Goal: Task Accomplishment & Management: Use online tool/utility

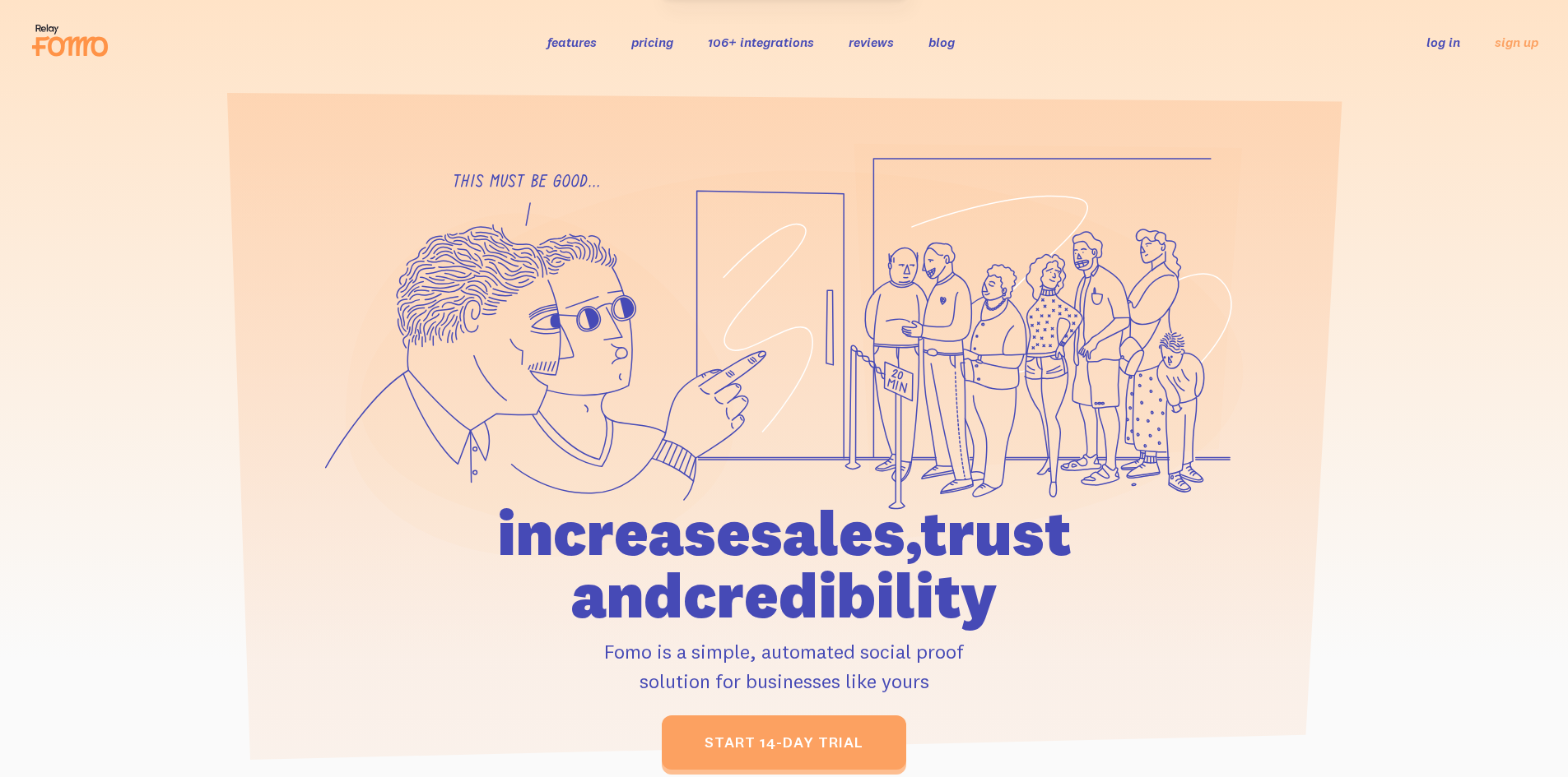
click at [1443, 41] on link "log in" at bounding box center [1442, 42] width 34 height 16
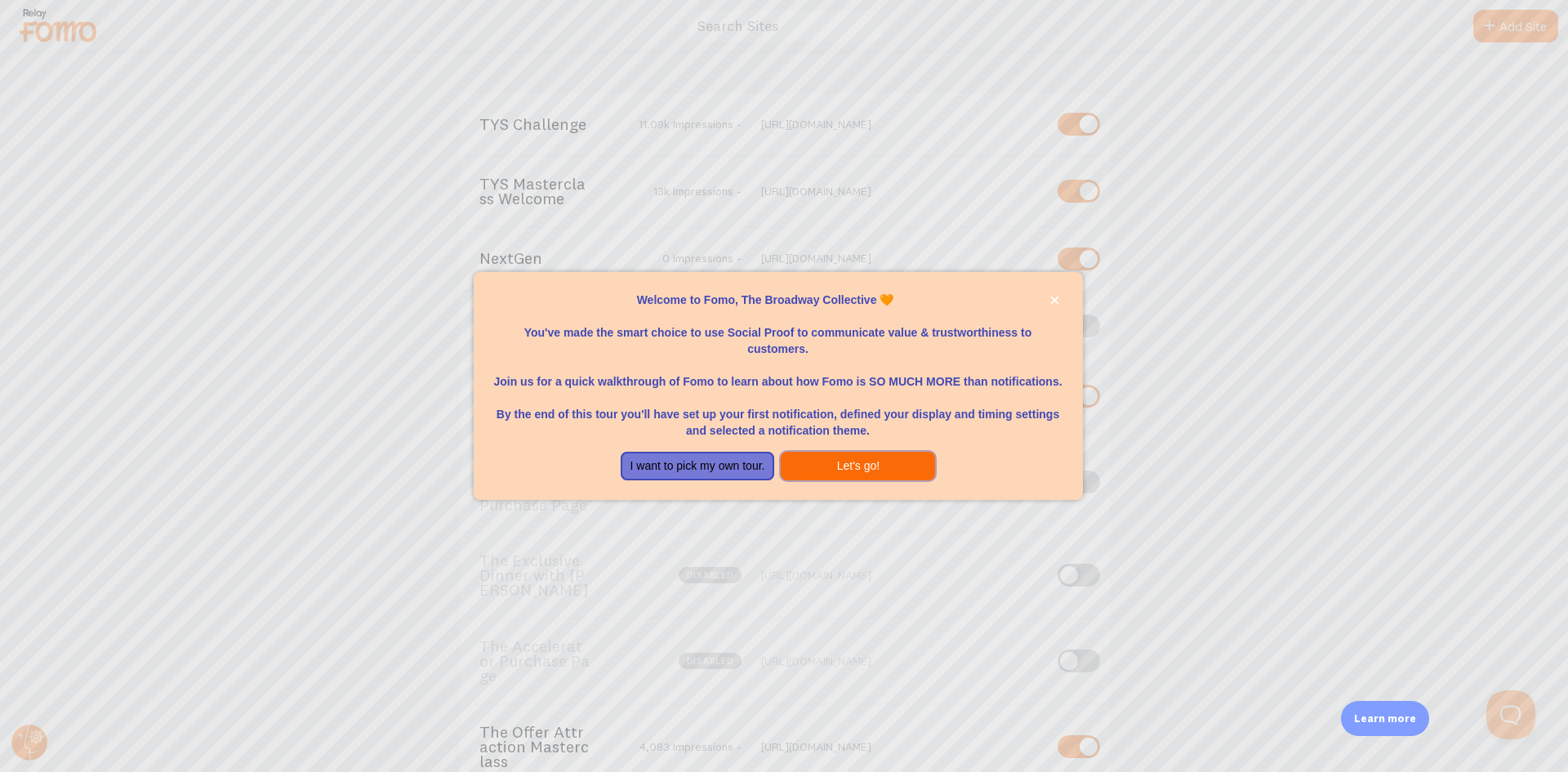
click at [851, 472] on button "Let's go!" at bounding box center [858, 466] width 155 height 30
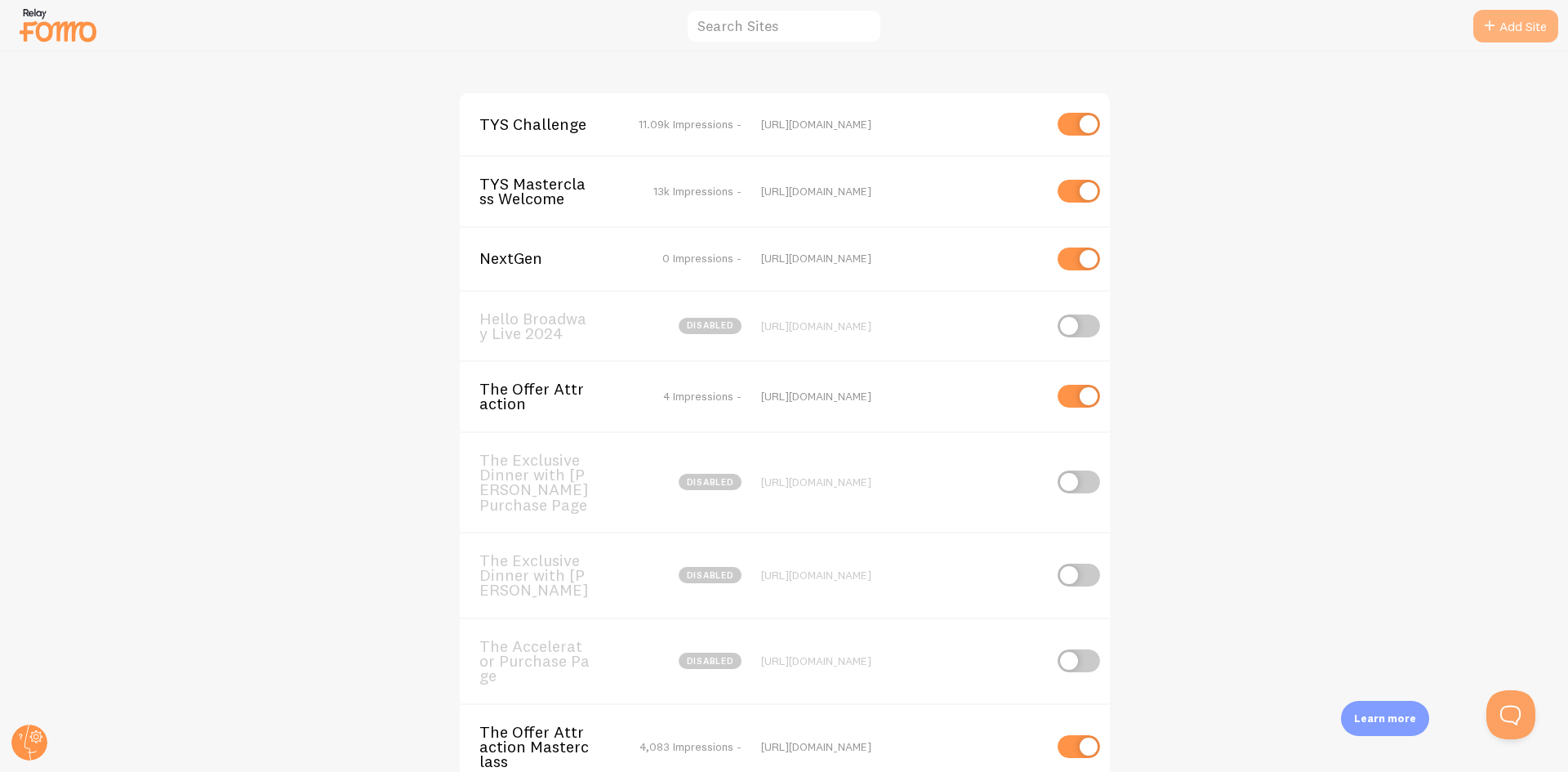
click at [1513, 27] on link "Add Site" at bounding box center [1516, 26] width 85 height 33
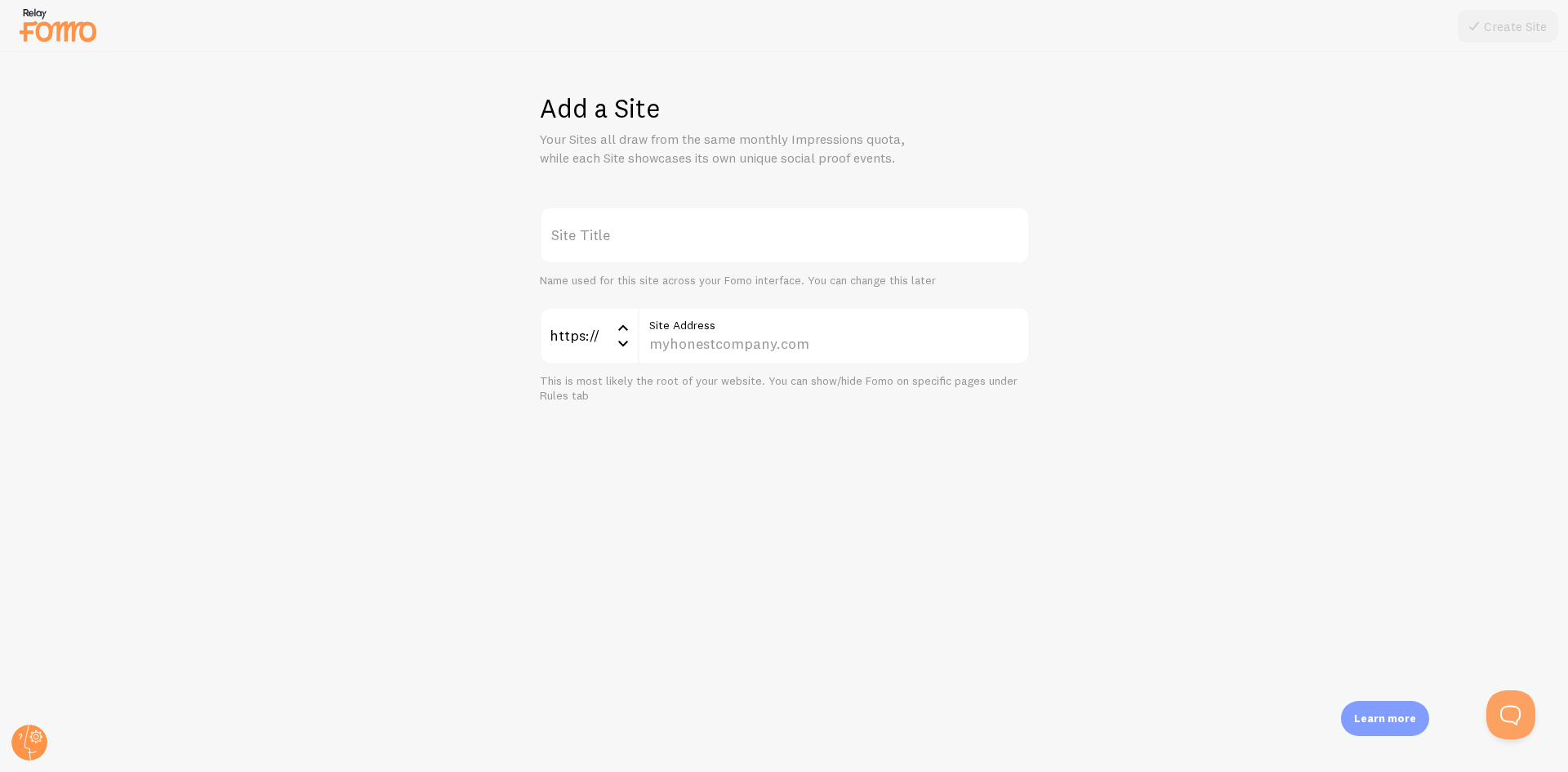
click at [684, 234] on label "Site Title" at bounding box center [785, 236] width 490 height 58
click at [684, 234] on input "Site Title" at bounding box center [785, 236] width 490 height 58
click at [805, 242] on label "Site Title" at bounding box center [785, 236] width 490 height 58
click at [805, 242] on input "Site Title" at bounding box center [785, 236] width 490 height 58
paste input "[URL][DOMAIN_NAME]"
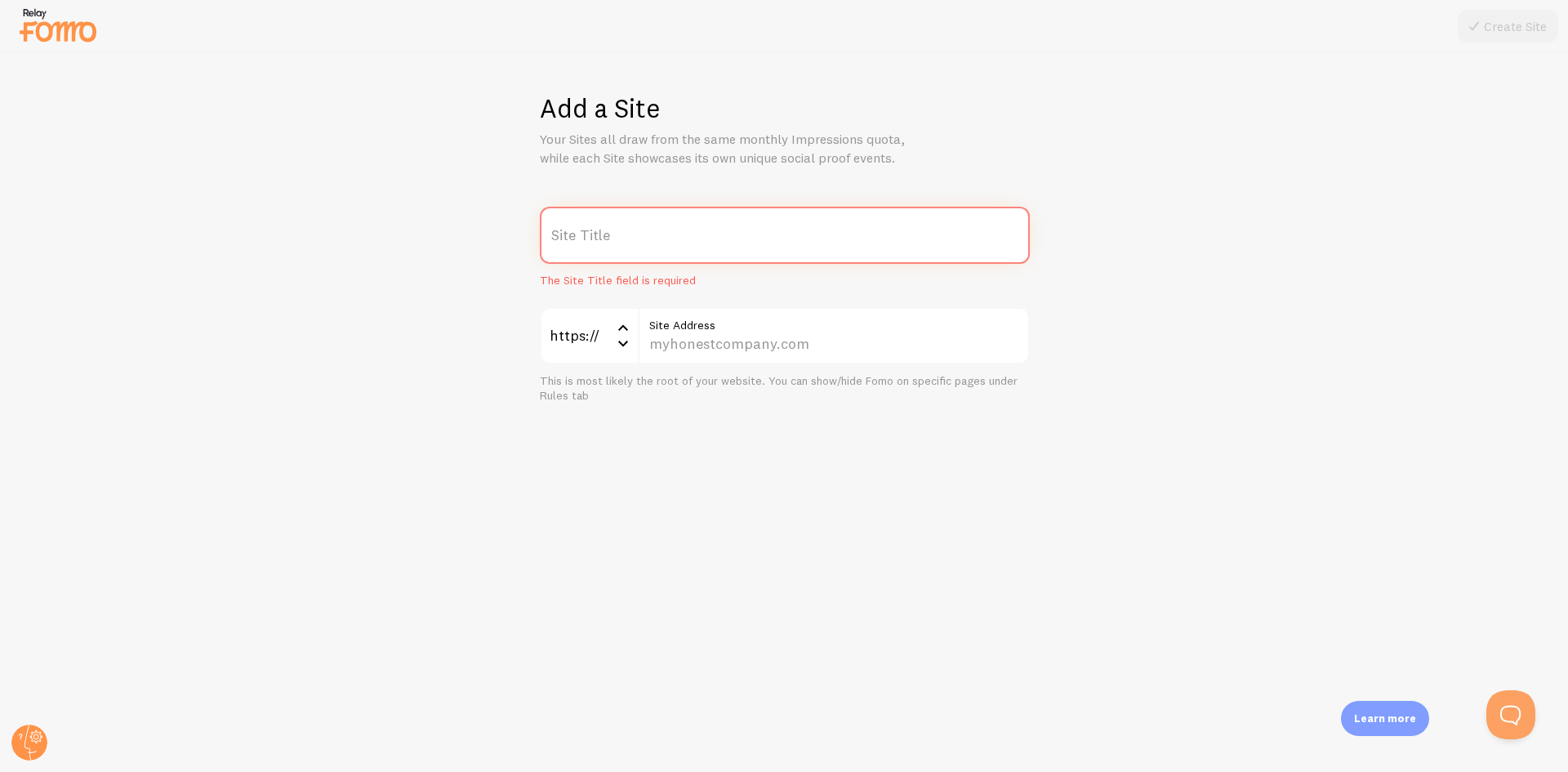
type input "[URL][DOMAIN_NAME]"
click at [749, 338] on input "Site Address" at bounding box center [834, 336] width 392 height 58
paste input "[DOMAIN_NAME][URL]"
type input "[DOMAIN_NAME][URL]"
click at [747, 245] on label "Site Title" at bounding box center [785, 236] width 490 height 58
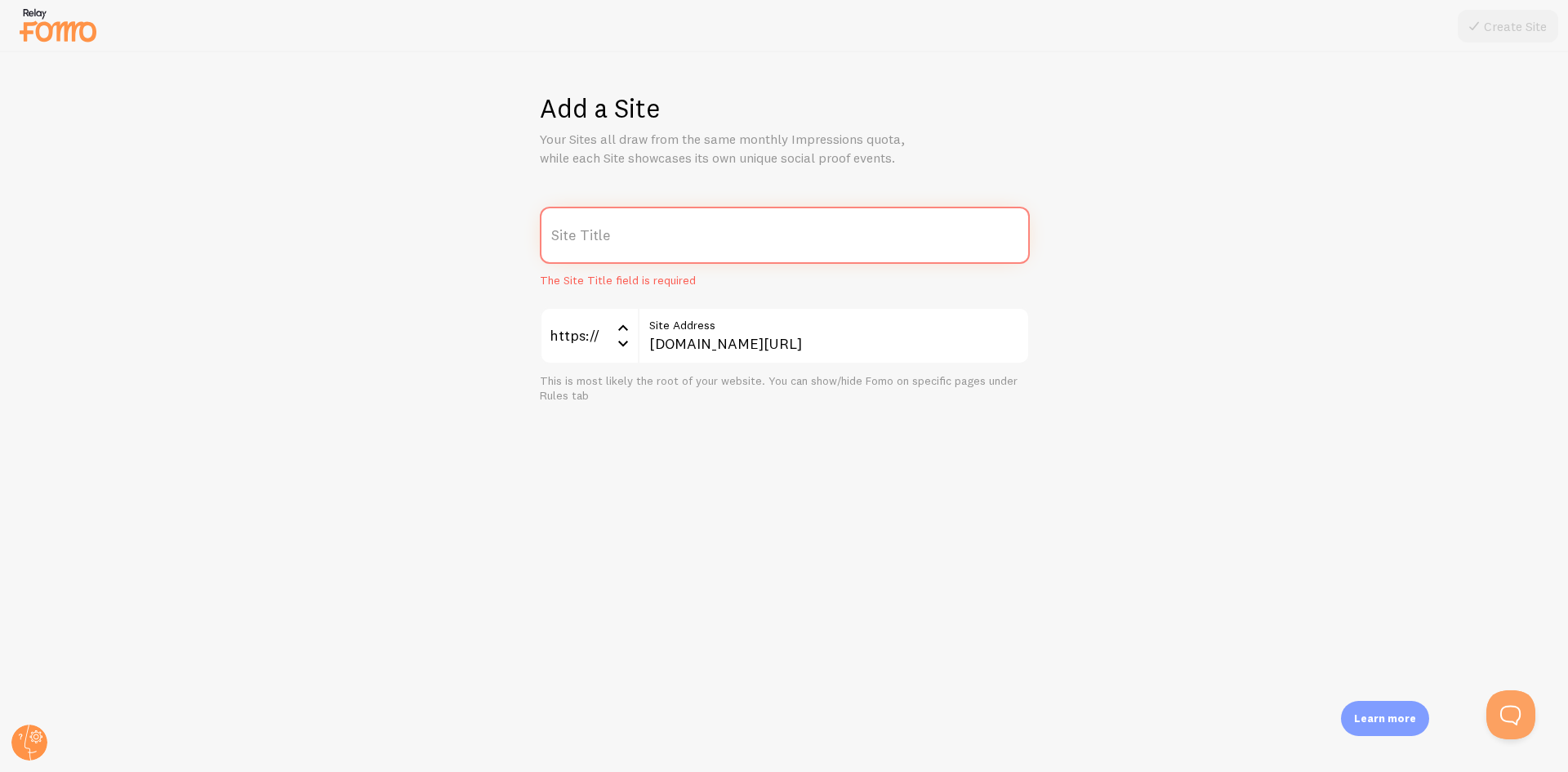
click at [747, 245] on input "Site Title" at bounding box center [785, 236] width 490 height 58
type input "The Offer Attraction Intensive"
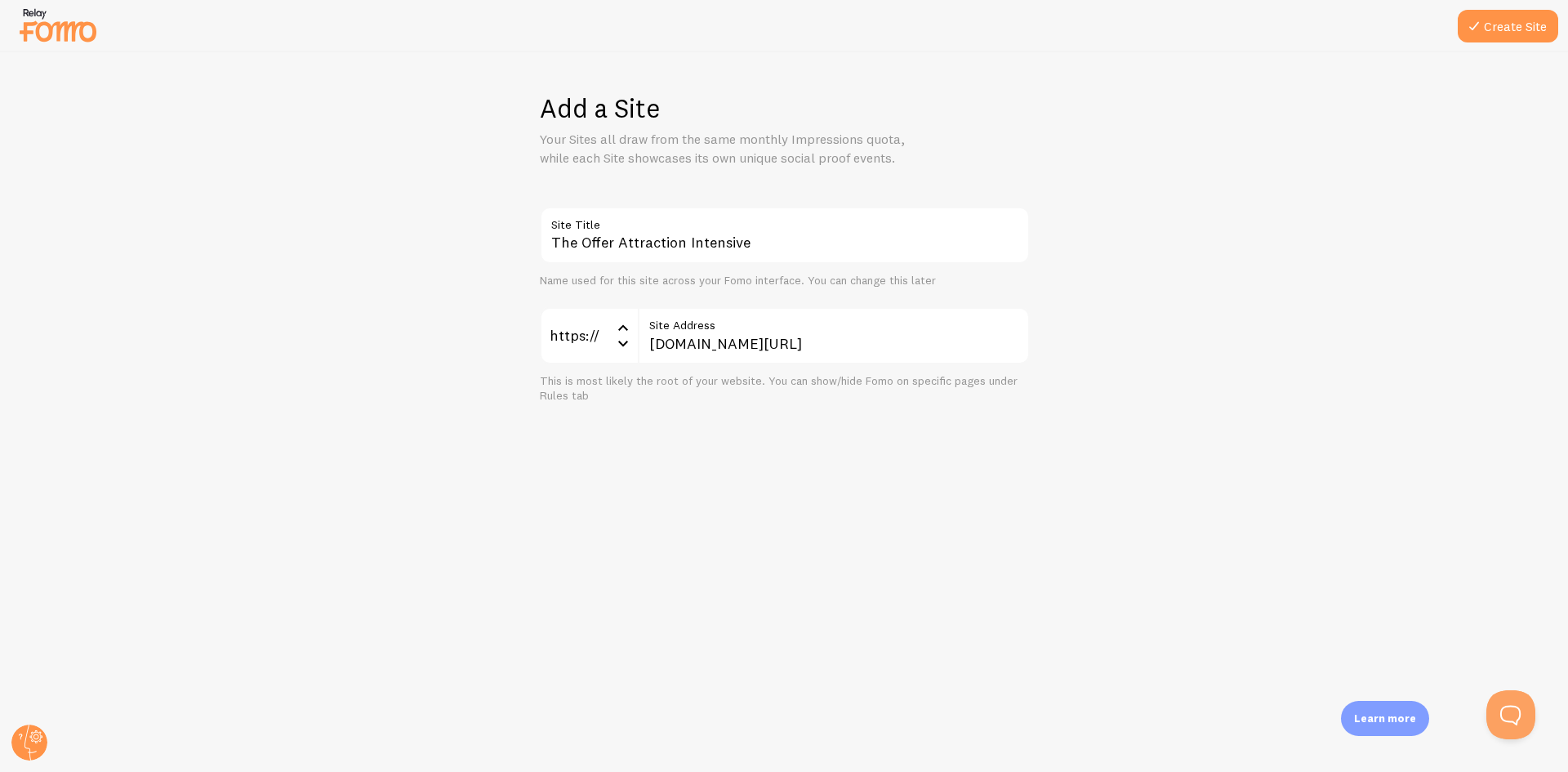
click at [768, 429] on div "Add a Site Your Sites all draw from the same monthly Impressions quota, while e…" at bounding box center [785, 411] width 1568 height 720
click at [1513, 37] on button "Create Site" at bounding box center [1508, 26] width 101 height 33
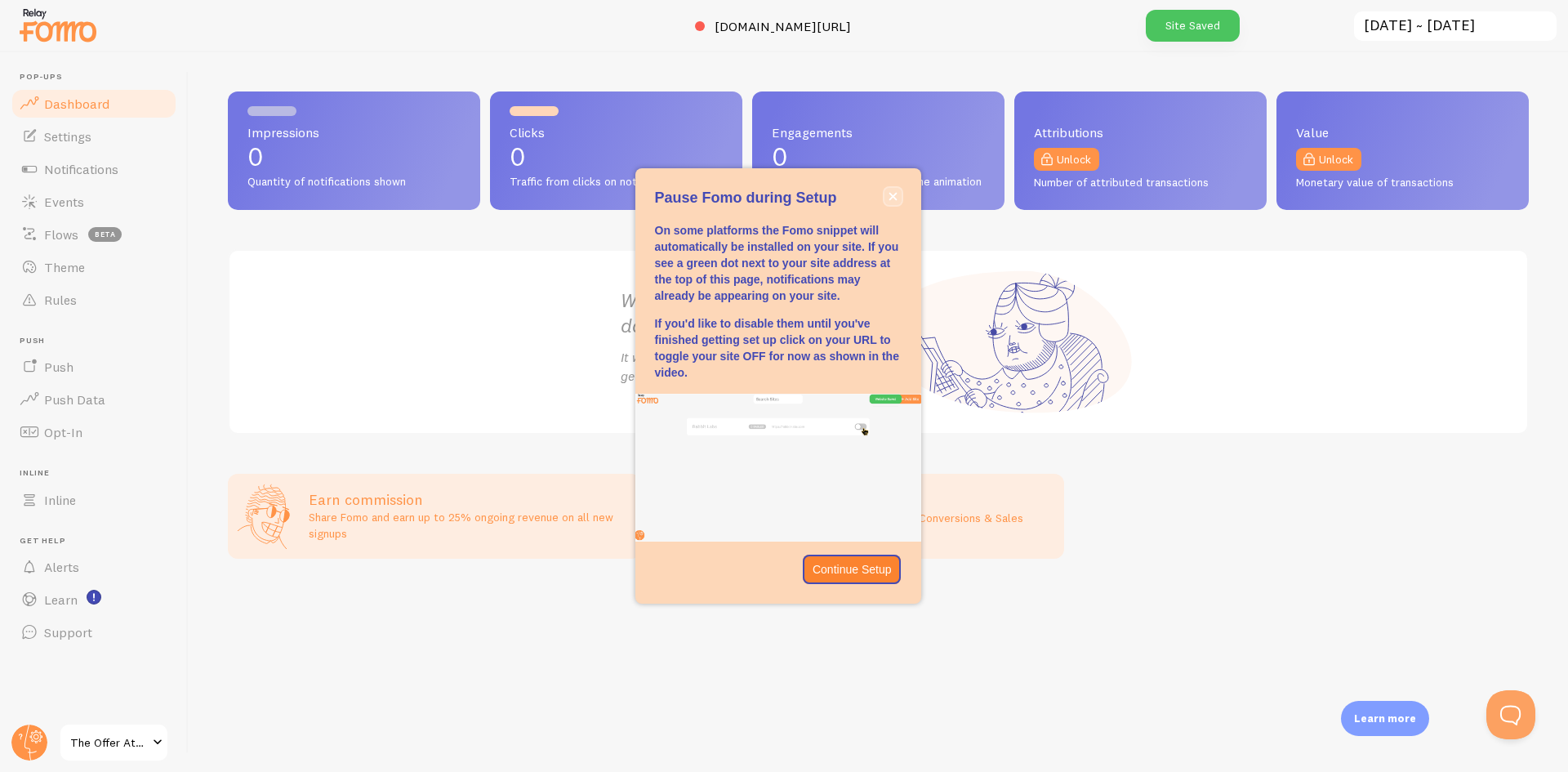
click at [896, 192] on icon "close," at bounding box center [893, 196] width 9 height 9
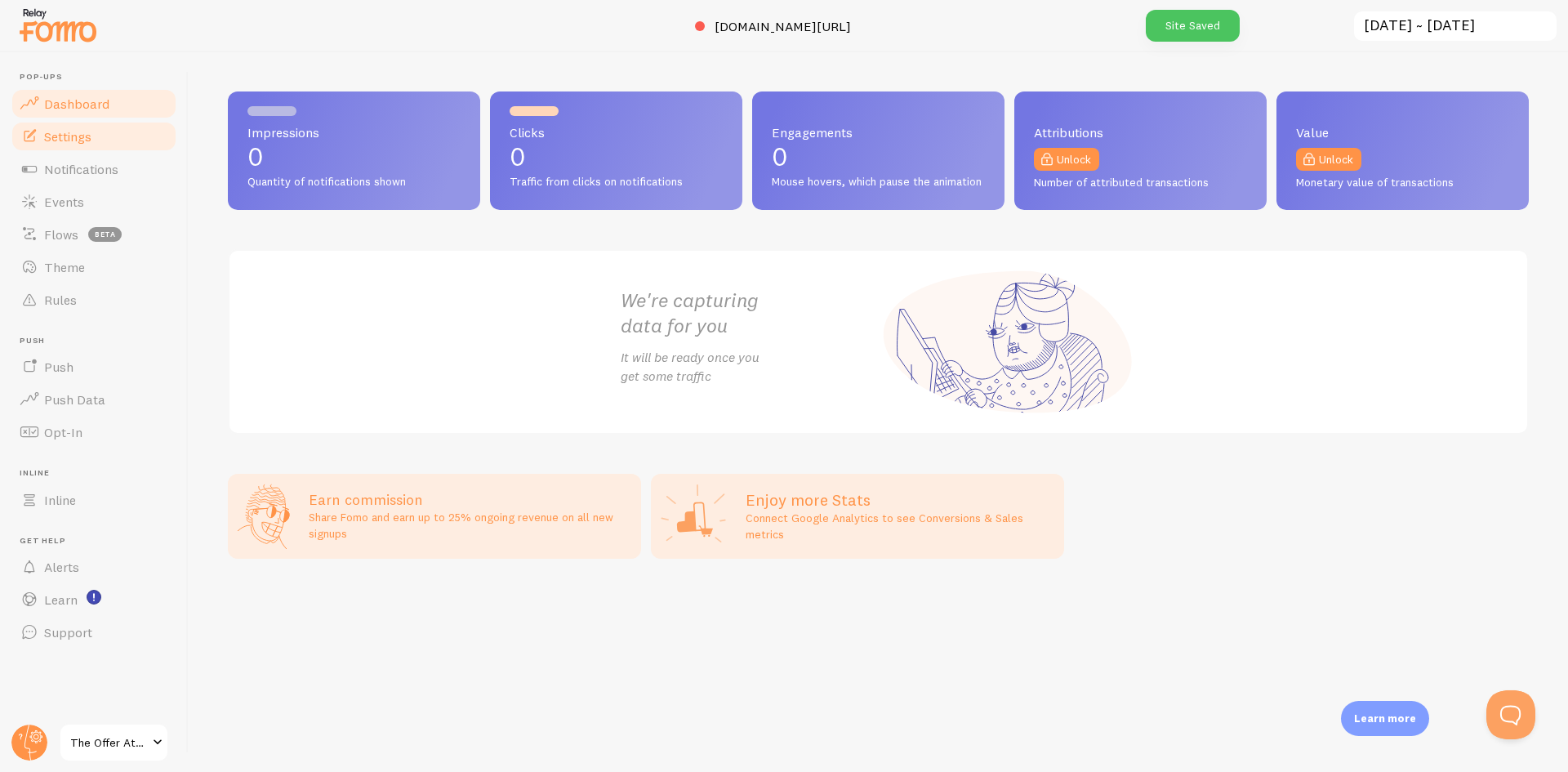
click at [79, 144] on link "Settings" at bounding box center [93, 137] width 168 height 33
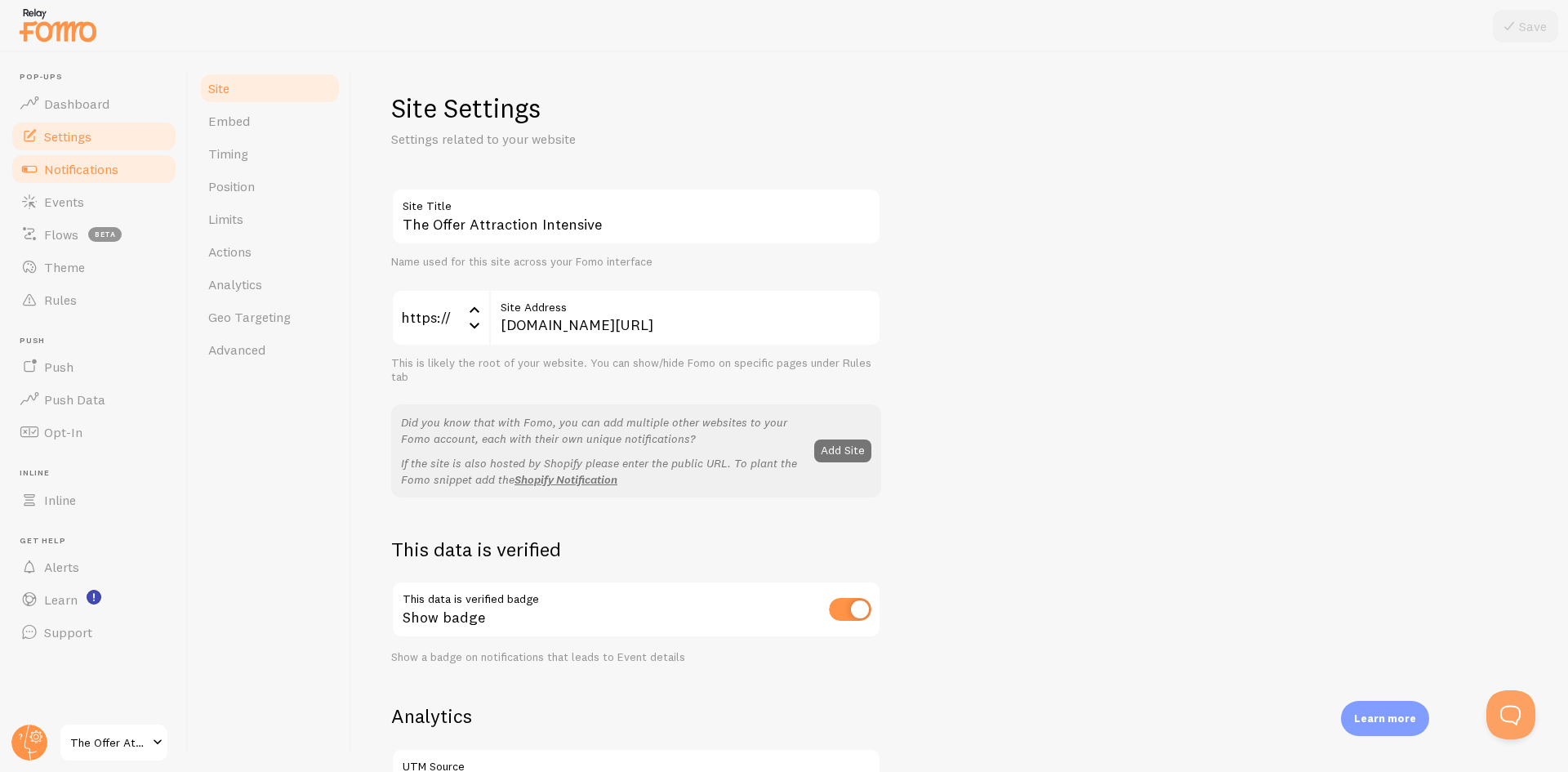
click at [83, 165] on span "Notifications" at bounding box center [81, 168] width 74 height 16
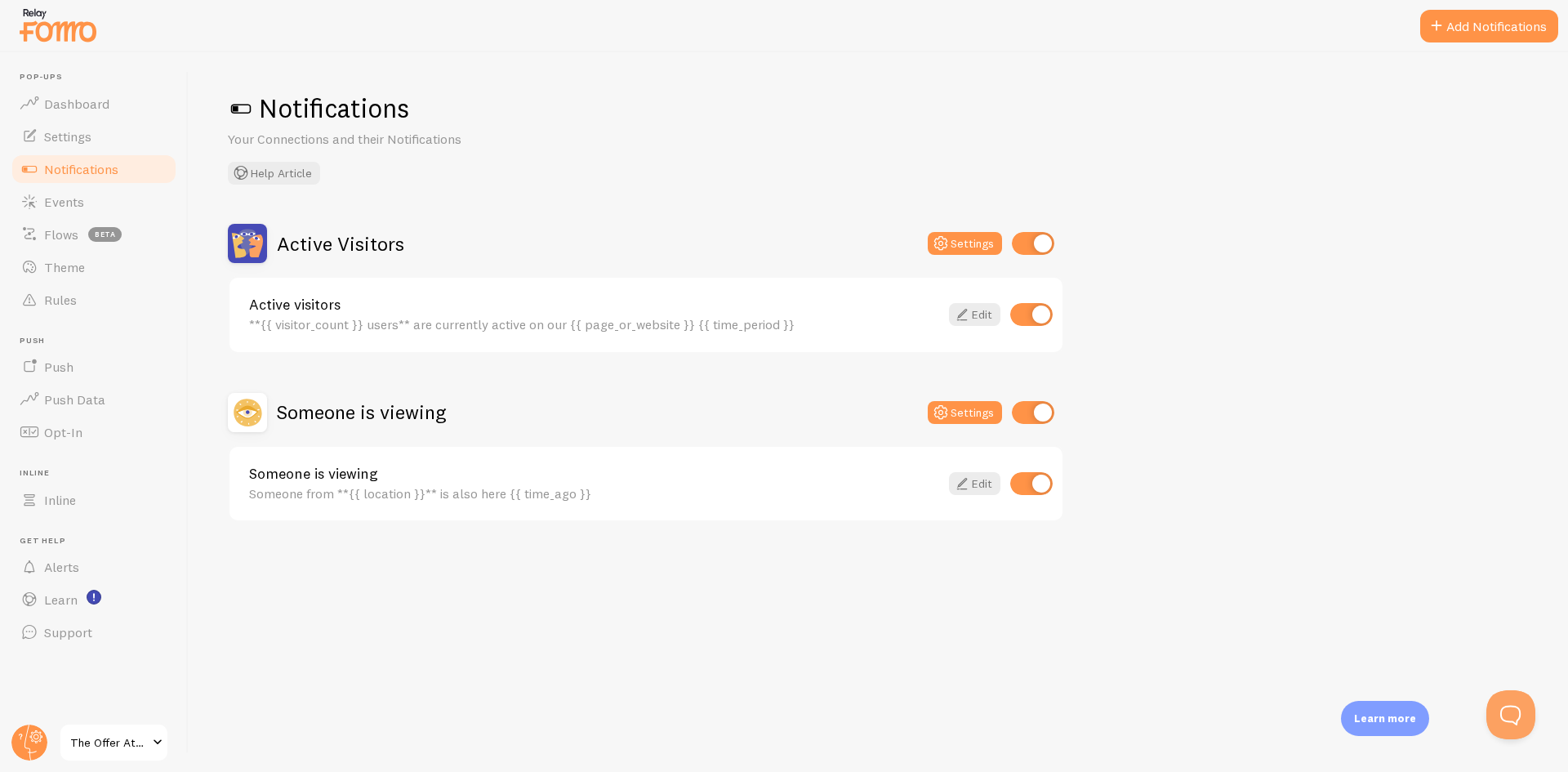
click at [1029, 237] on input "checkbox" at bounding box center [1033, 243] width 42 height 23
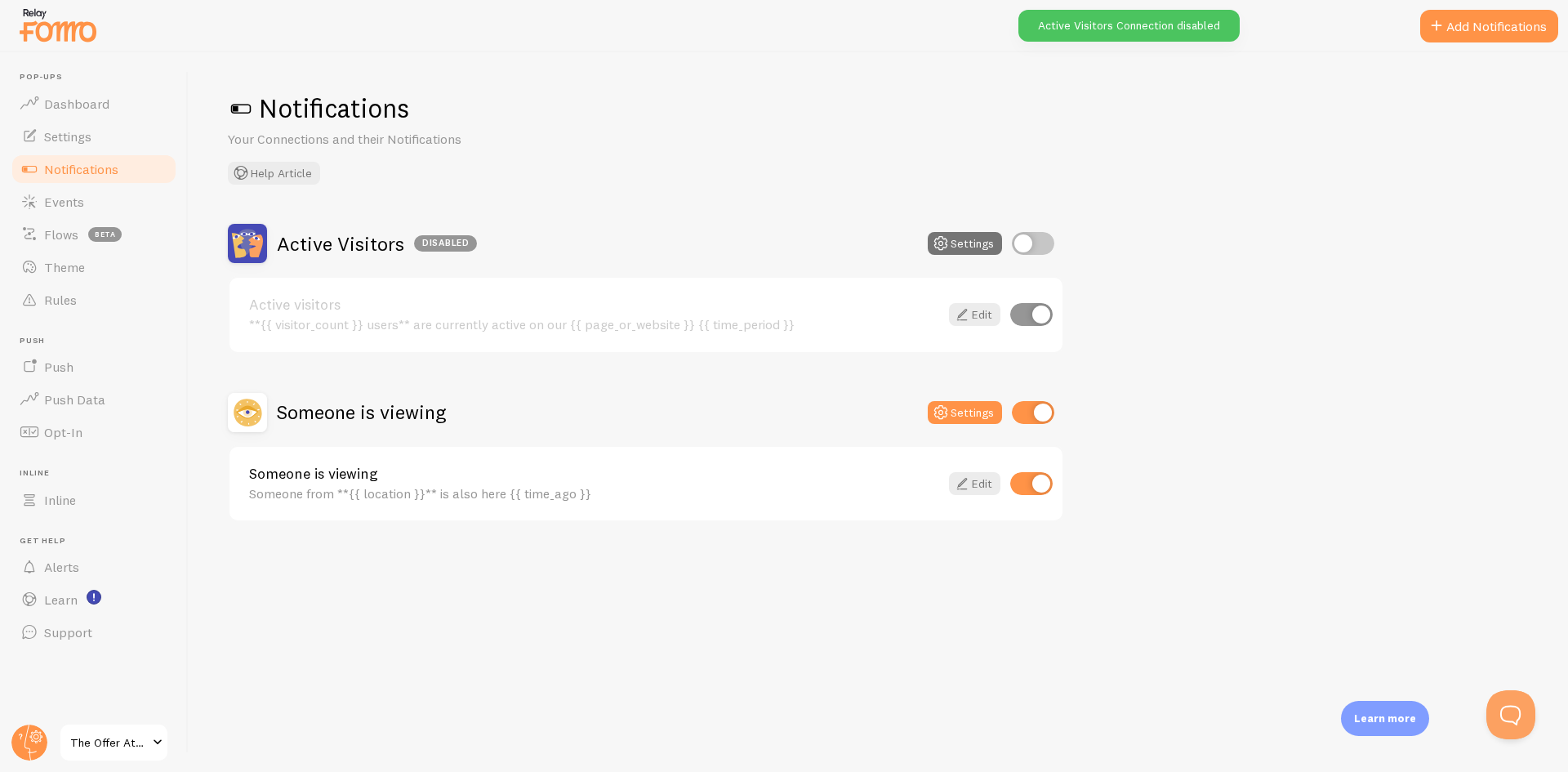
click at [1031, 246] on input "checkbox" at bounding box center [1033, 243] width 42 height 23
checkbox input "true"
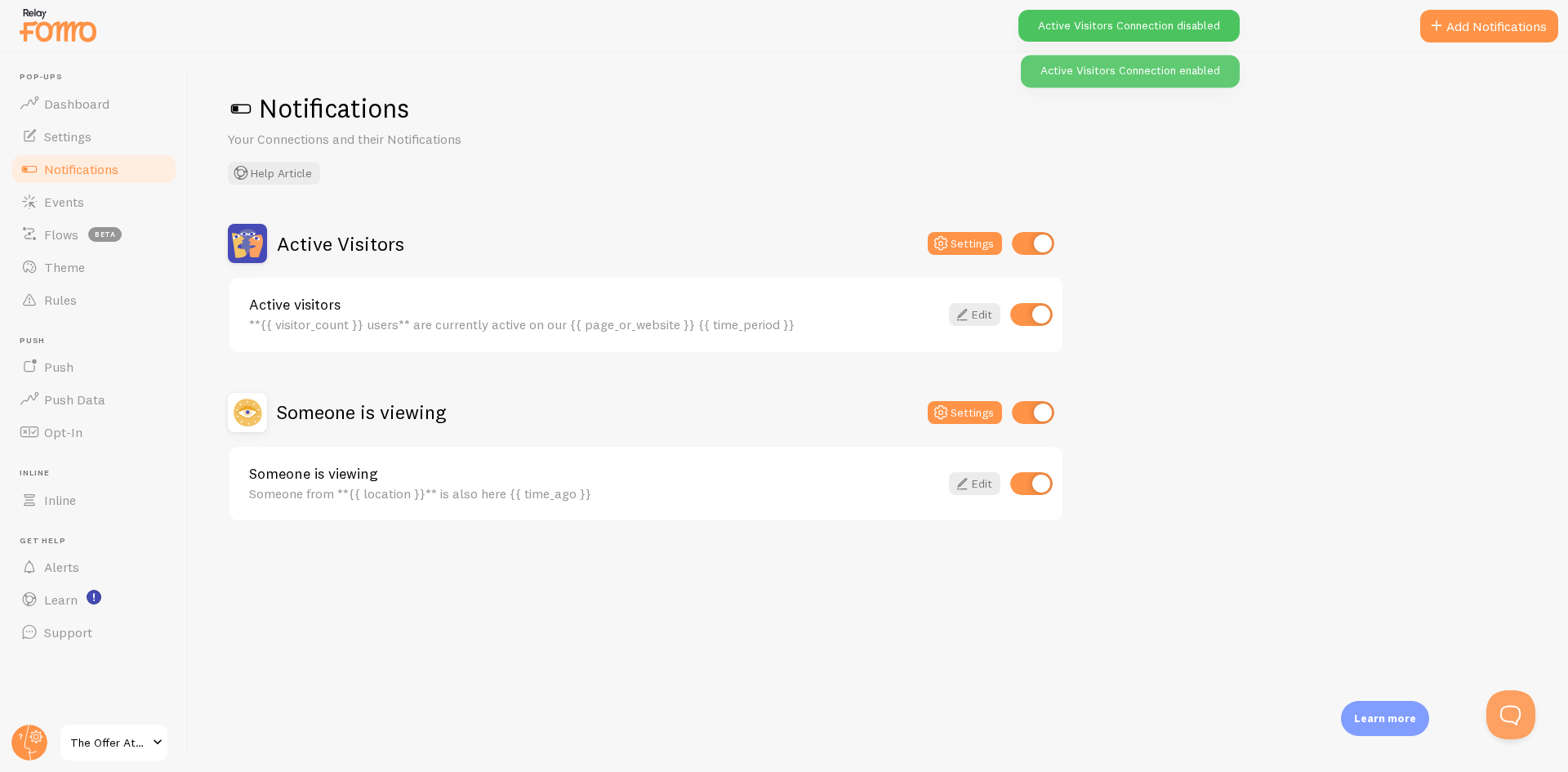
click at [1025, 313] on input "checkbox" at bounding box center [1032, 314] width 42 height 23
checkbox input "false"
click at [1041, 244] on input "checkbox" at bounding box center [1033, 243] width 42 height 23
checkbox input "false"
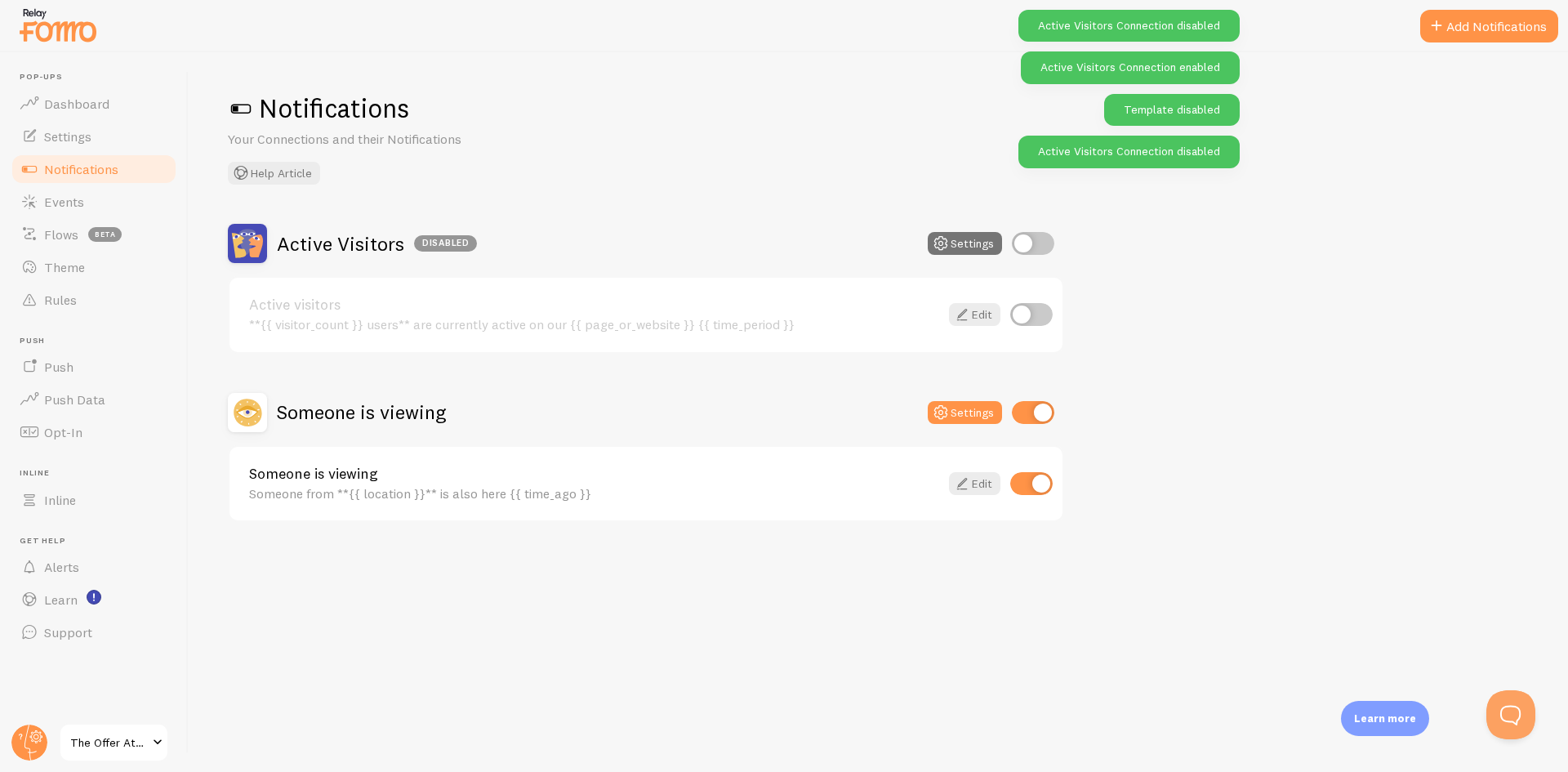
click at [1044, 483] on input "checkbox" at bounding box center [1032, 484] width 42 height 23
checkbox input "false"
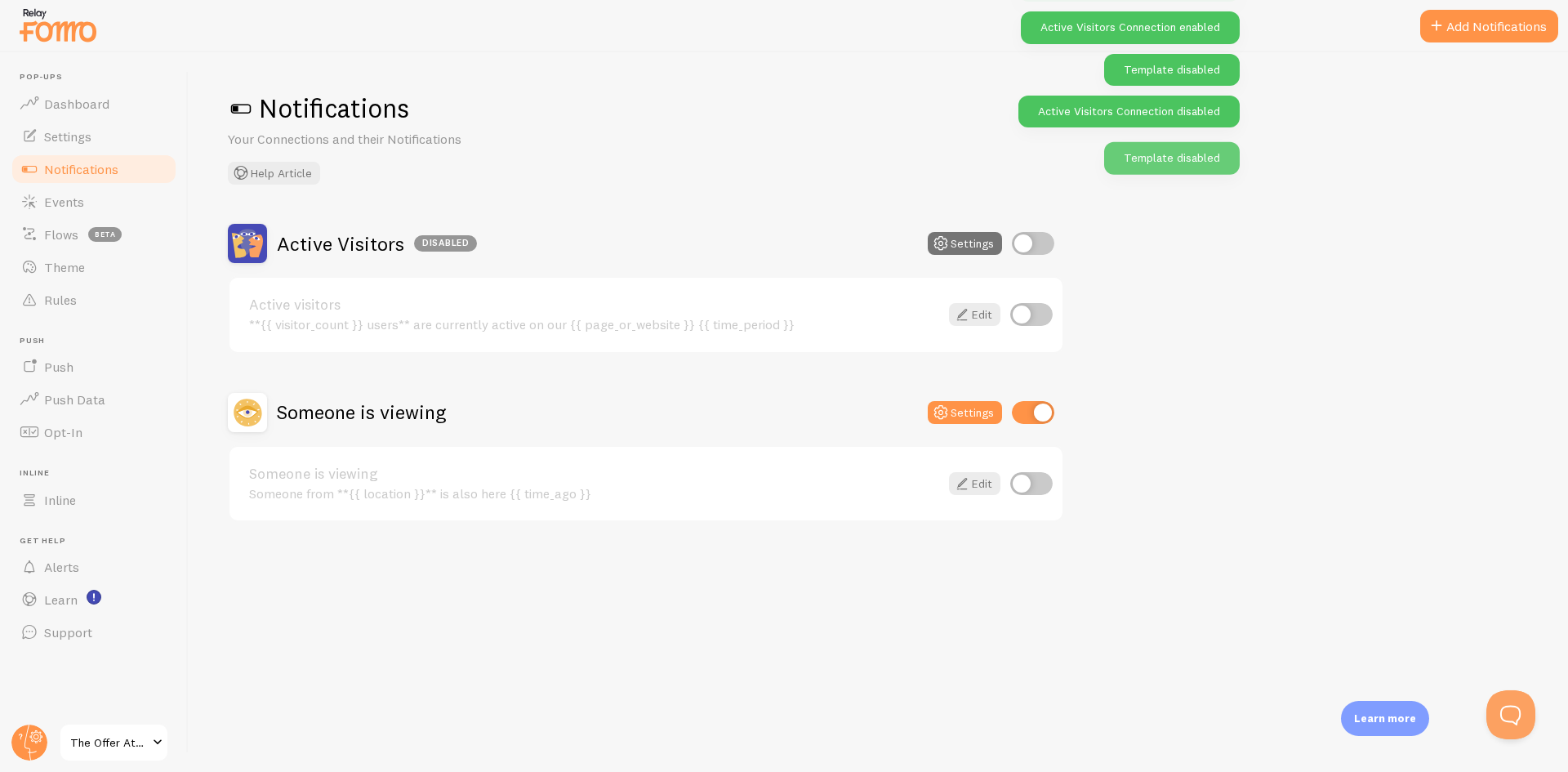
click at [1041, 423] on input "checkbox" at bounding box center [1033, 412] width 42 height 23
checkbox input "false"
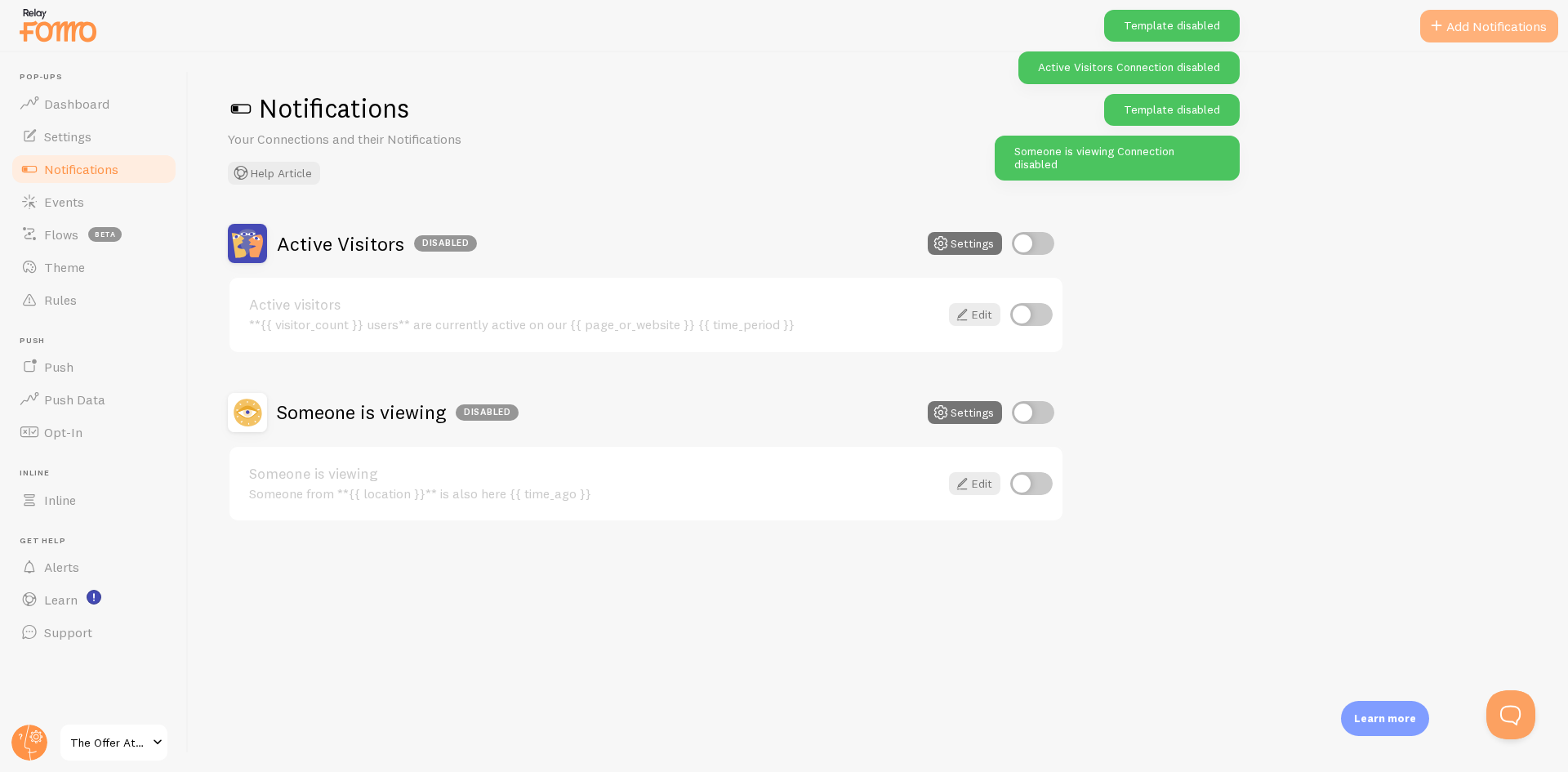
click at [1503, 25] on button "Add Notifications" at bounding box center [1490, 26] width 138 height 33
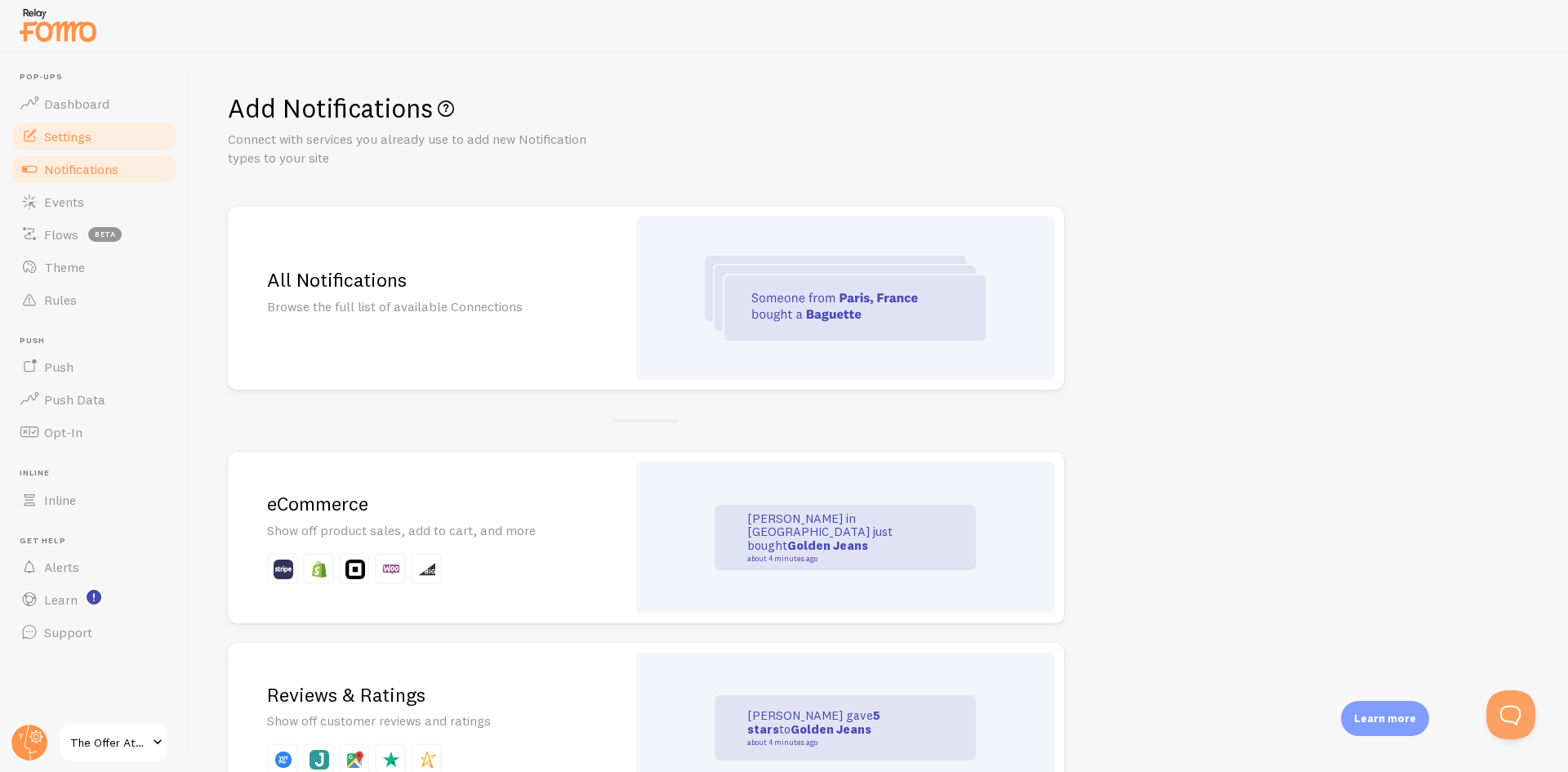
click at [143, 125] on link "Settings" at bounding box center [93, 137] width 168 height 33
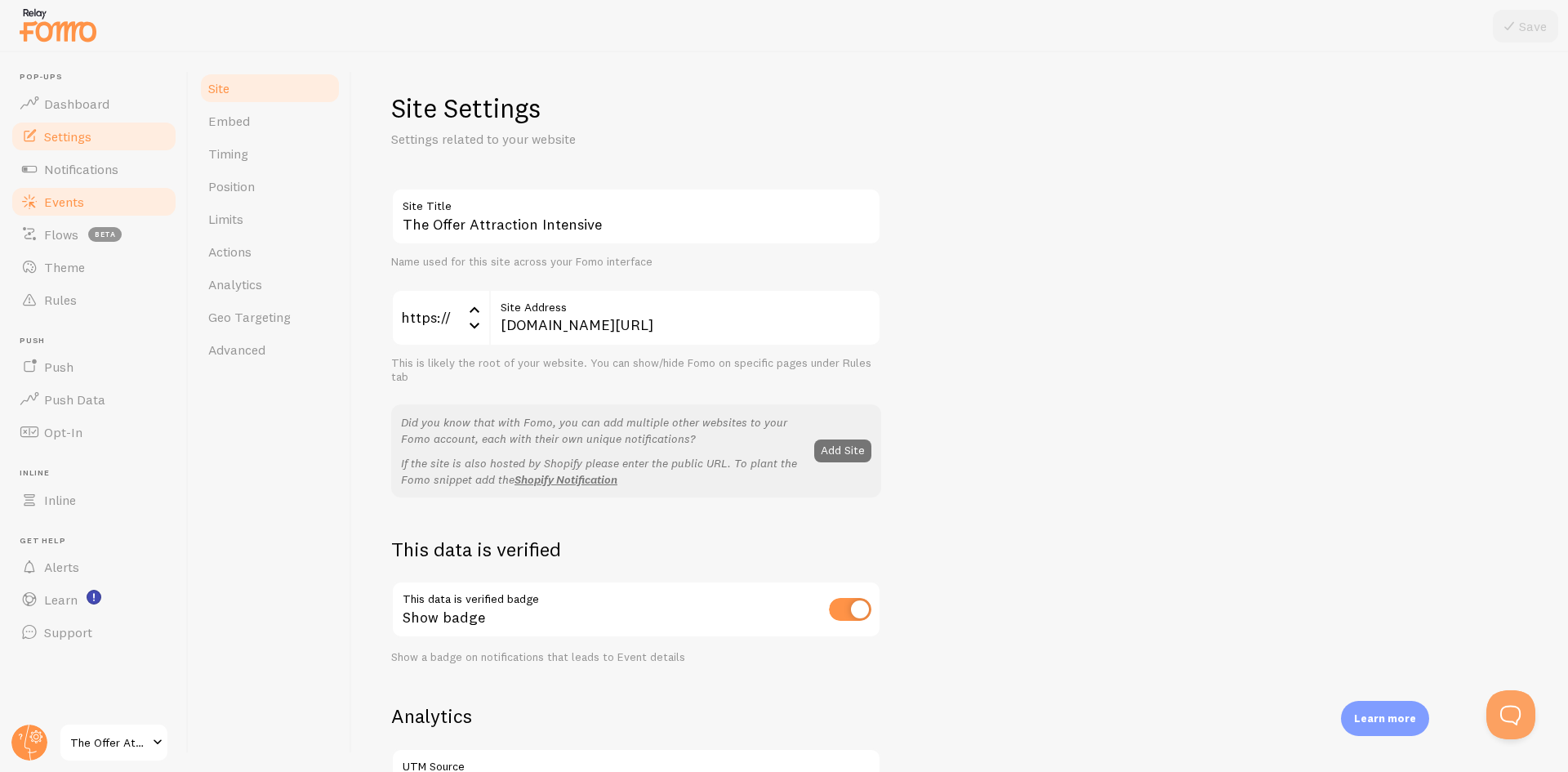
click at [54, 199] on span "Events" at bounding box center [64, 201] width 40 height 16
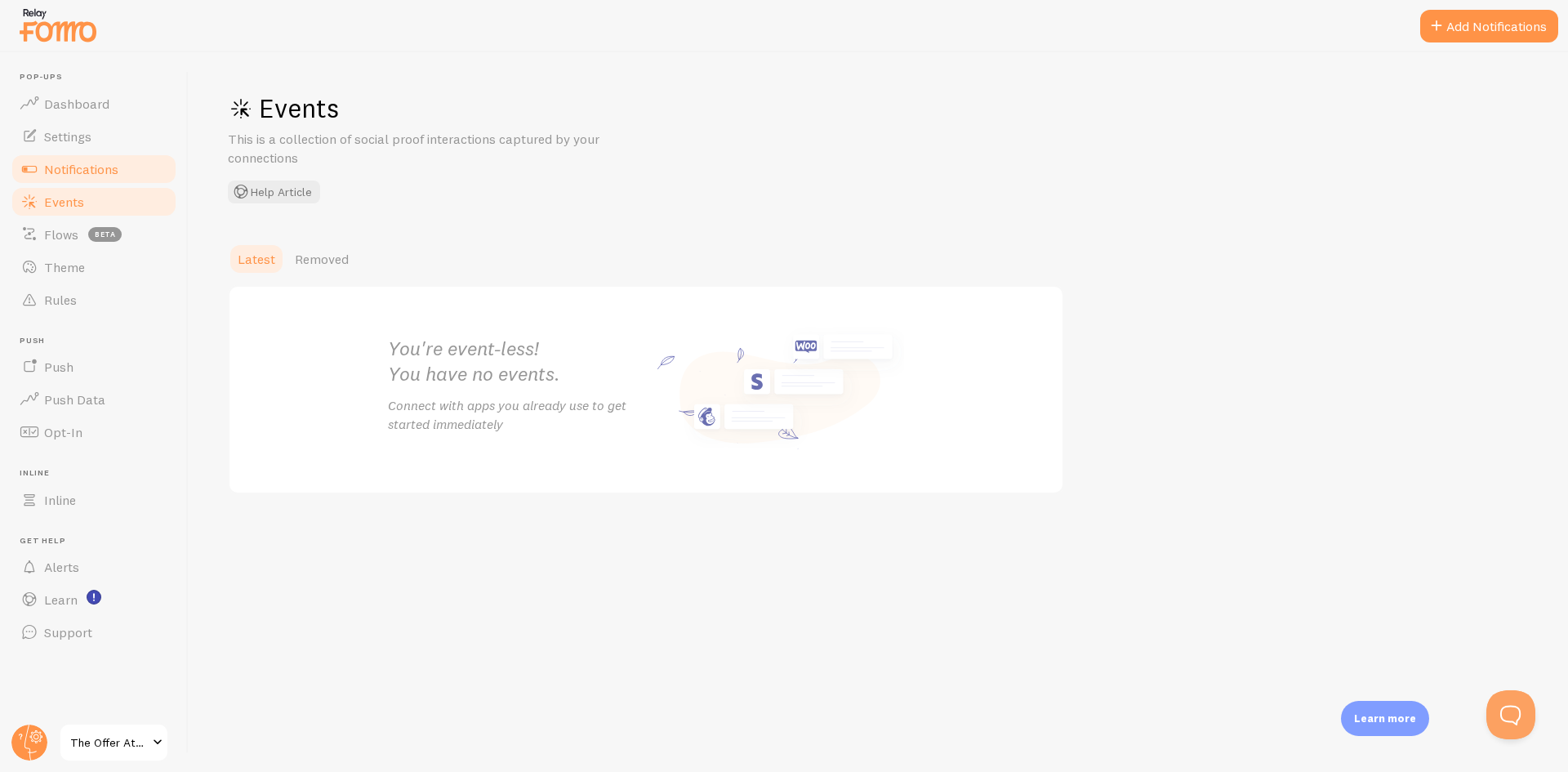
click at [63, 173] on span "Notifications" at bounding box center [81, 168] width 74 height 16
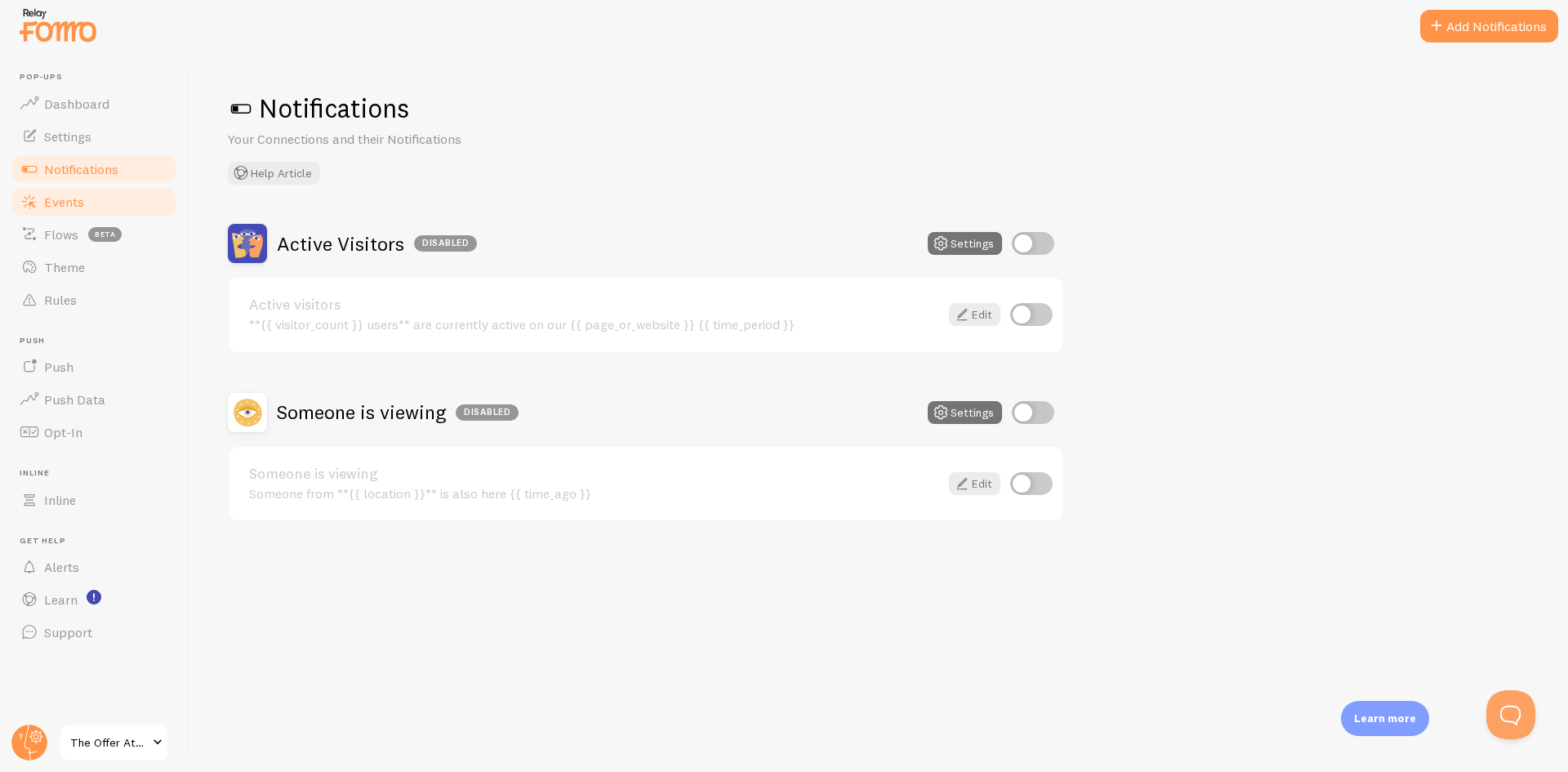
click at [100, 209] on link "Events" at bounding box center [93, 202] width 168 height 33
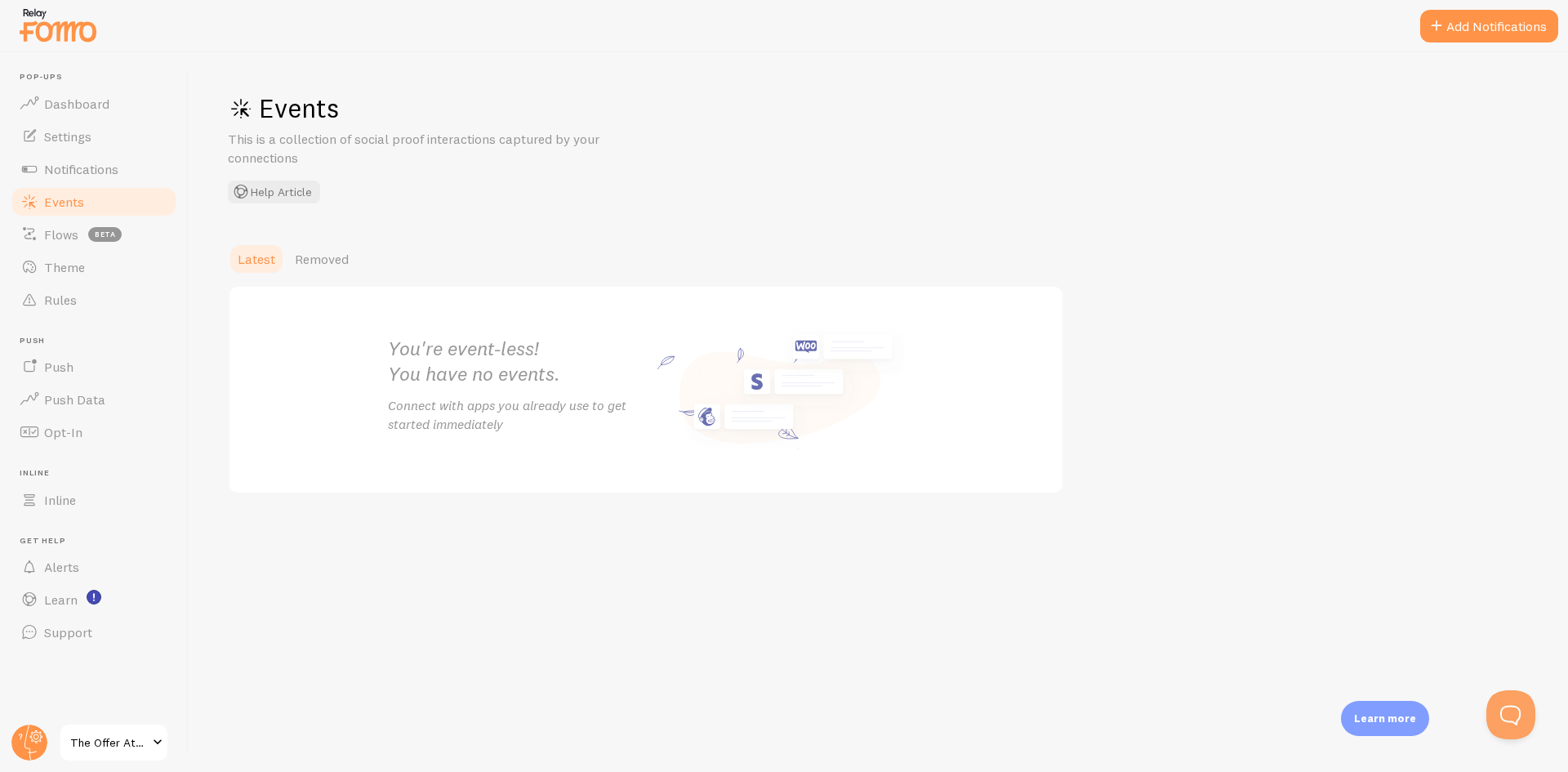
click at [117, 744] on span "The Offer Attraction Intensive" at bounding box center [109, 743] width 78 height 19
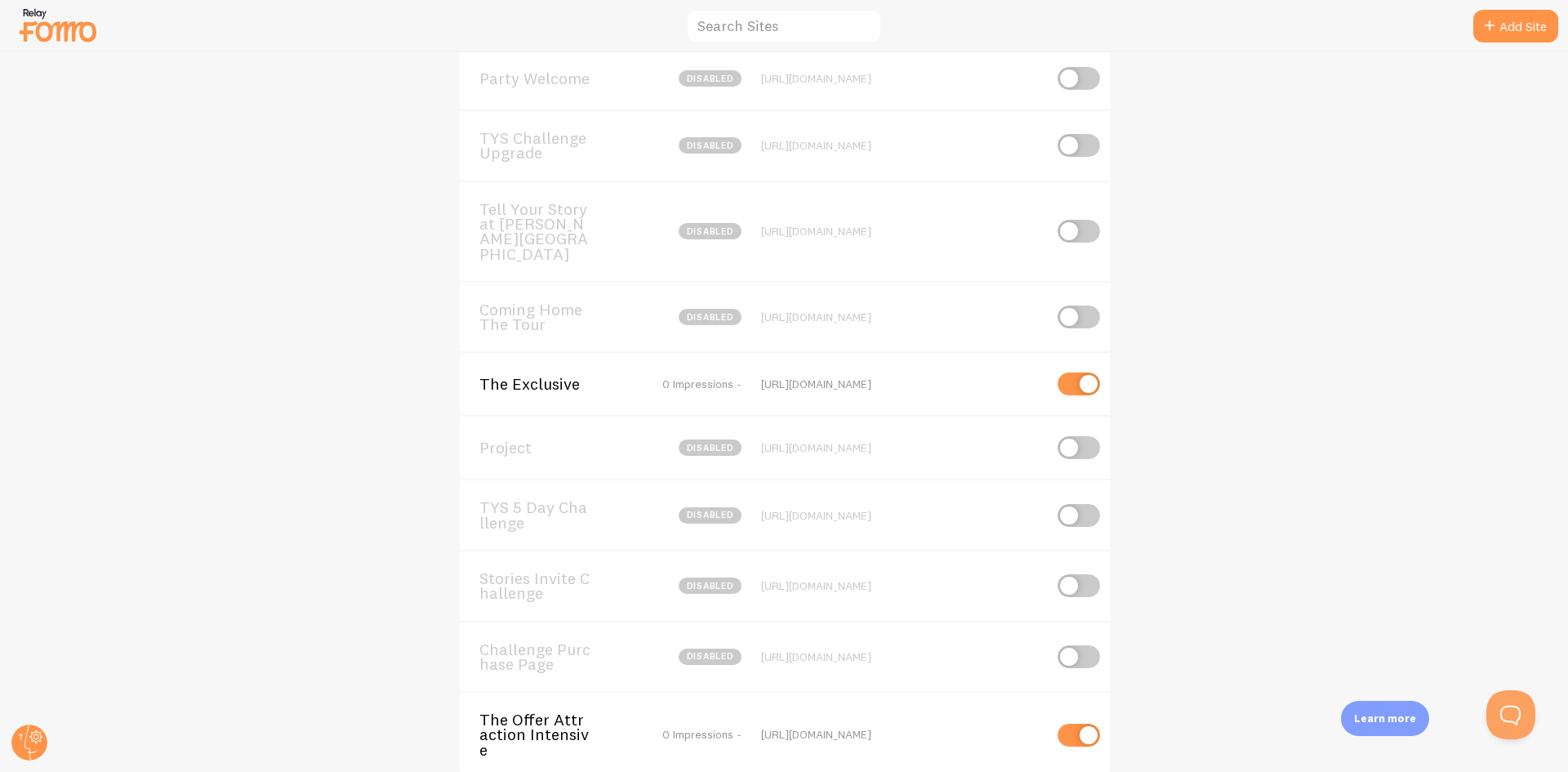
scroll to position [893, 0]
click at [543, 712] on span "The Offer Attraction Intensive" at bounding box center [545, 735] width 132 height 45
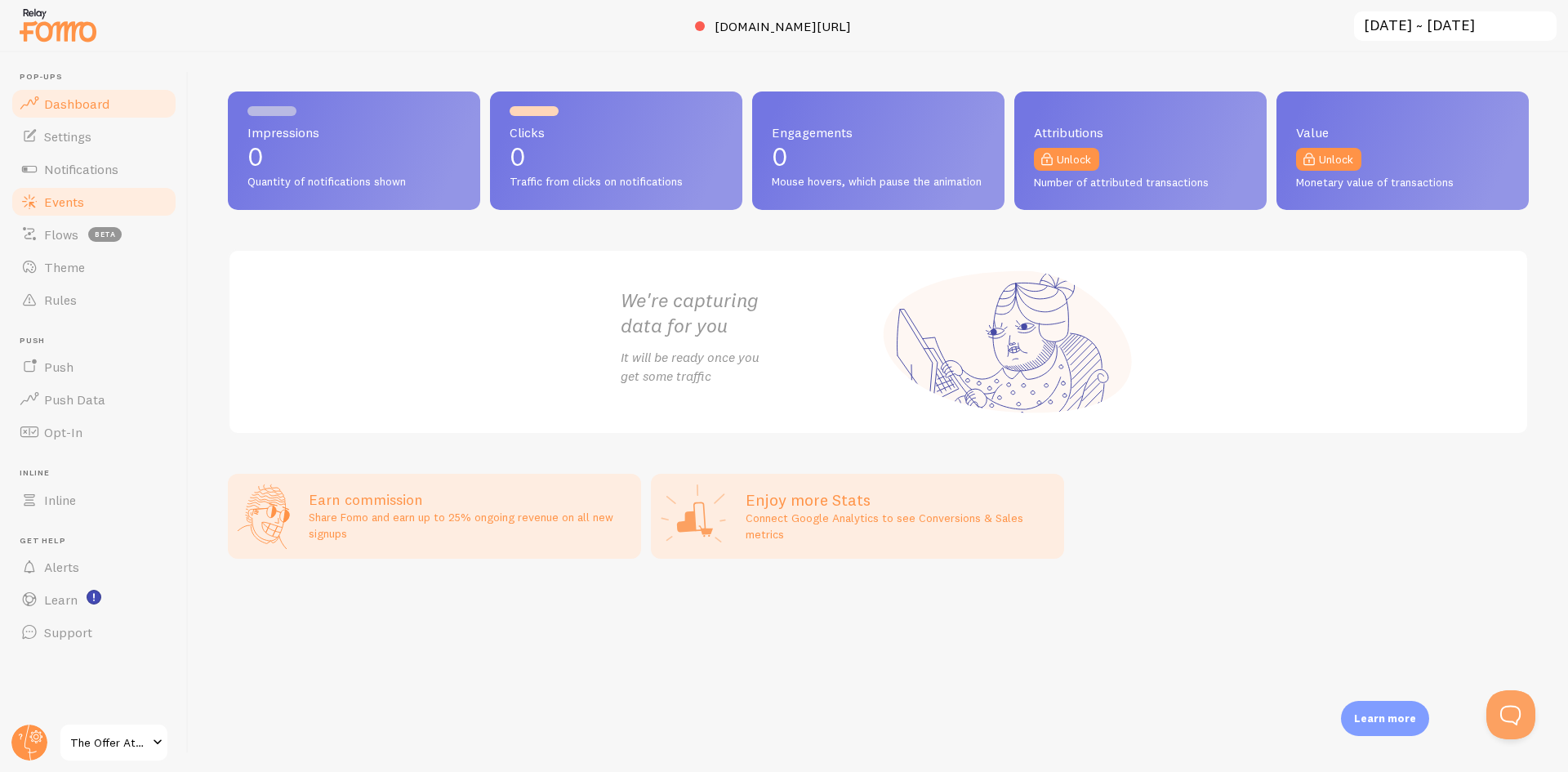
click at [66, 204] on span "Events" at bounding box center [64, 201] width 40 height 16
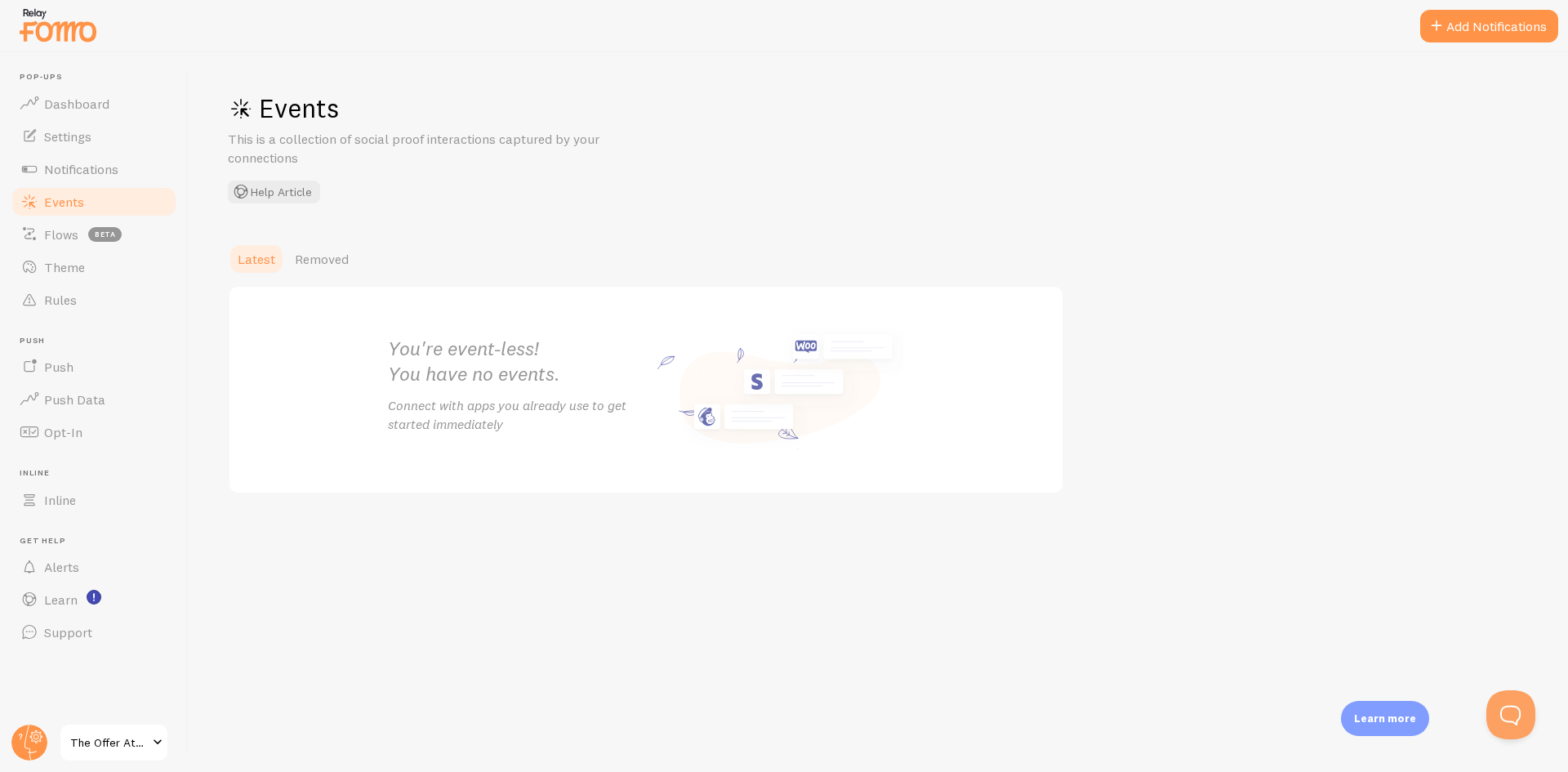
click at [66, 204] on span "Events" at bounding box center [64, 201] width 40 height 16
click at [283, 255] on link "Latest" at bounding box center [257, 260] width 58 height 33
click at [313, 261] on span "Removed" at bounding box center [322, 259] width 54 height 16
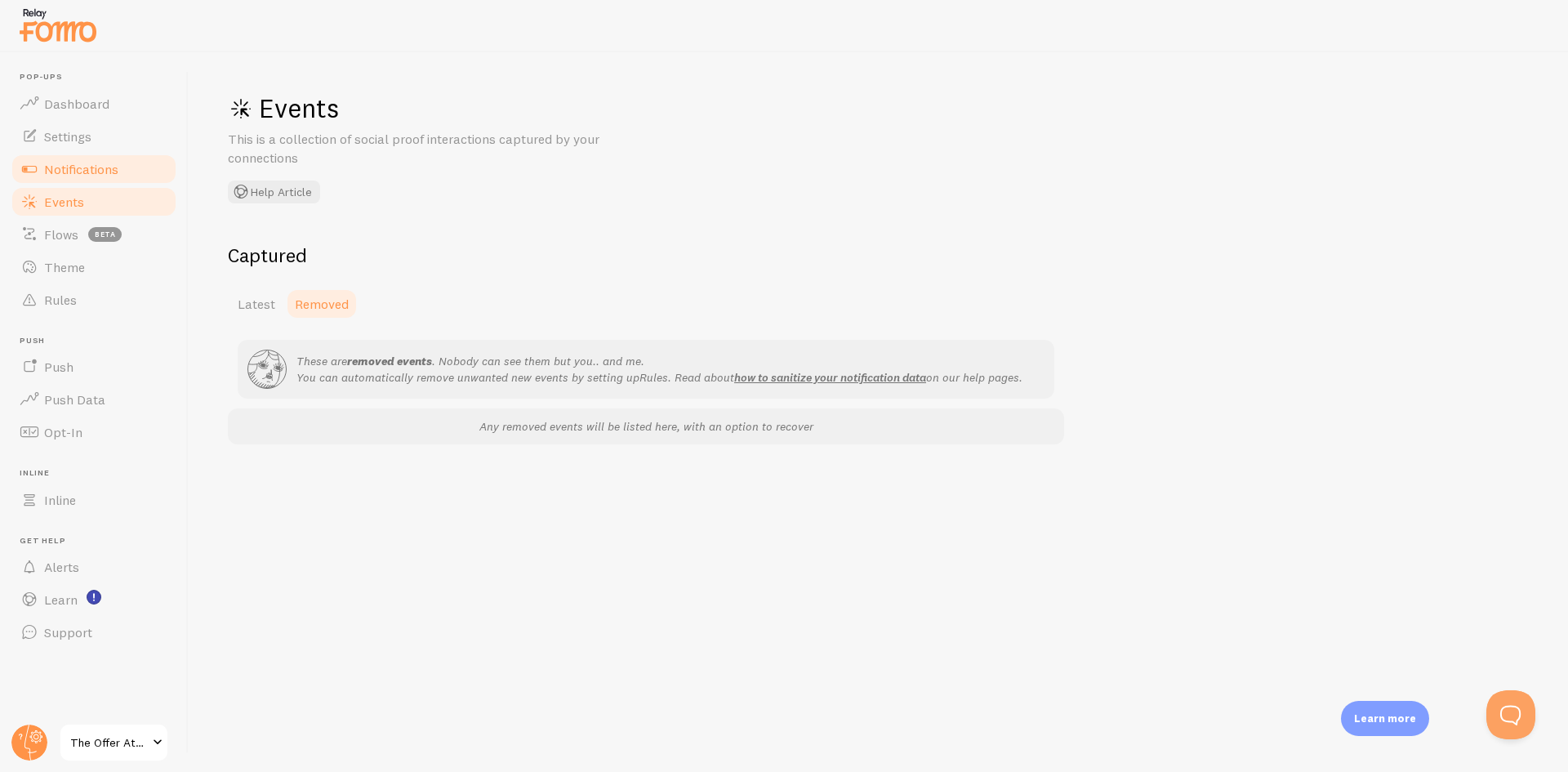
click at [88, 173] on span "Notifications" at bounding box center [81, 168] width 74 height 16
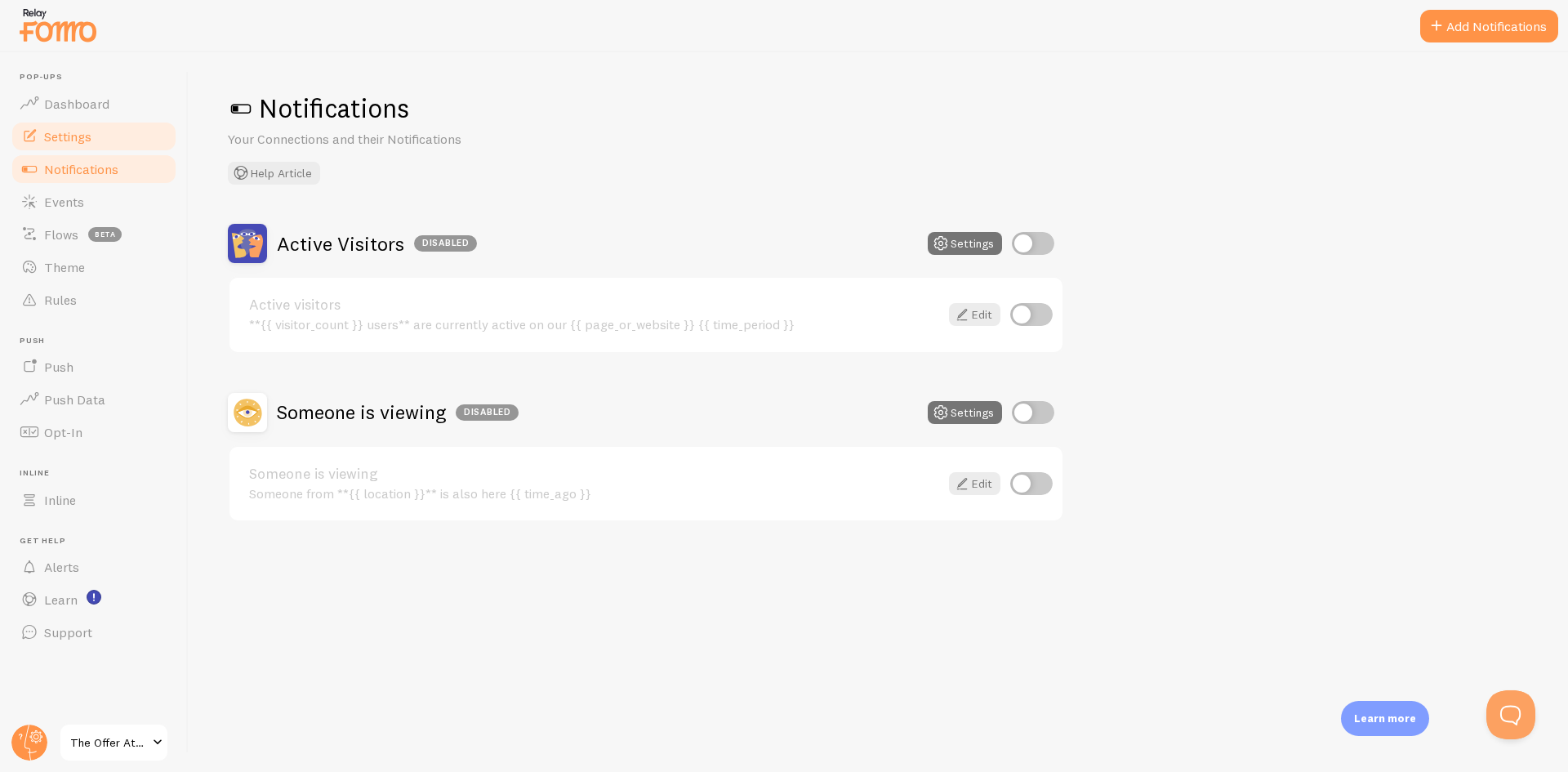
click at [87, 141] on span "Settings" at bounding box center [67, 136] width 47 height 16
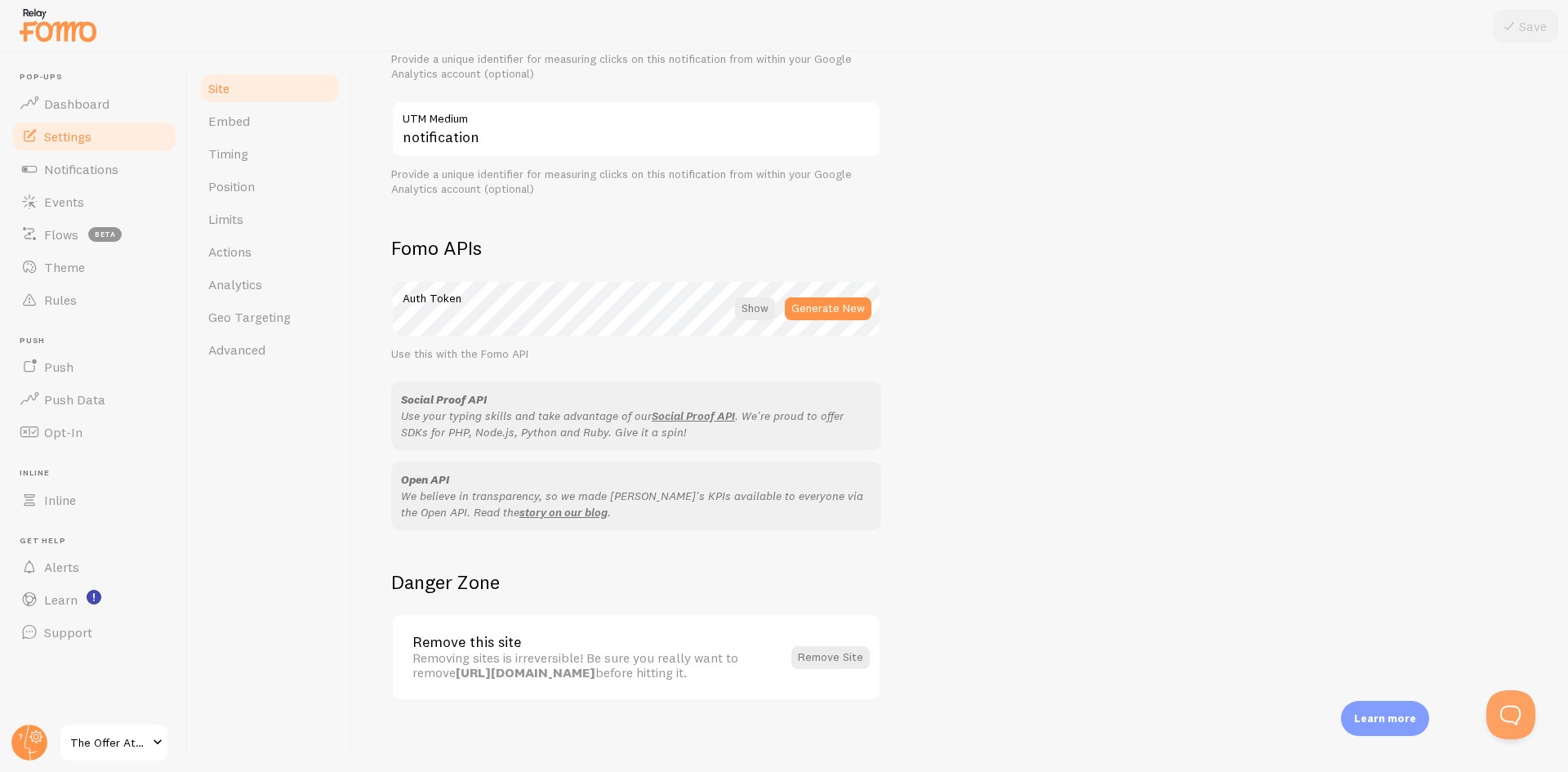
scroll to position [786, 0]
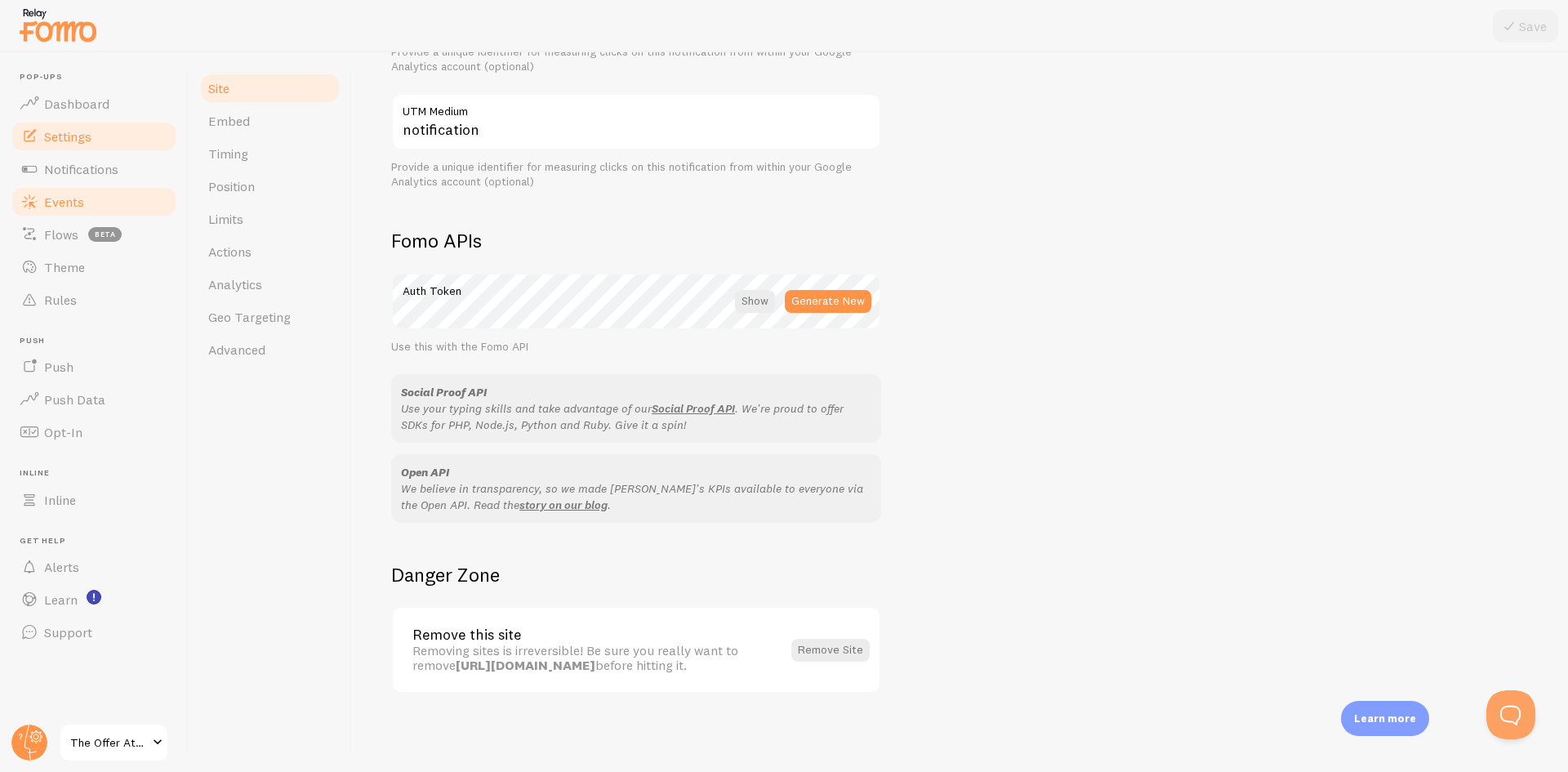
click at [84, 198] on span "Events" at bounding box center [64, 201] width 40 height 16
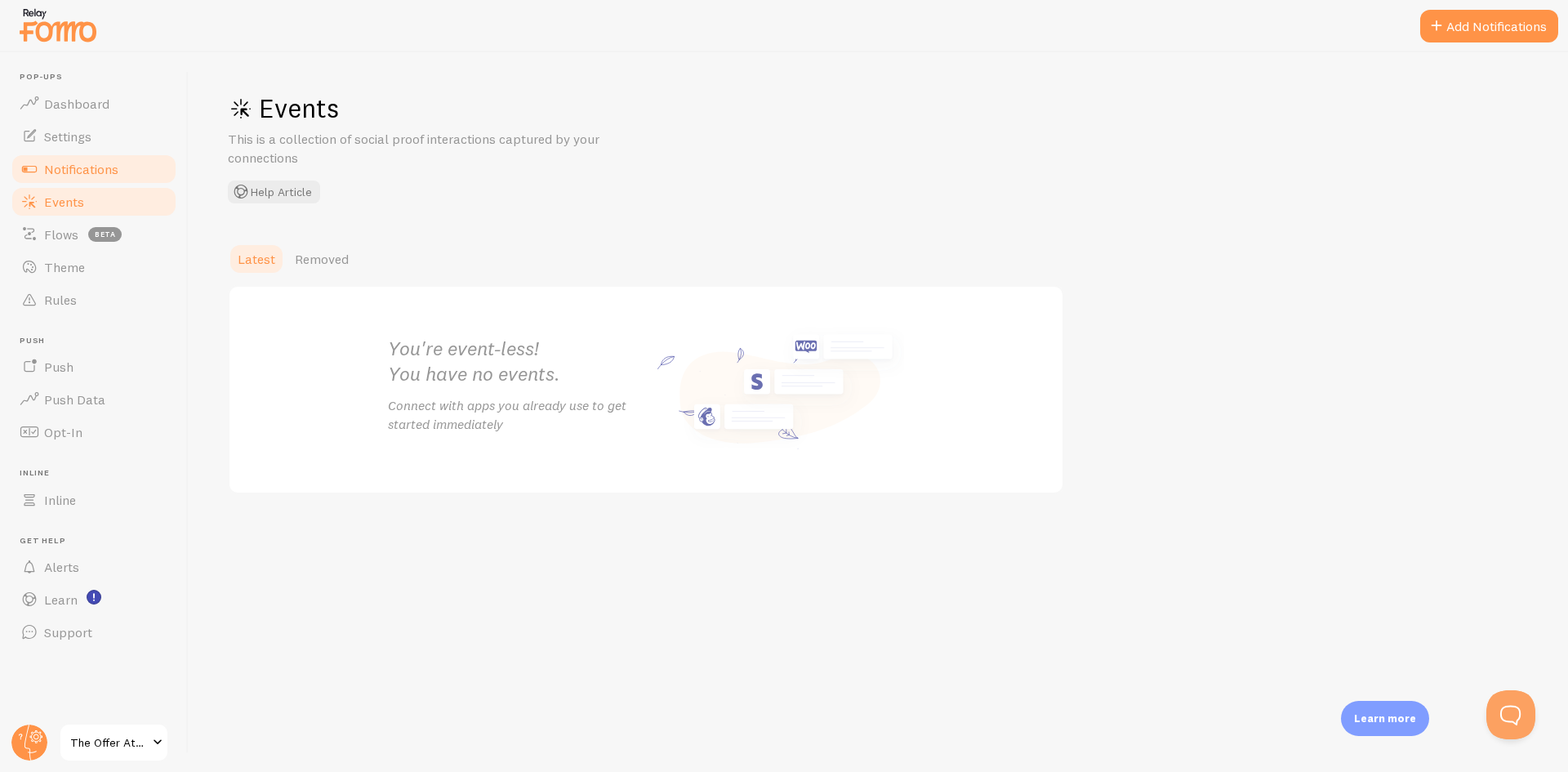
click at [91, 173] on span "Notifications" at bounding box center [81, 168] width 74 height 16
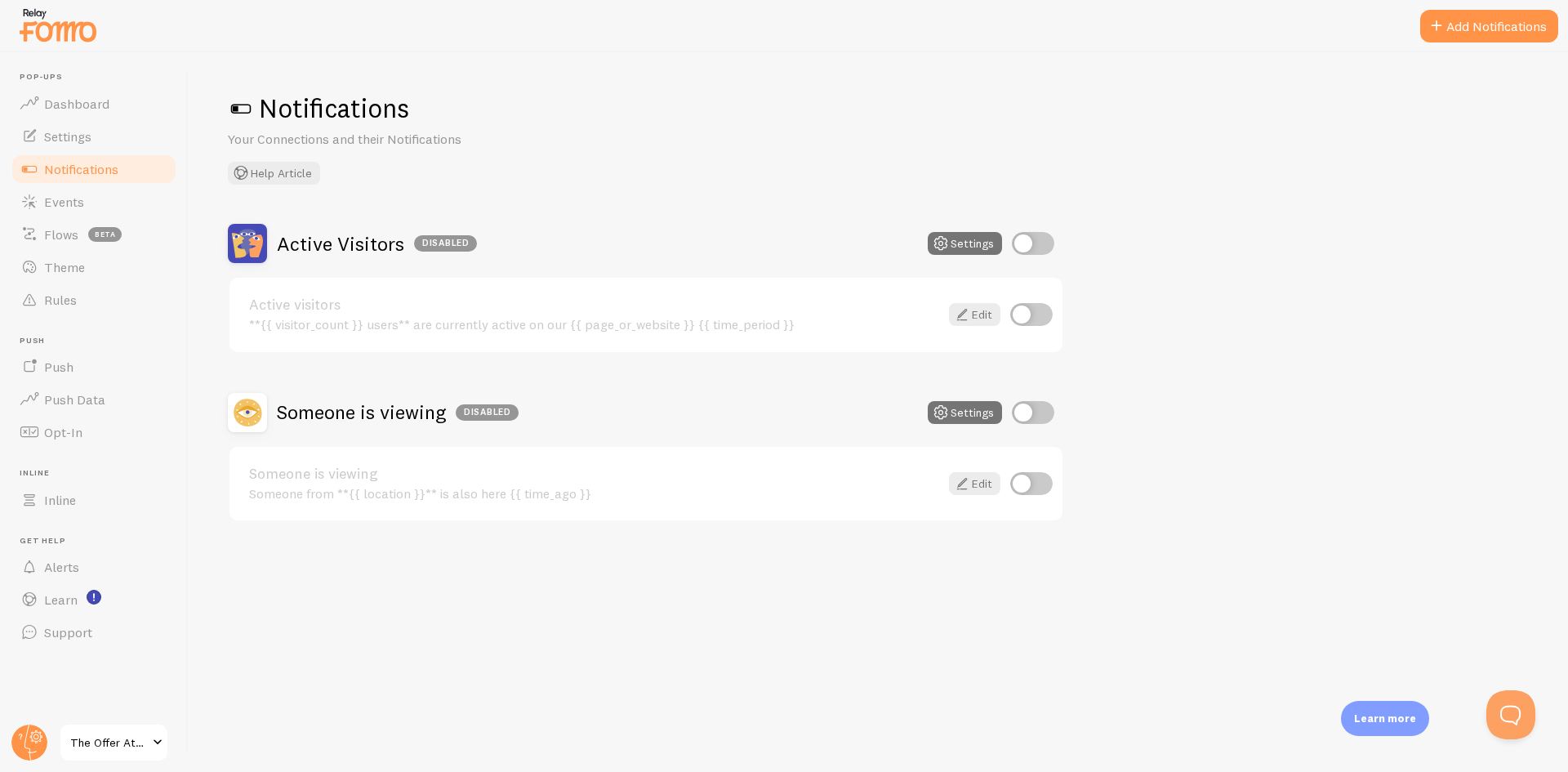
click at [123, 735] on span "The Offer Attraction Intensive" at bounding box center [109, 743] width 78 height 19
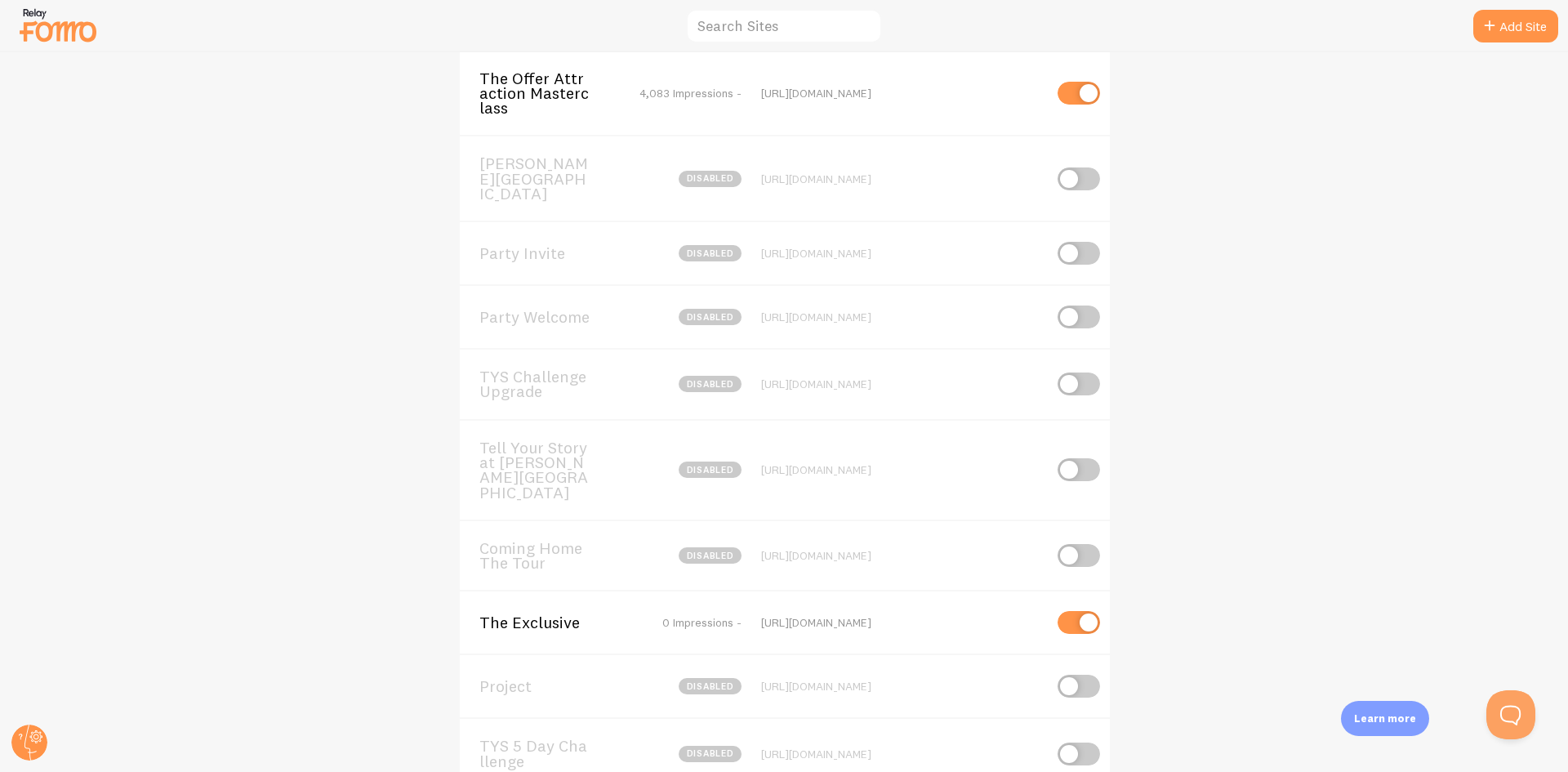
scroll to position [893, 0]
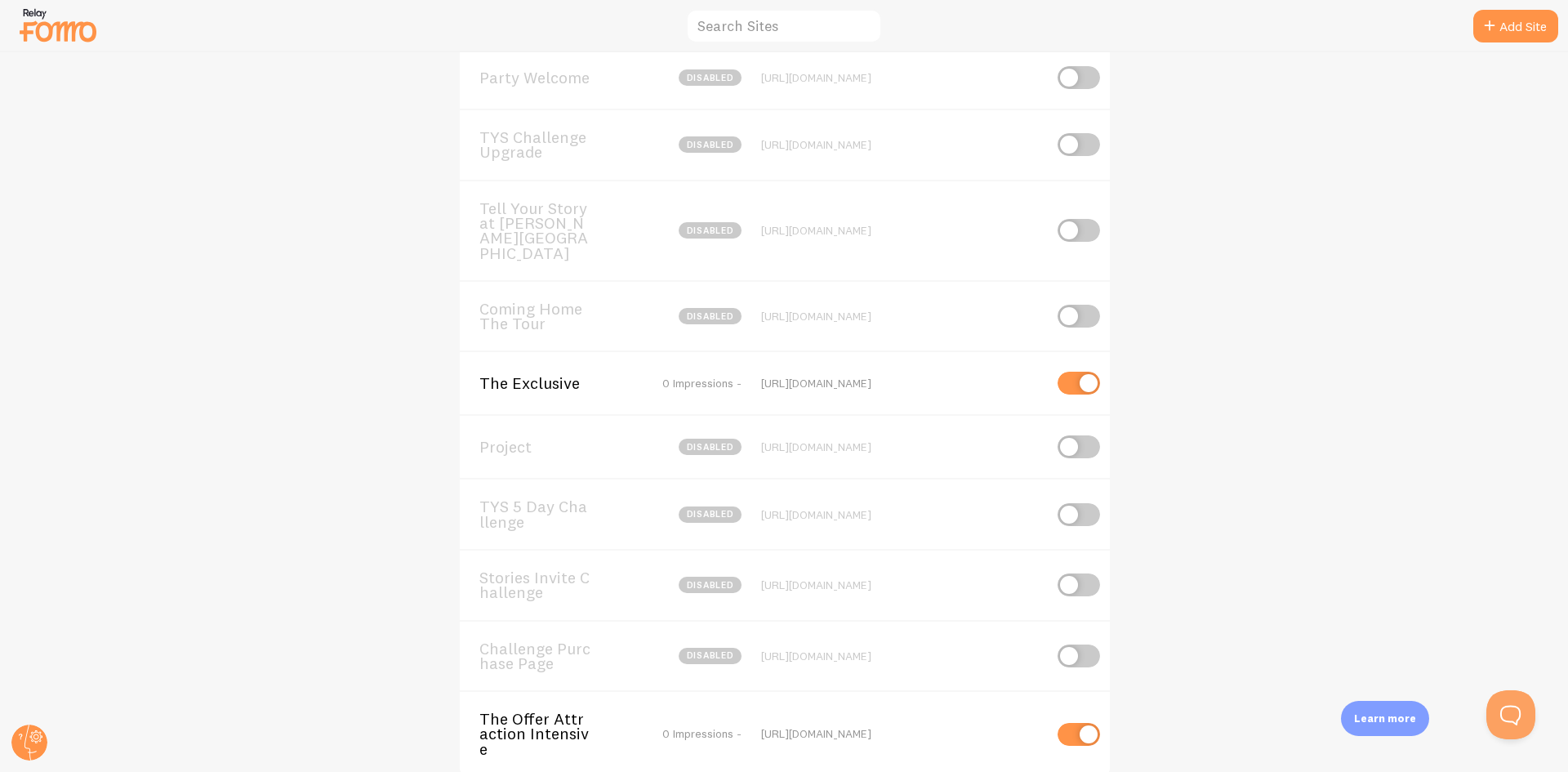
click at [631, 376] on div "The Exclusive 0 Impressions -" at bounding box center [610, 383] width 262 height 14
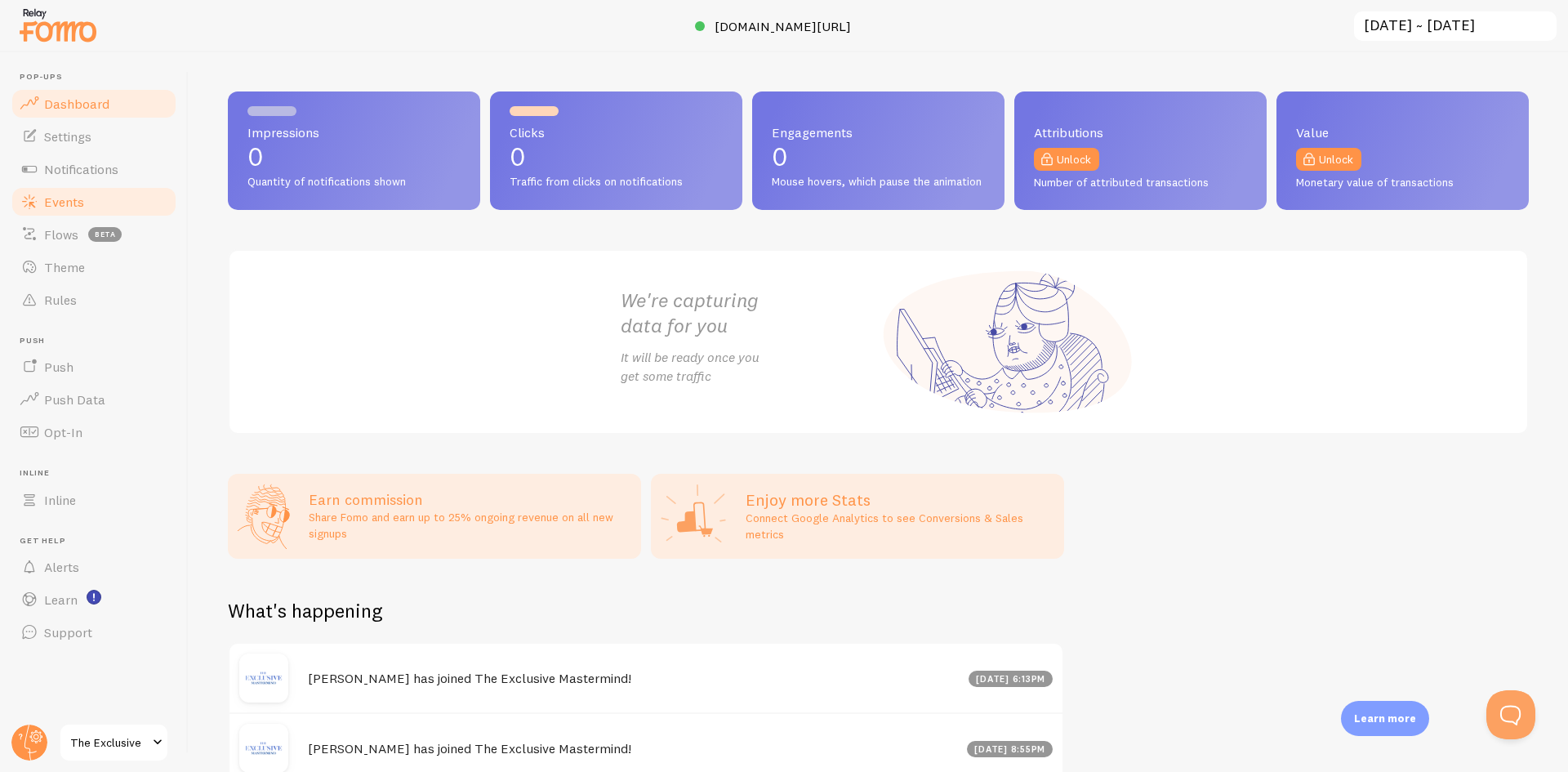
click at [72, 196] on span "Events" at bounding box center [64, 201] width 40 height 16
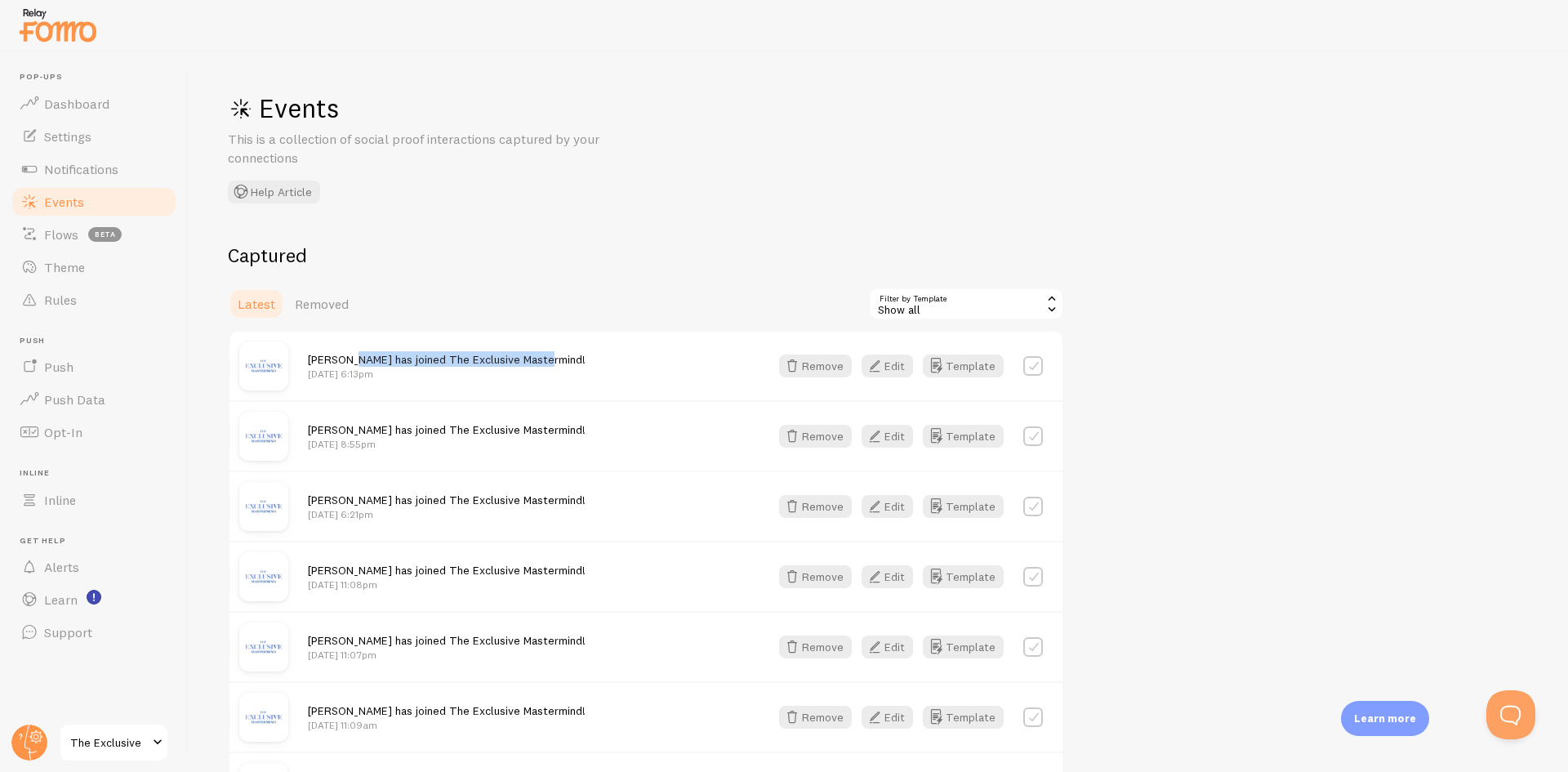
drag, startPoint x: 546, startPoint y: 361, endPoint x: 352, endPoint y: 358, distance: 194.0
click at [352, 358] on div "[PERSON_NAME] has joined The Exclusive Mastermind! [DATE] 6:13pm" at bounding box center [529, 366] width 442 height 30
copy span "has joined The Exclusive Mastermind!"
click at [124, 736] on span "The Exclusive" at bounding box center [109, 743] width 78 height 19
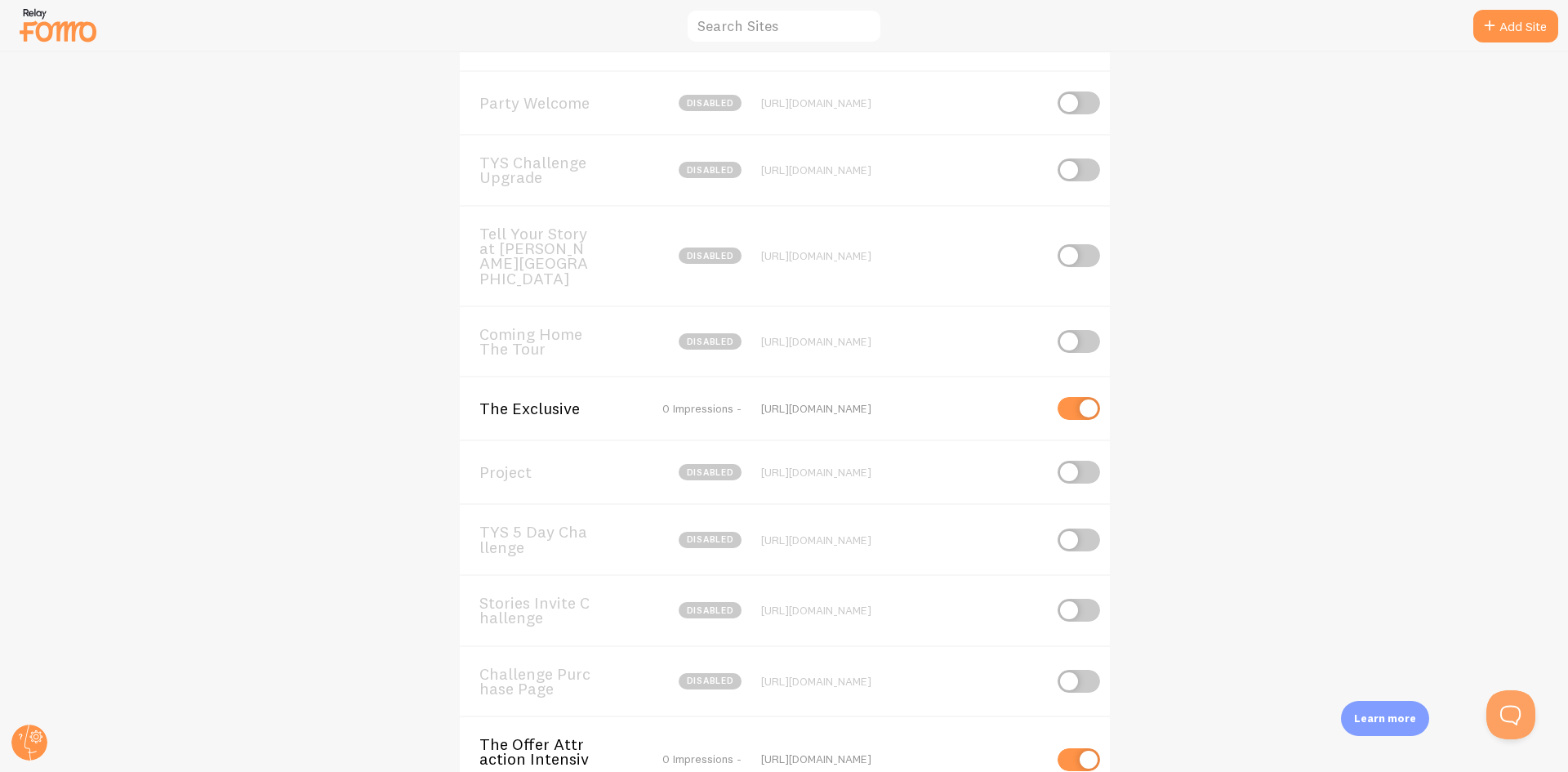
scroll to position [893, 0]
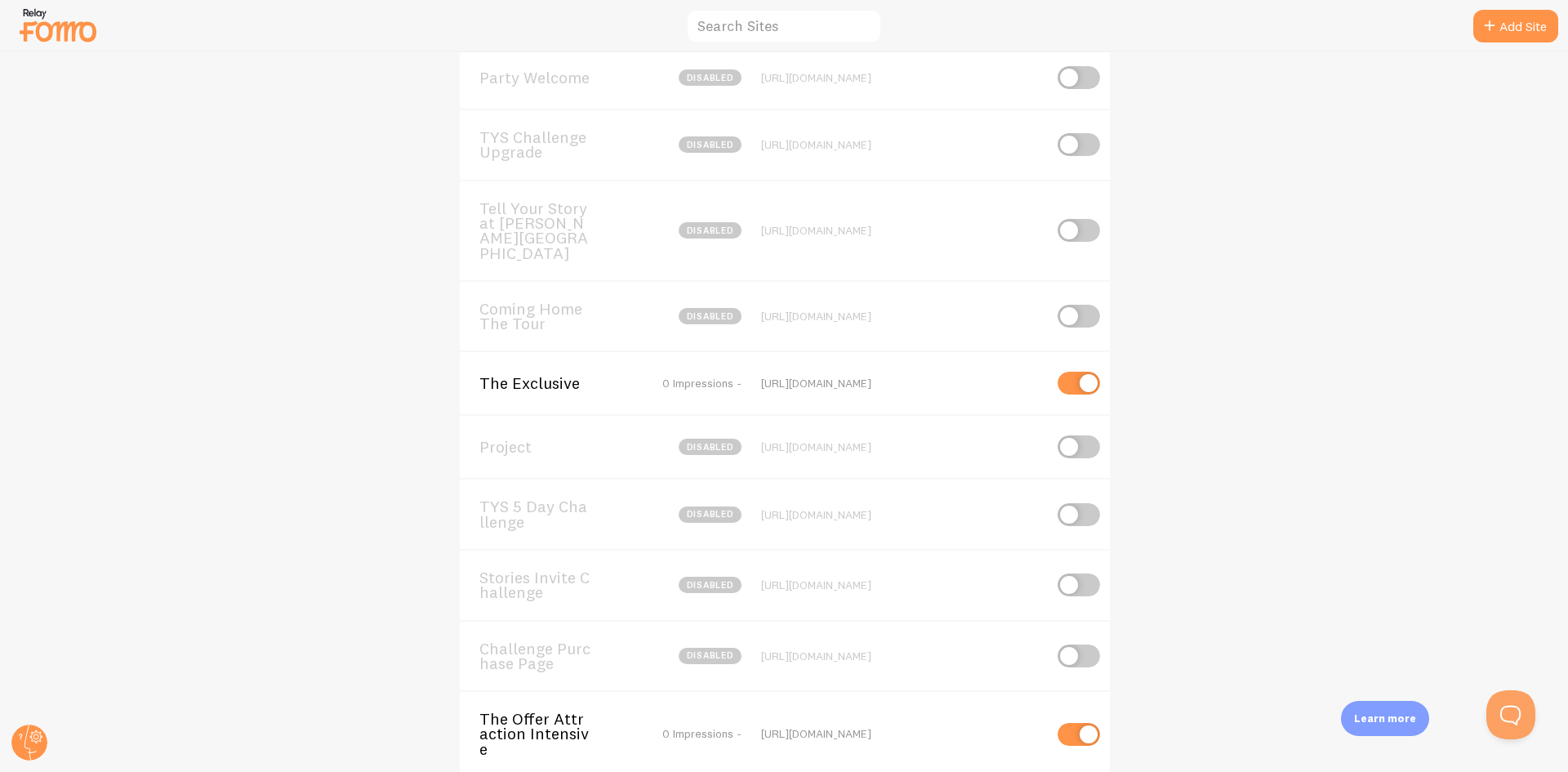
click at [538, 712] on span "The Offer Attraction Intensive" at bounding box center [545, 735] width 132 height 45
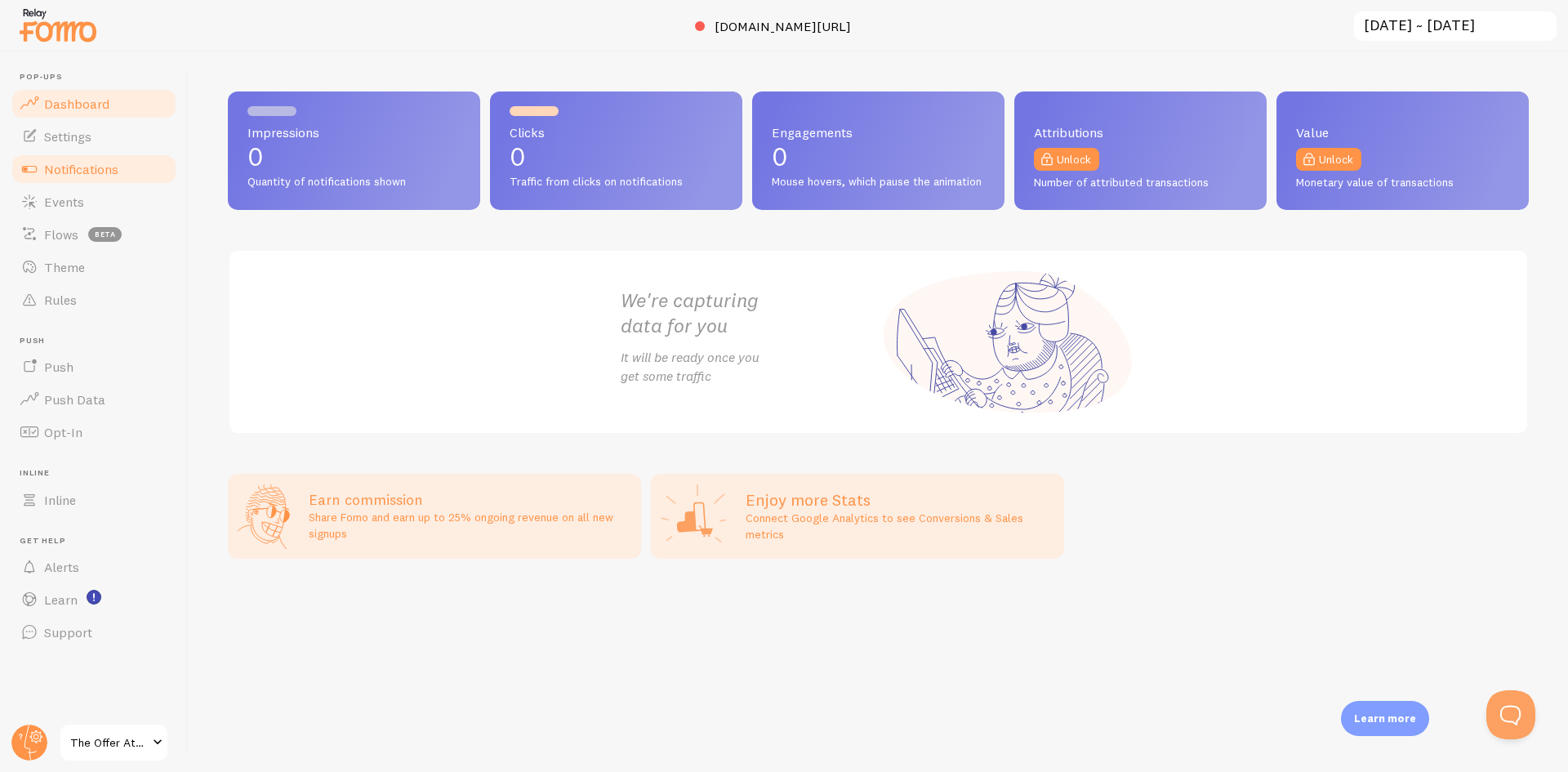
click at [82, 173] on span "Notifications" at bounding box center [81, 168] width 74 height 16
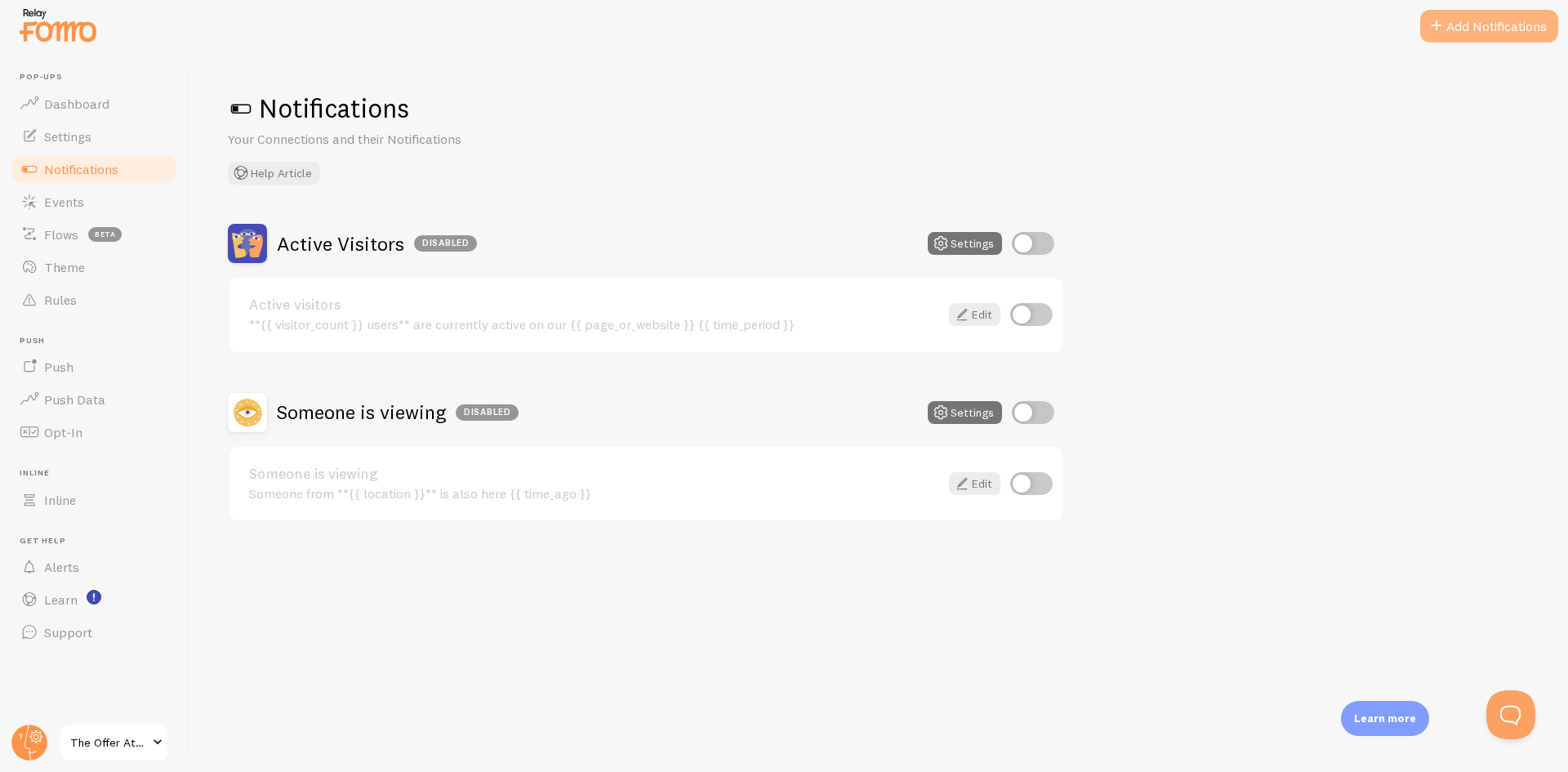
click at [1494, 31] on button "Add Notifications" at bounding box center [1490, 26] width 138 height 33
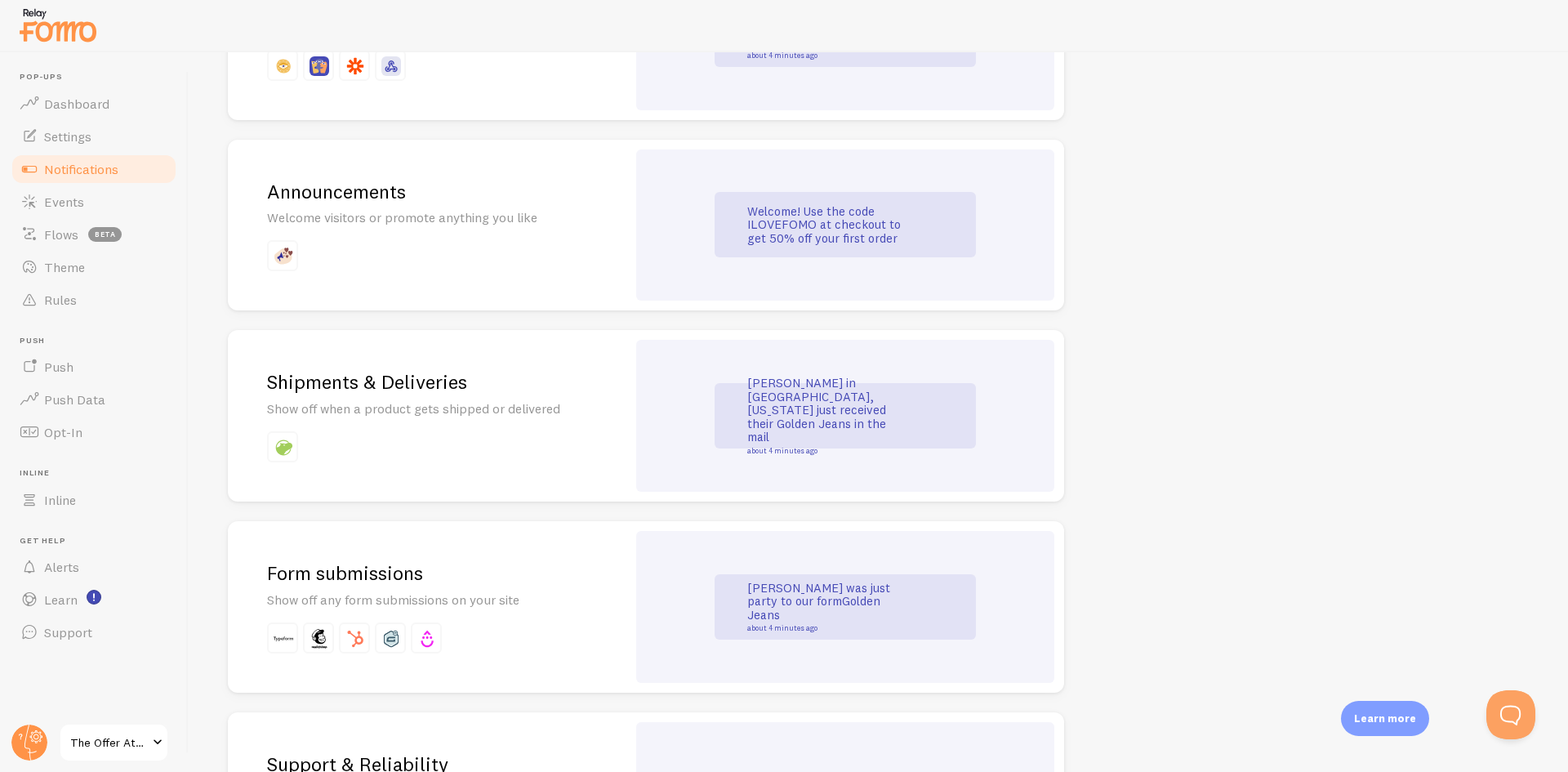
scroll to position [899, 0]
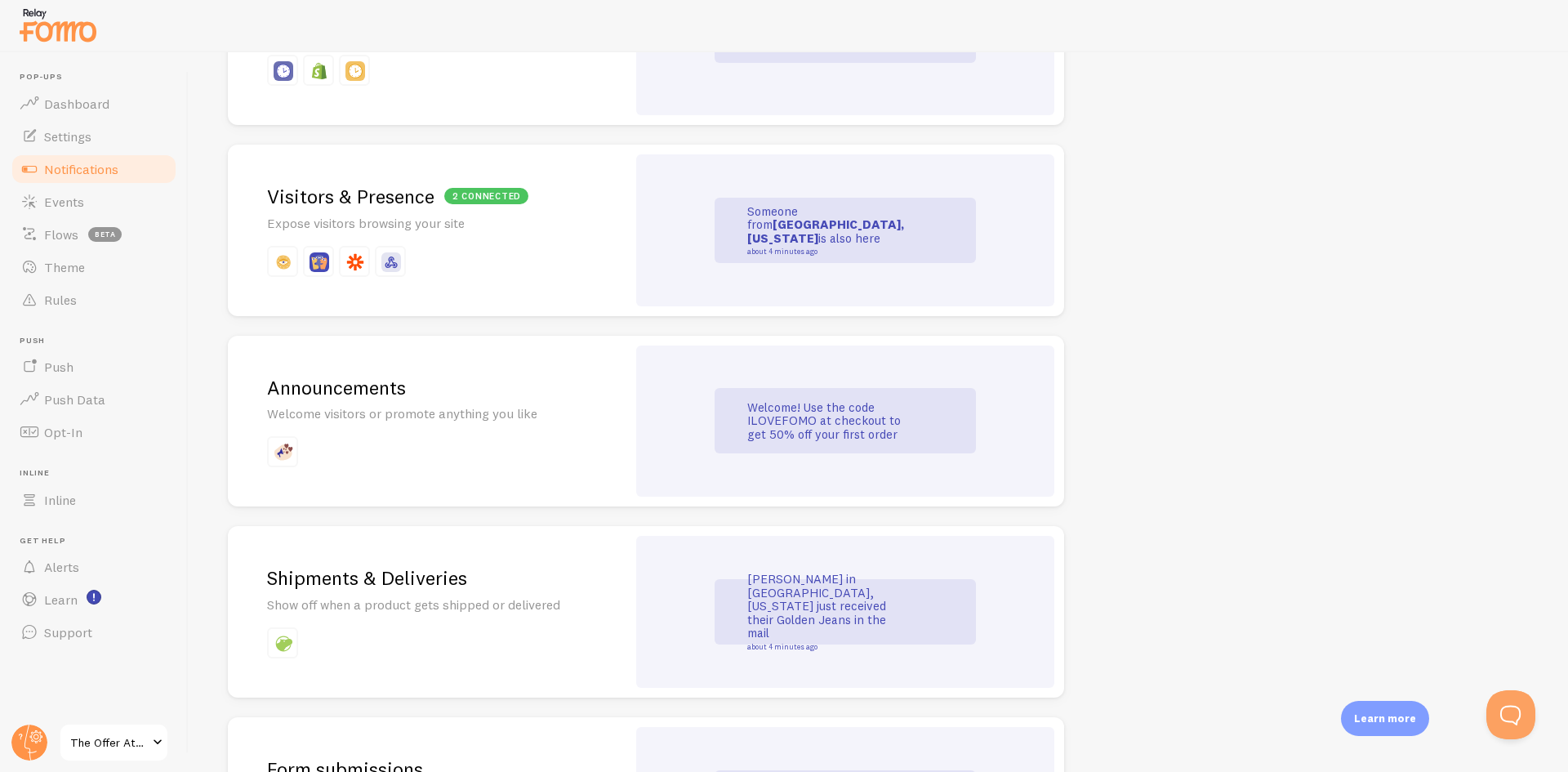
click at [569, 276] on p at bounding box center [427, 261] width 320 height 31
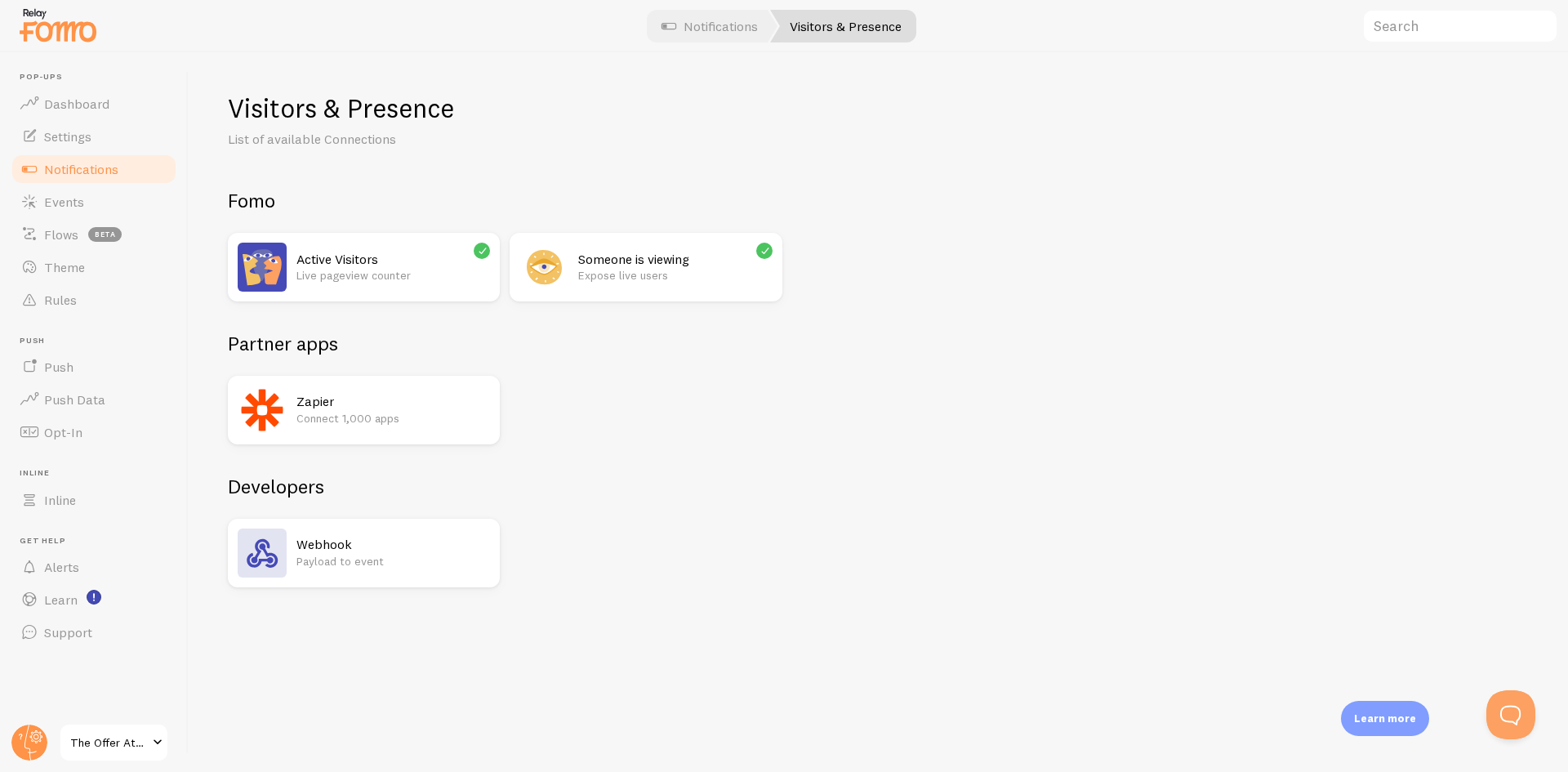
click at [430, 396] on h2 "Zapier" at bounding box center [393, 402] width 193 height 17
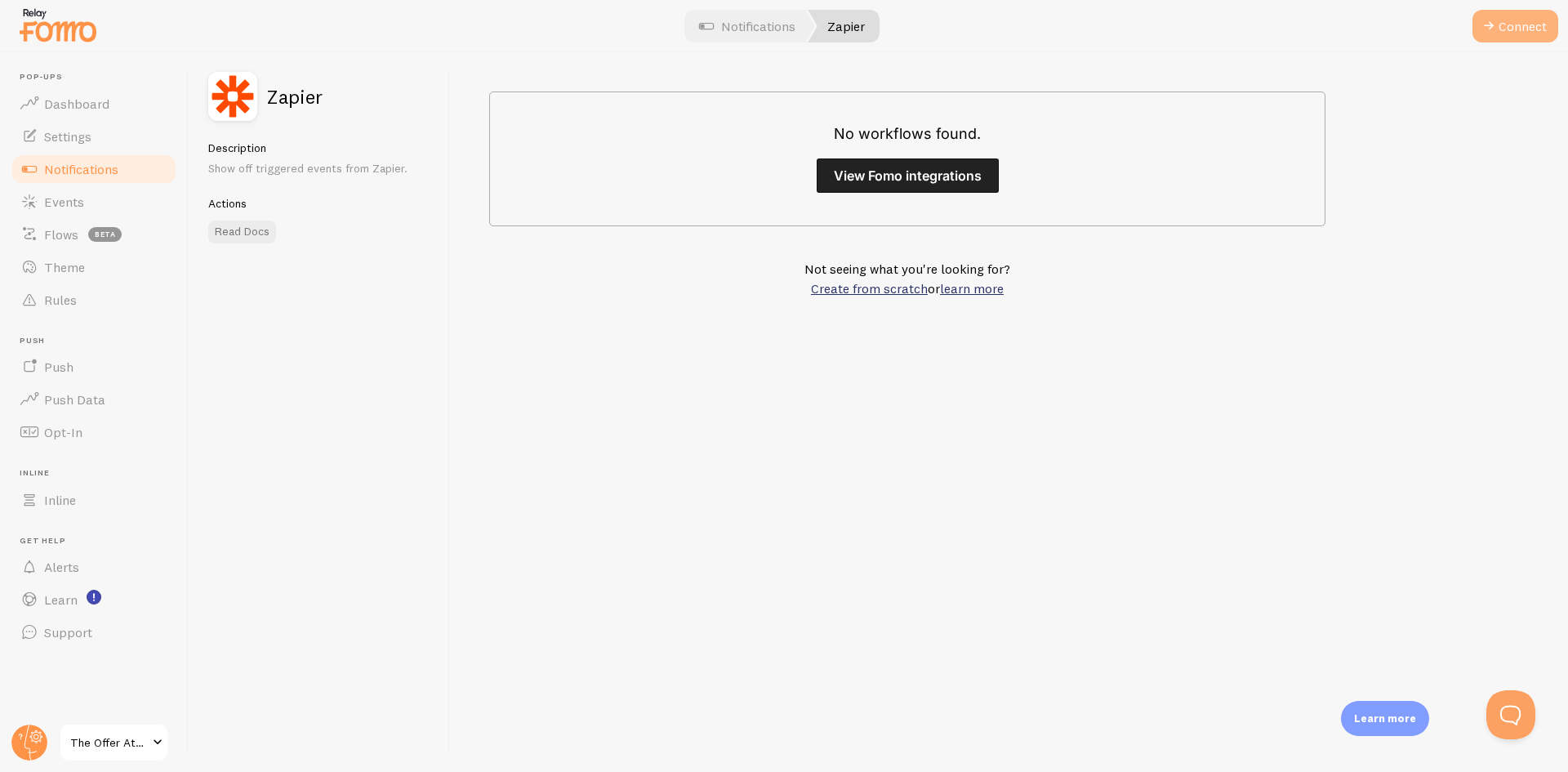
click at [1500, 26] on button "Connect" at bounding box center [1515, 26] width 86 height 33
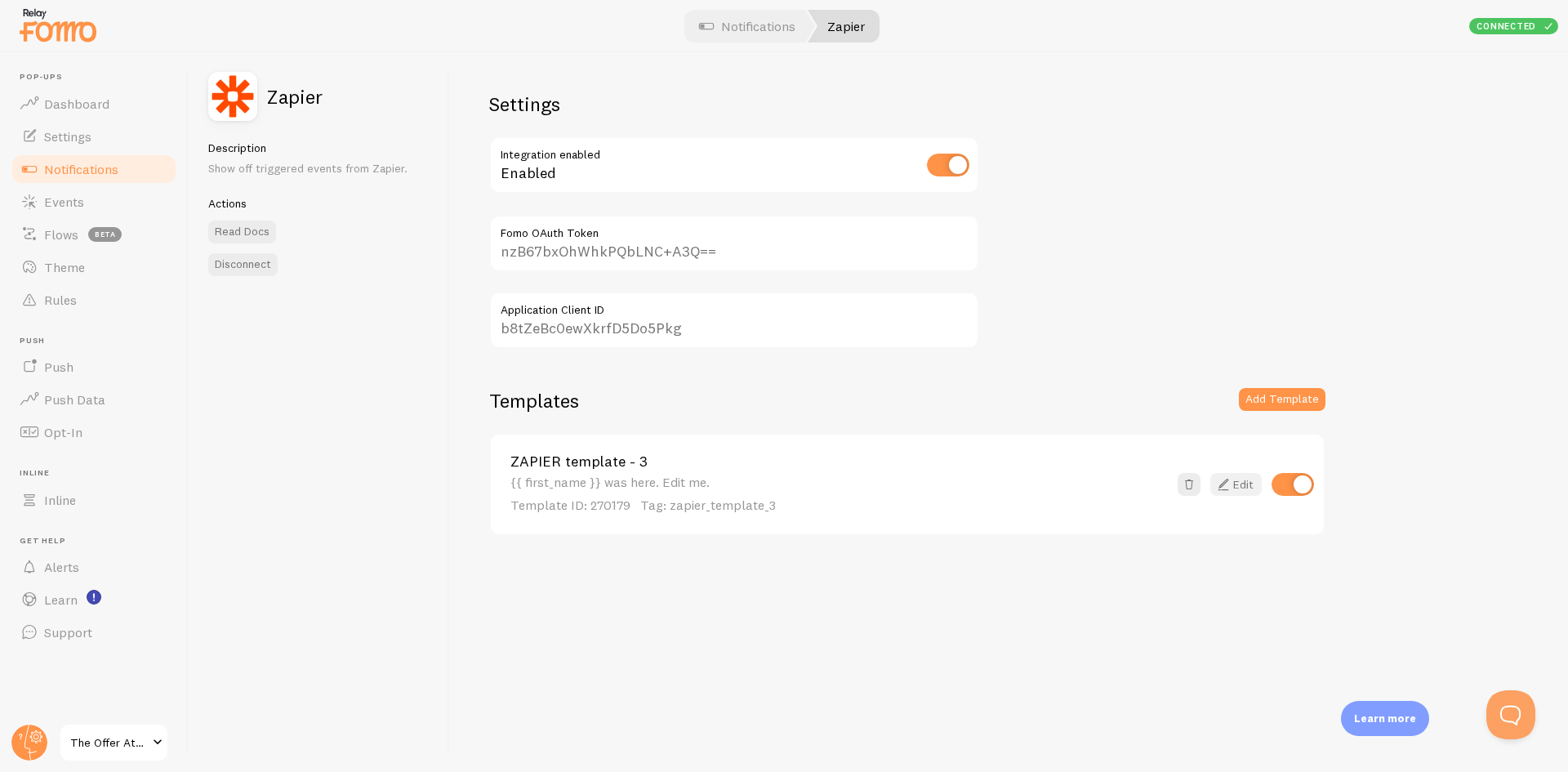
click at [1252, 479] on link "Edit" at bounding box center [1237, 485] width 52 height 23
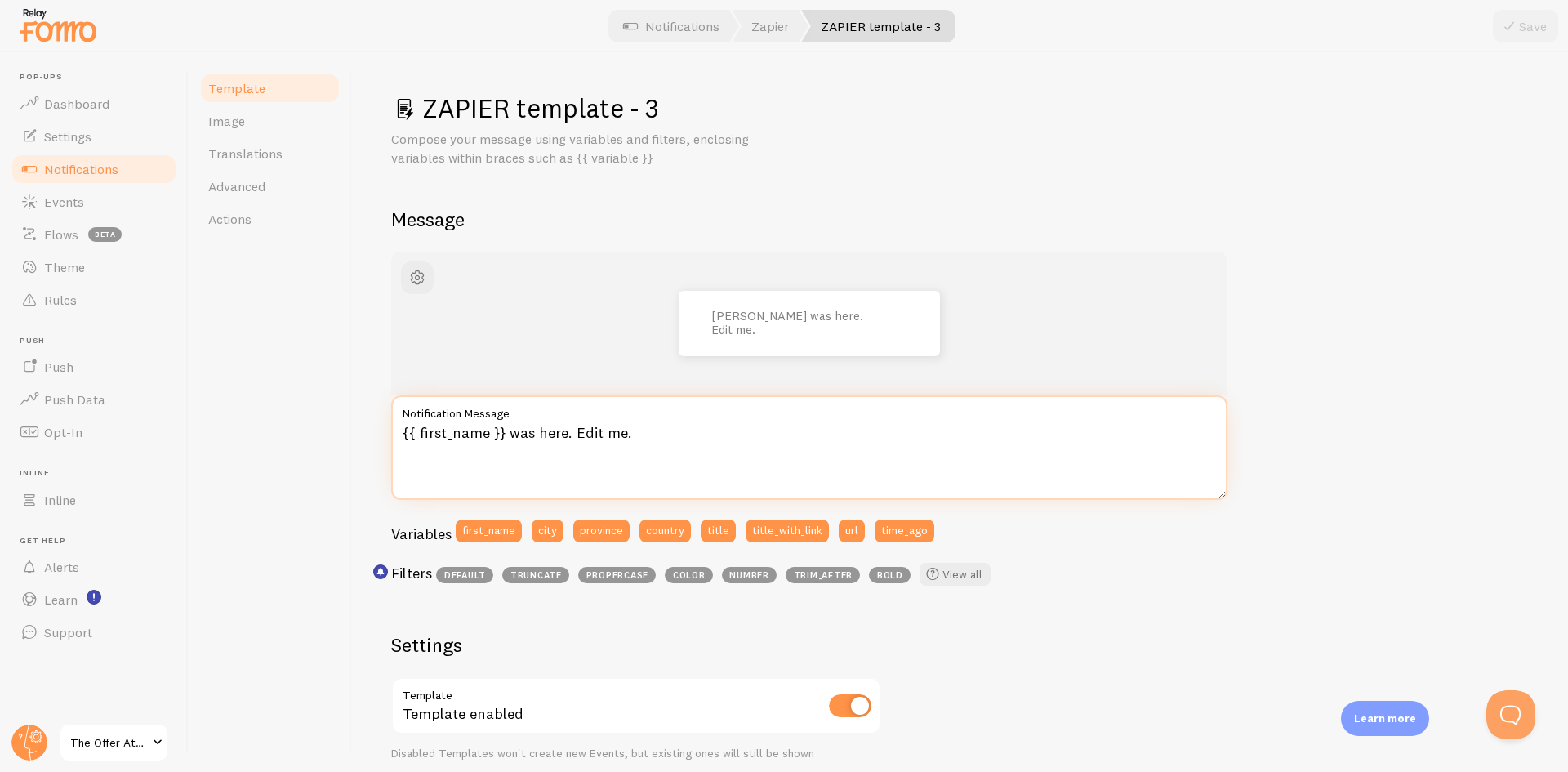
click at [577, 436] on textarea "{{ first_name }} was here. Edit me." at bounding box center [809, 447] width 837 height 105
drag, startPoint x: 510, startPoint y: 438, endPoint x: 703, endPoint y: 445, distance: 193.1
click at [703, 445] on textarea "{{ first_name }} was here. Edit me." at bounding box center [809, 447] width 837 height 105
paste textarea "has joined The Exclusive Mastermind!"
drag, startPoint x: 606, startPoint y: 434, endPoint x: 747, endPoint y: 440, distance: 141.1
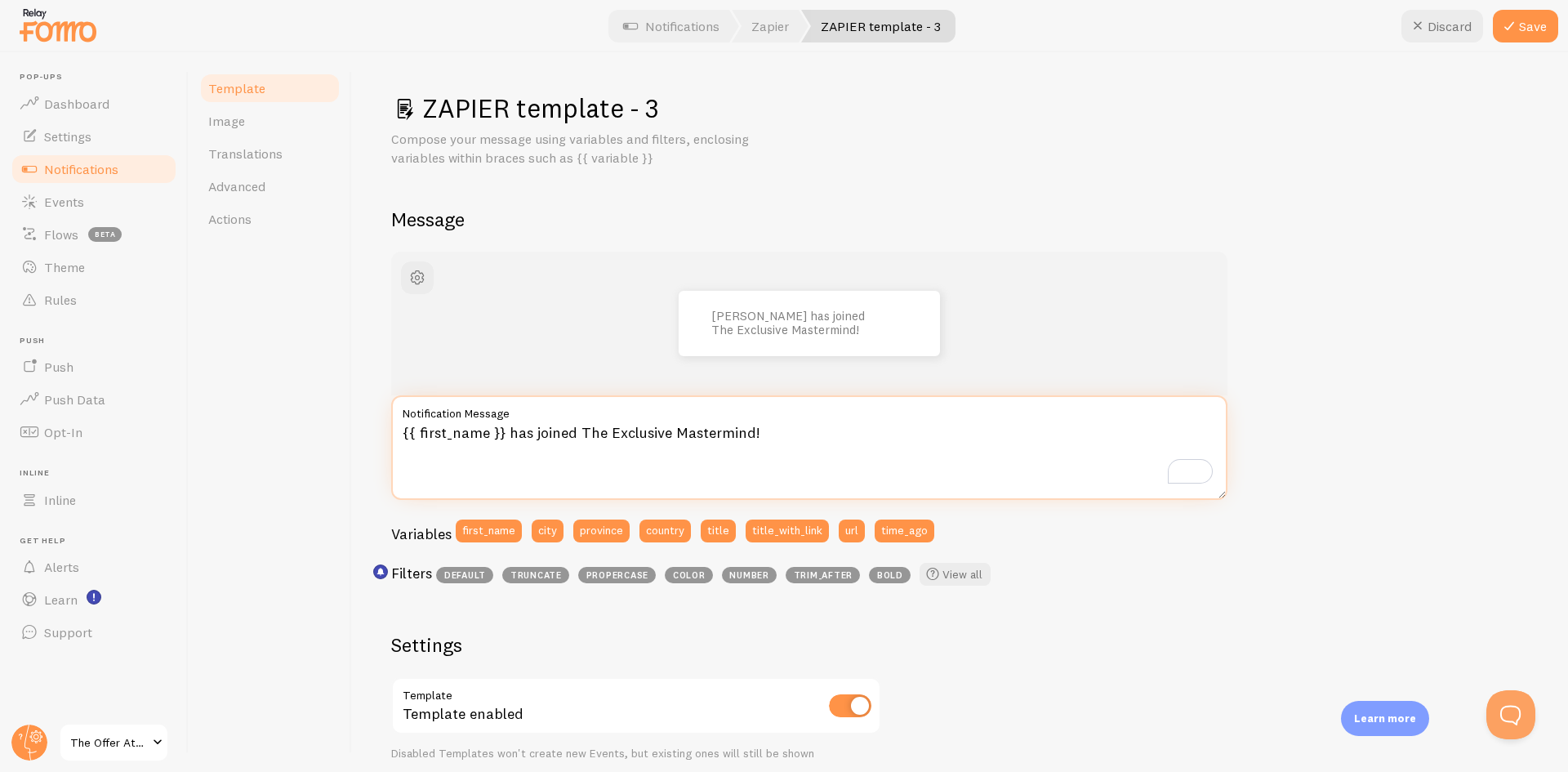
click at [747, 440] on textarea "{{ first_name }} has joined The Exclusive Mastermind!" at bounding box center [809, 447] width 837 height 105
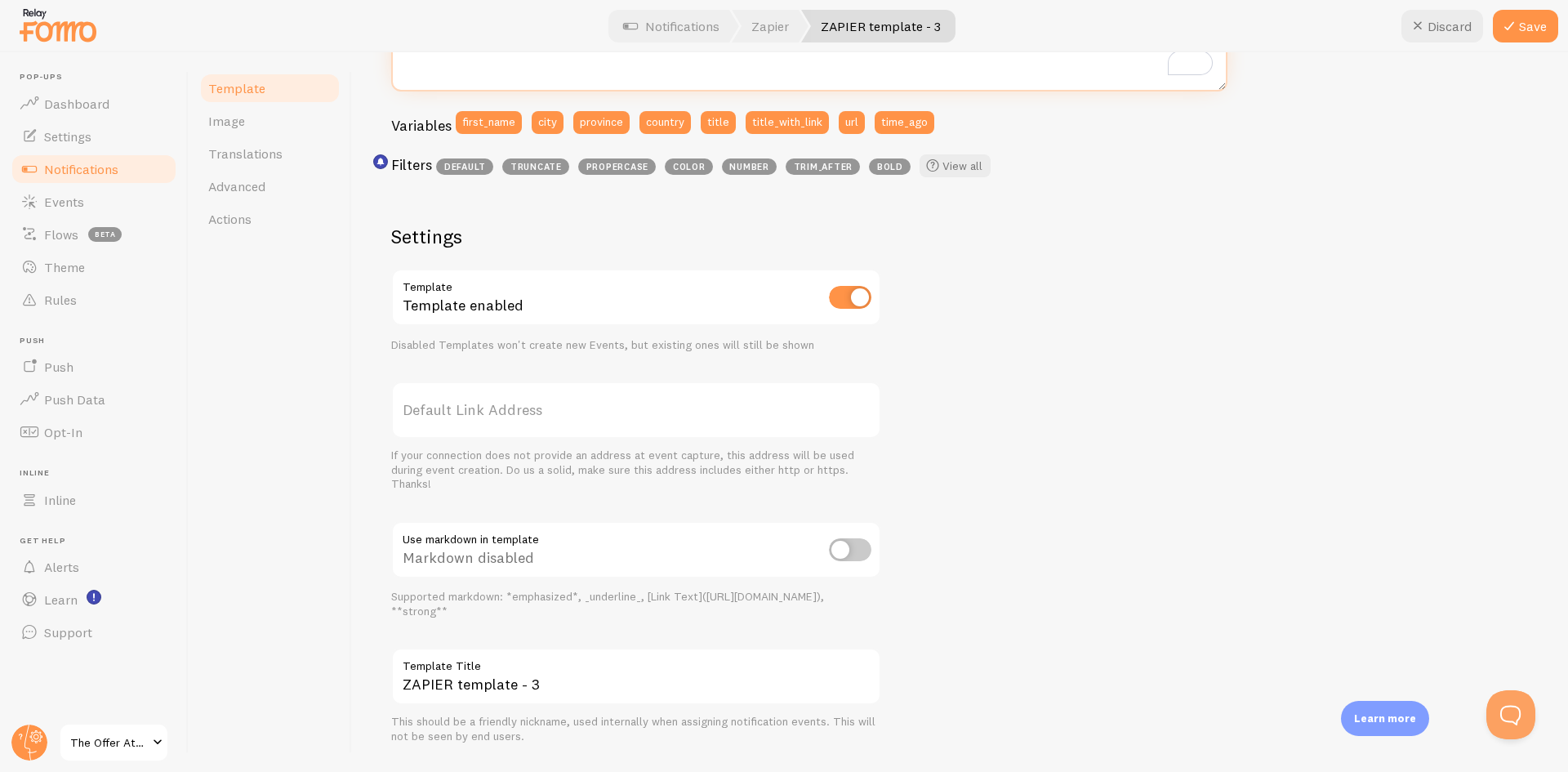
scroll to position [449, 0]
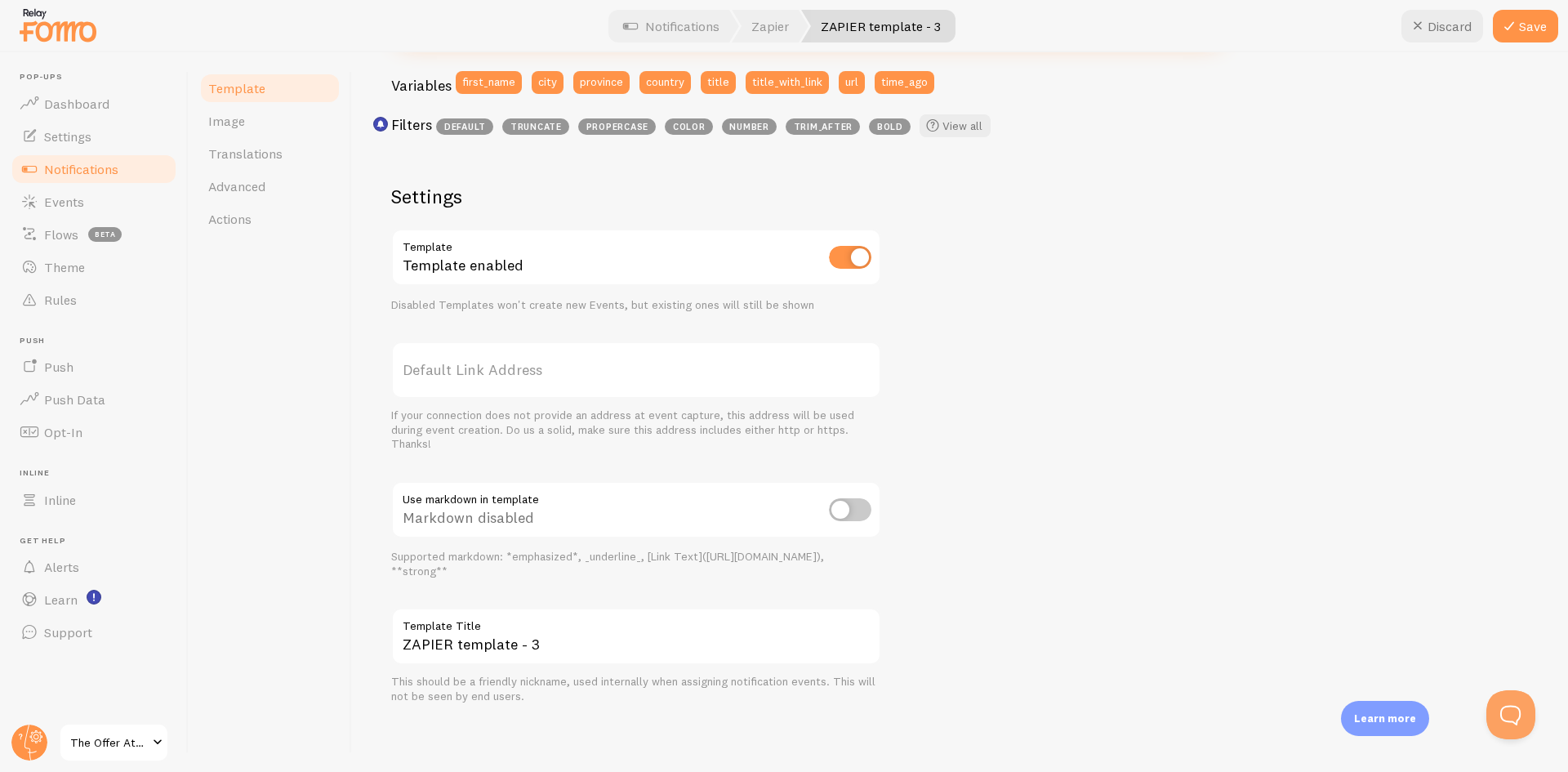
type textarea "{{ first_name }} has joined The Offer Attraction Intensive!"
click at [477, 648] on input "ZAPIER template - 3" at bounding box center [636, 637] width 490 height 58
click at [478, 648] on input "ZAPIER template - 3" at bounding box center [636, 637] width 490 height 58
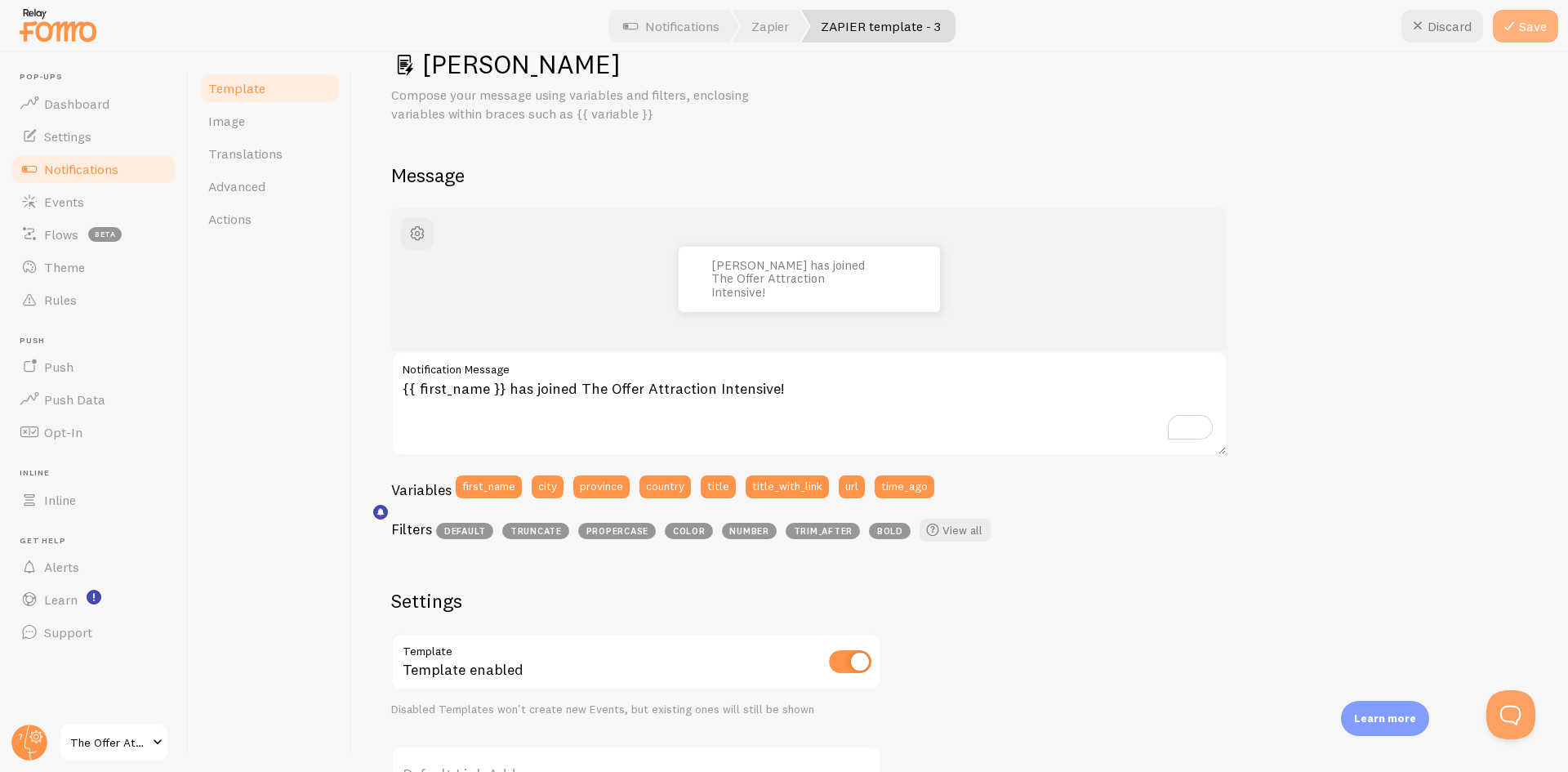
scroll to position [0, 0]
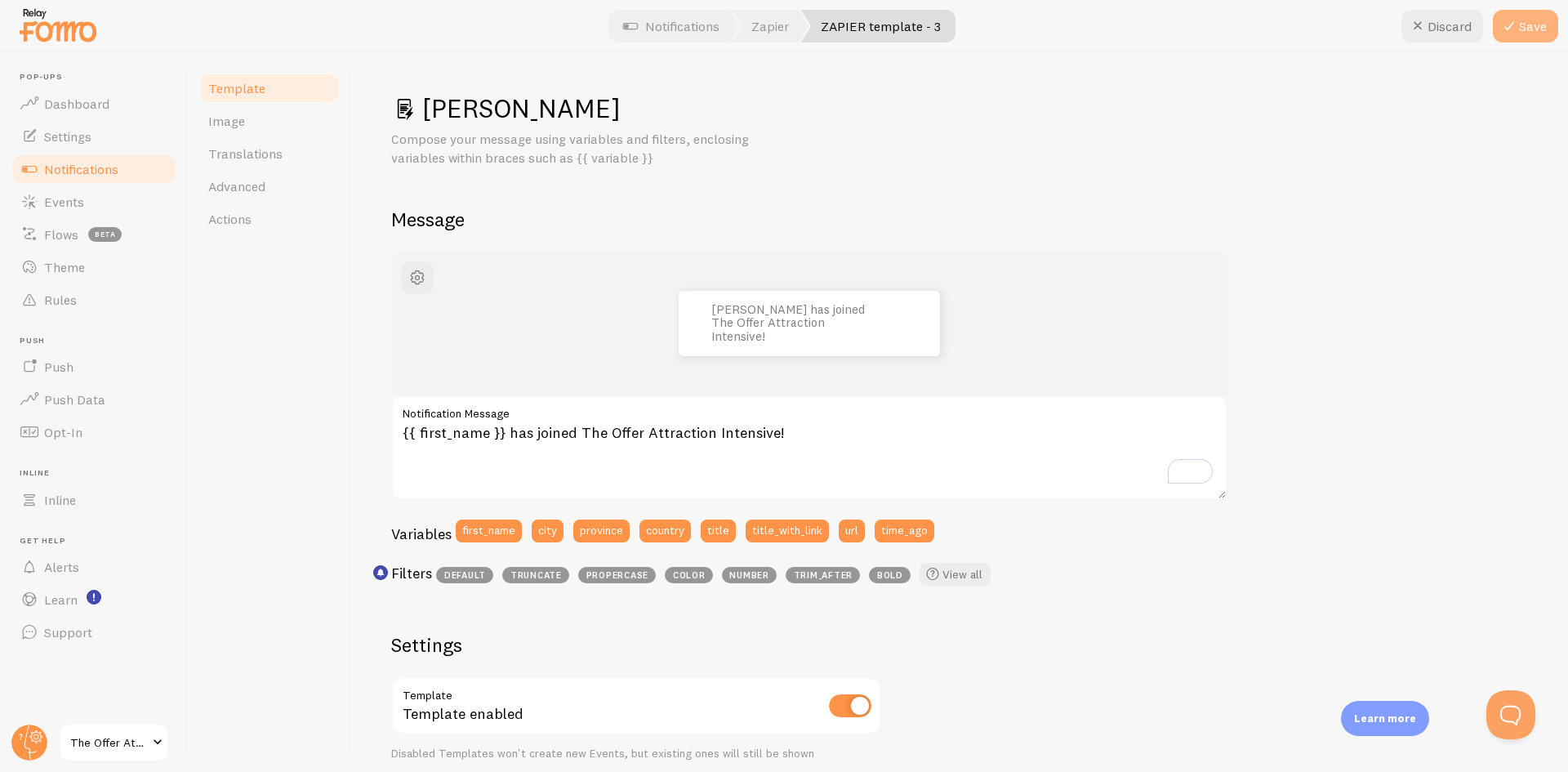
type input "[PERSON_NAME]"
click at [1542, 25] on button "Save" at bounding box center [1526, 26] width 65 height 33
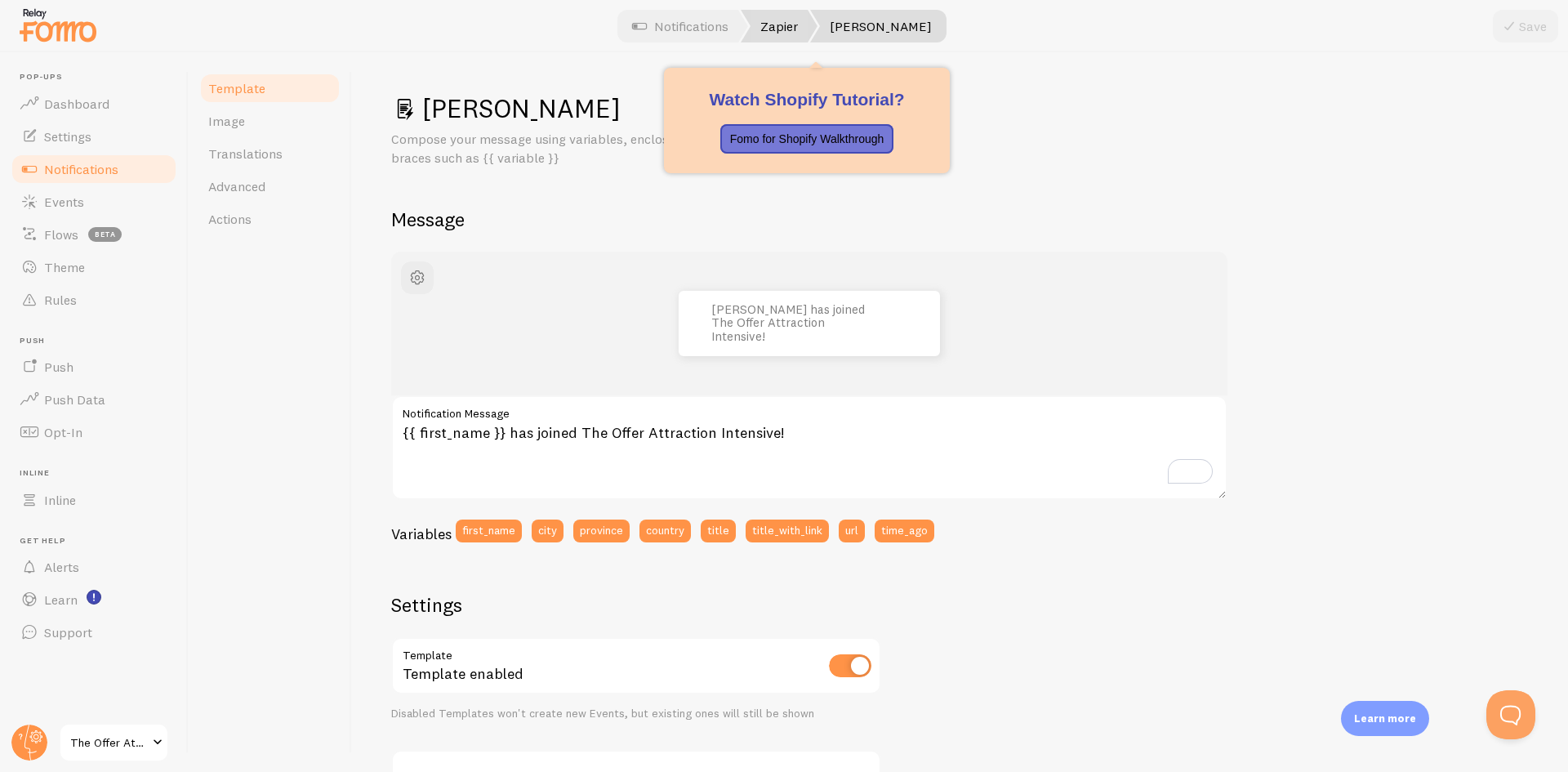
click at [810, 26] on link "Zapier" at bounding box center [779, 26] width 77 height 33
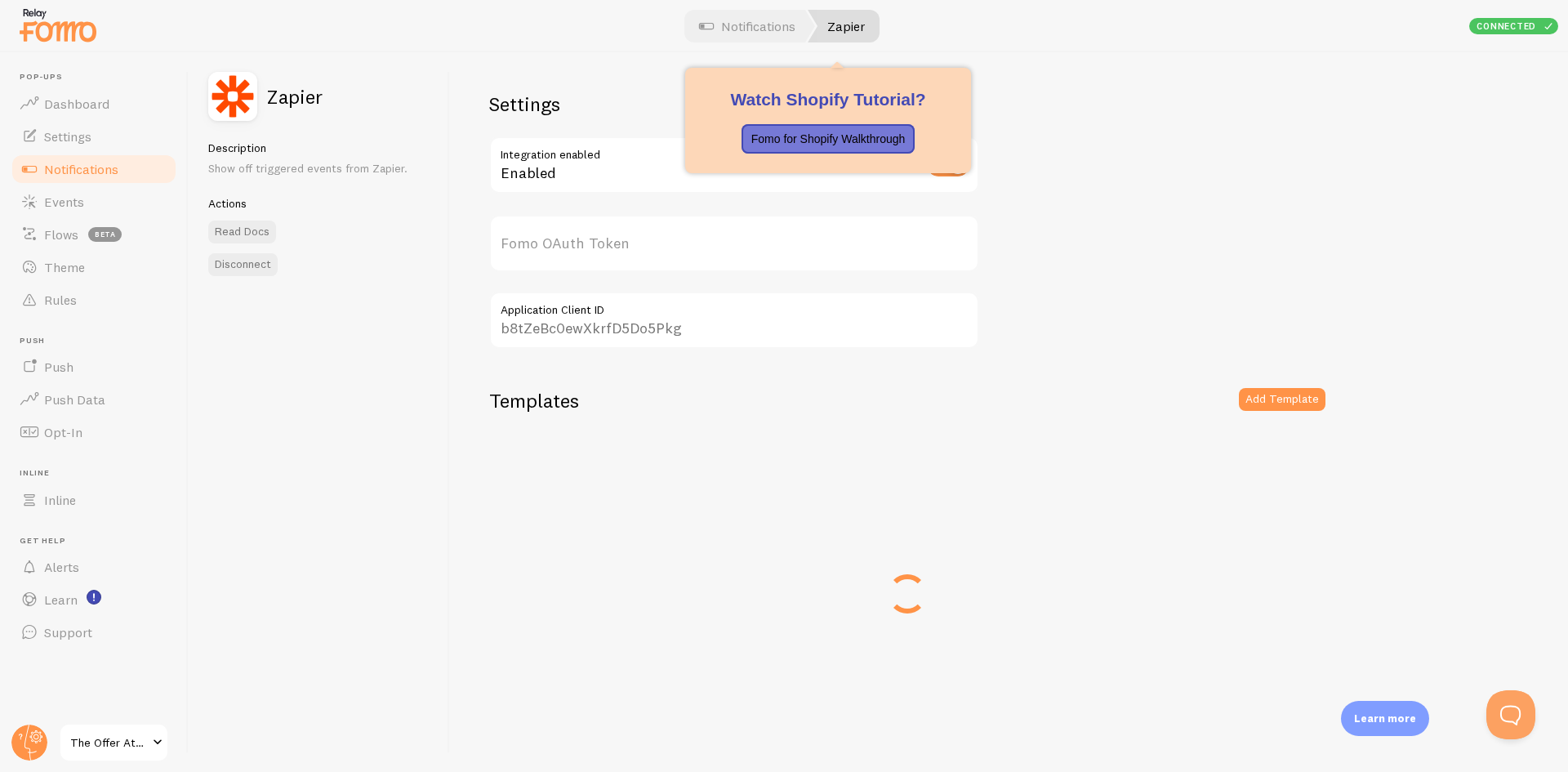
type input "nzB67bxOhWhkPQbLNC+A3Q=="
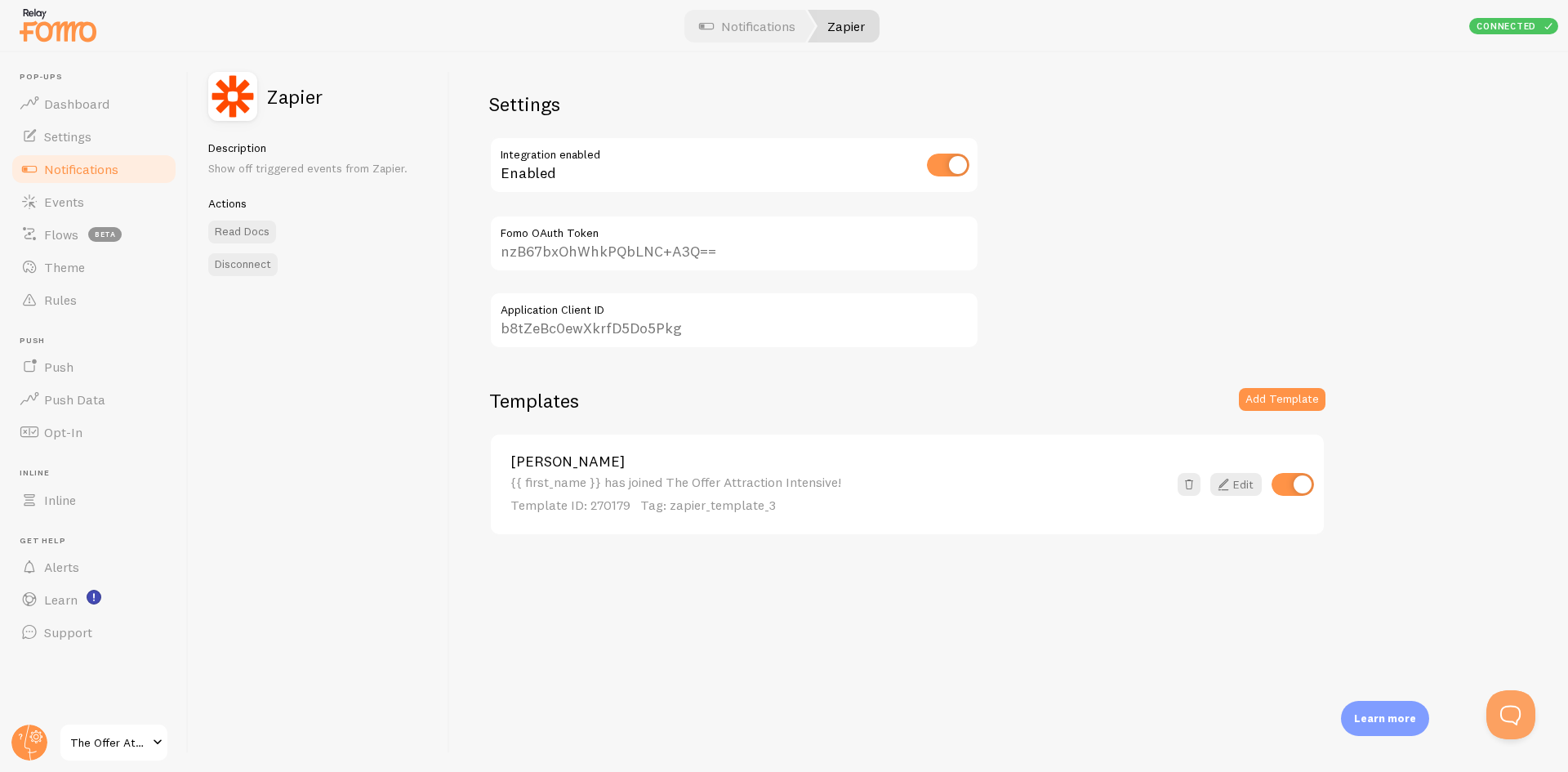
click at [550, 245] on input "nzB67bxOhWhkPQbLNC+A3Q==" at bounding box center [734, 244] width 490 height 58
click at [550, 247] on input "nzB67bxOhWhkPQbLNC+A3Q==" at bounding box center [734, 244] width 490 height 58
click at [625, 273] on div "Settings Integration enabled Enabled nzB67bxOhWhkPQbLNC+A3Q== Fomo OAuth Token …" at bounding box center [734, 220] width 490 height 258
click at [632, 246] on input "nzB67bxOhWhkPQbLNC+A3Q==" at bounding box center [734, 244] width 490 height 58
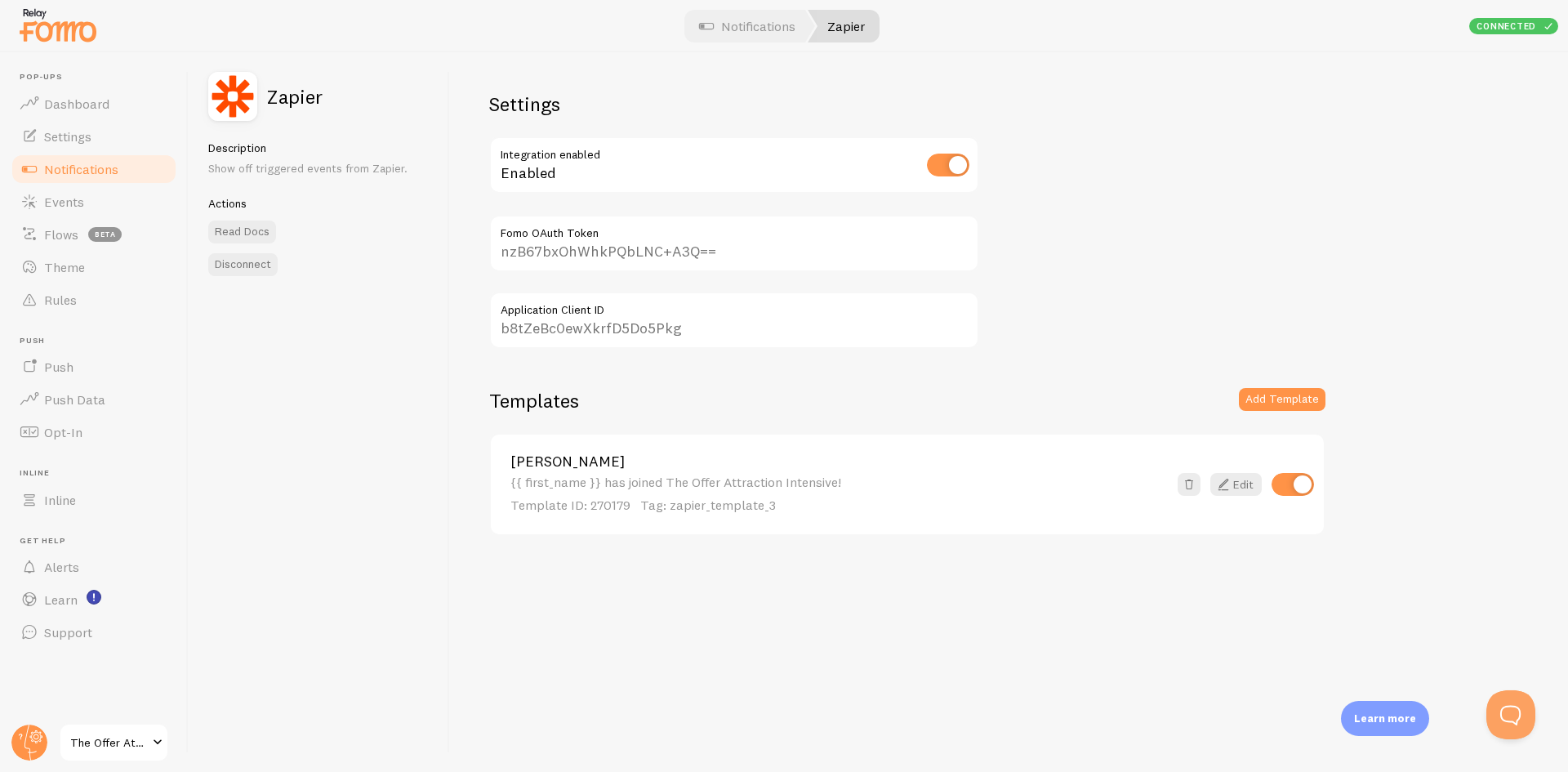
click at [632, 246] on input "nzB67bxOhWhkPQbLNC+A3Q==" at bounding box center [734, 244] width 490 height 58
click at [621, 328] on input "b8tZeBc0ewXkrfD5Do5Pkg" at bounding box center [734, 321] width 490 height 58
click at [62, 211] on link "Events" at bounding box center [93, 202] width 168 height 33
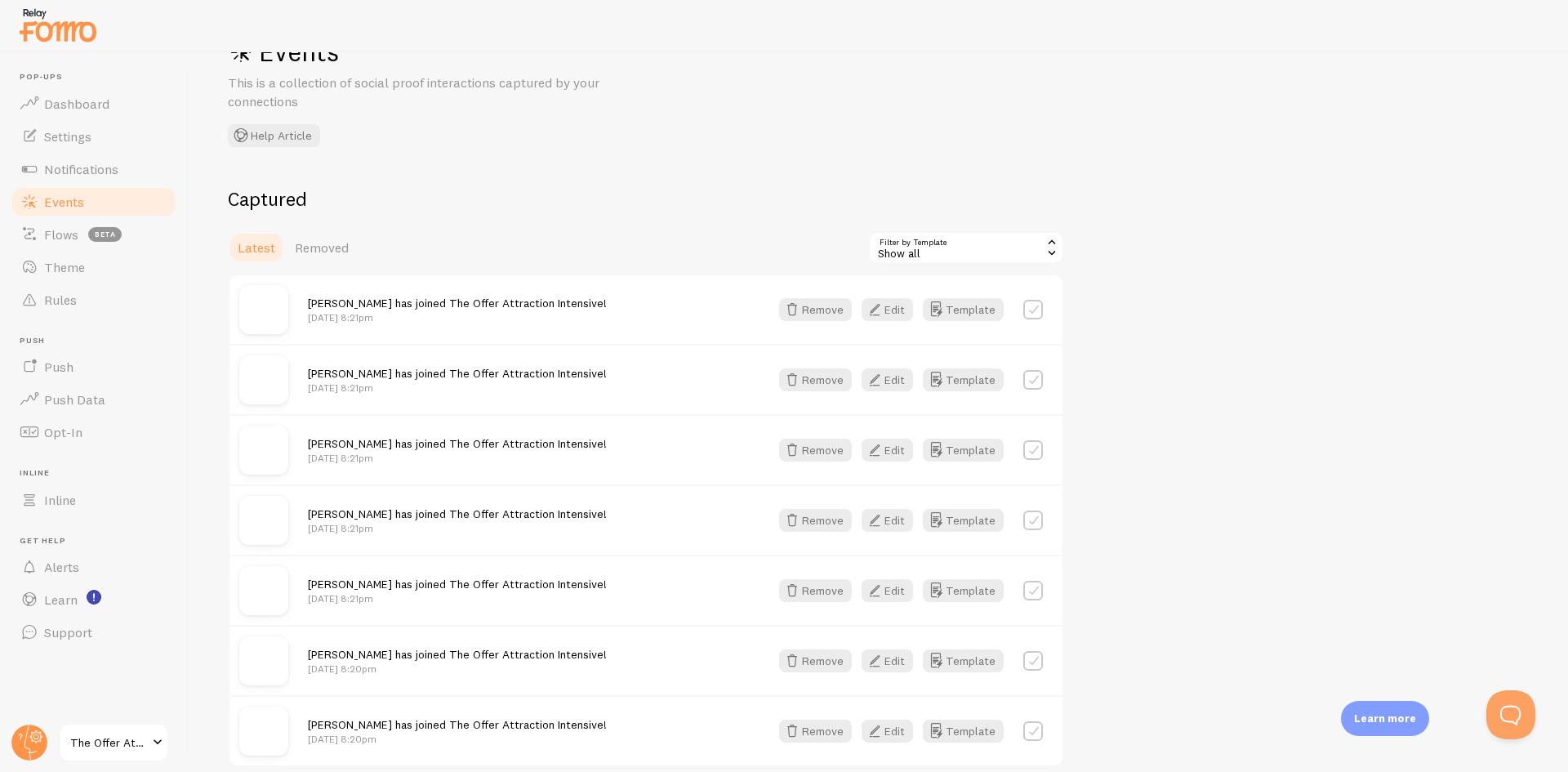
scroll to position [82, 0]
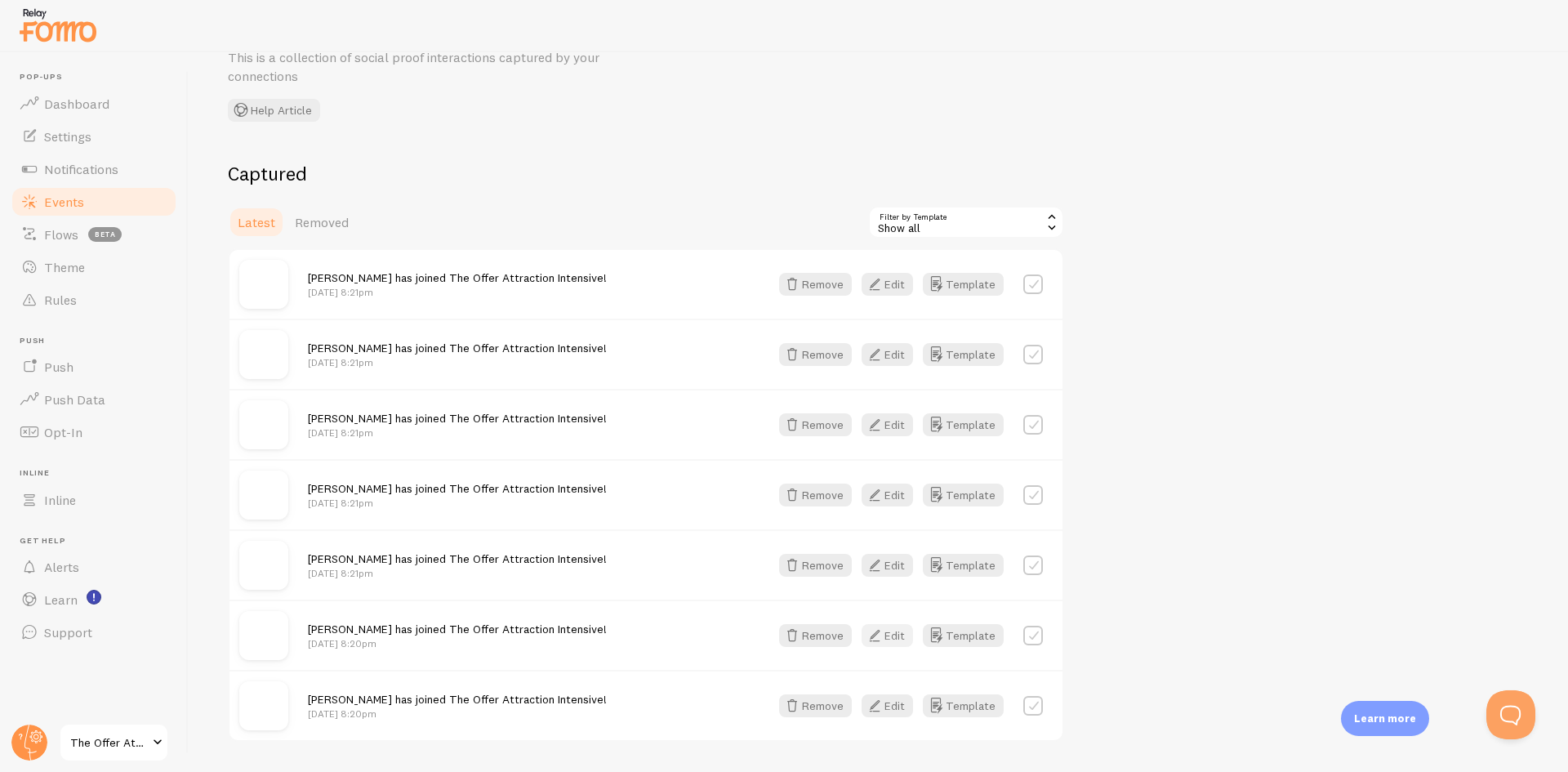
click at [897, 638] on button "Edit" at bounding box center [888, 636] width 52 height 23
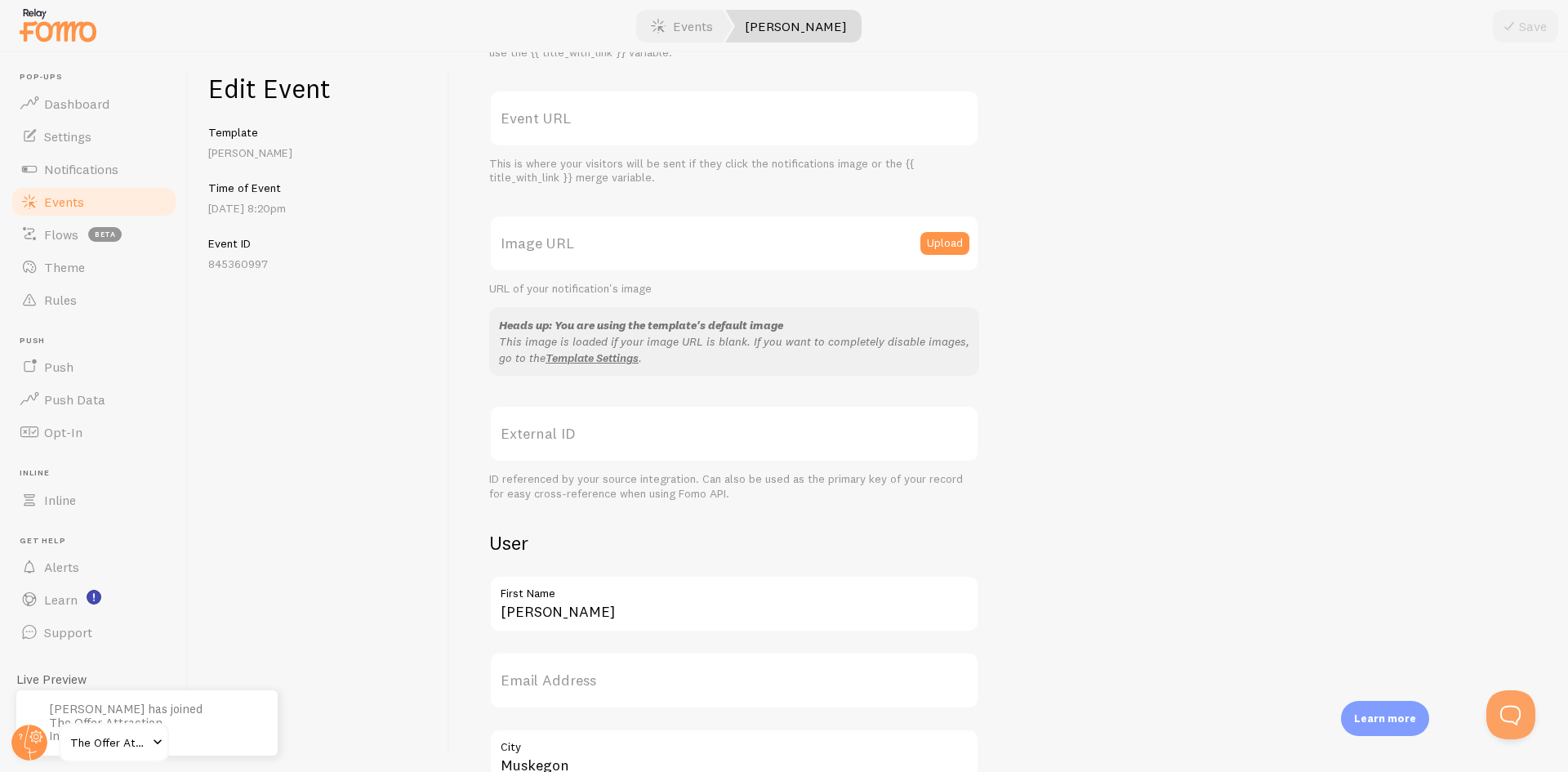
scroll to position [327, 0]
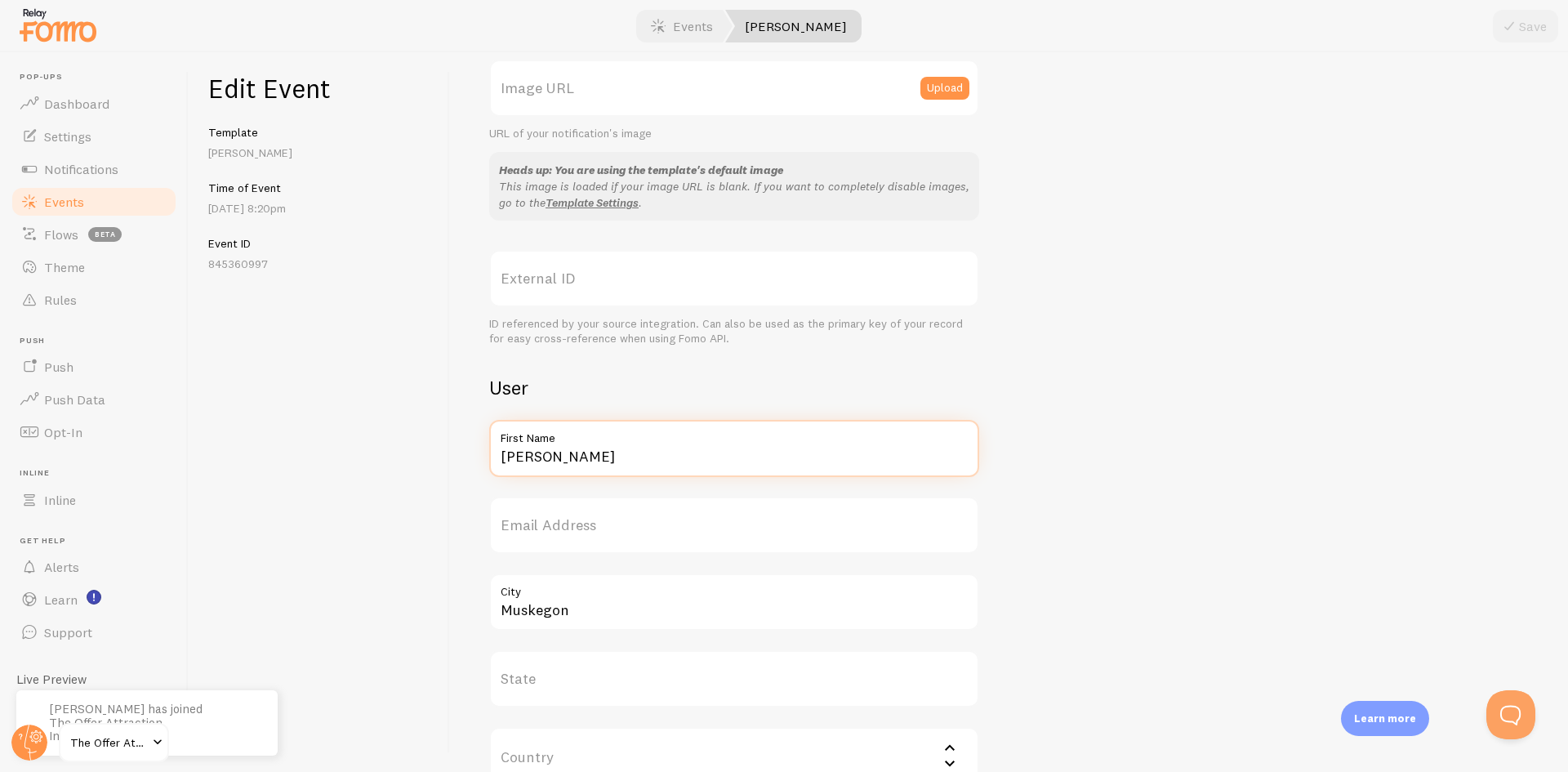
click at [538, 469] on input "Leandra" at bounding box center [734, 449] width 490 height 58
paste input "Brooke"
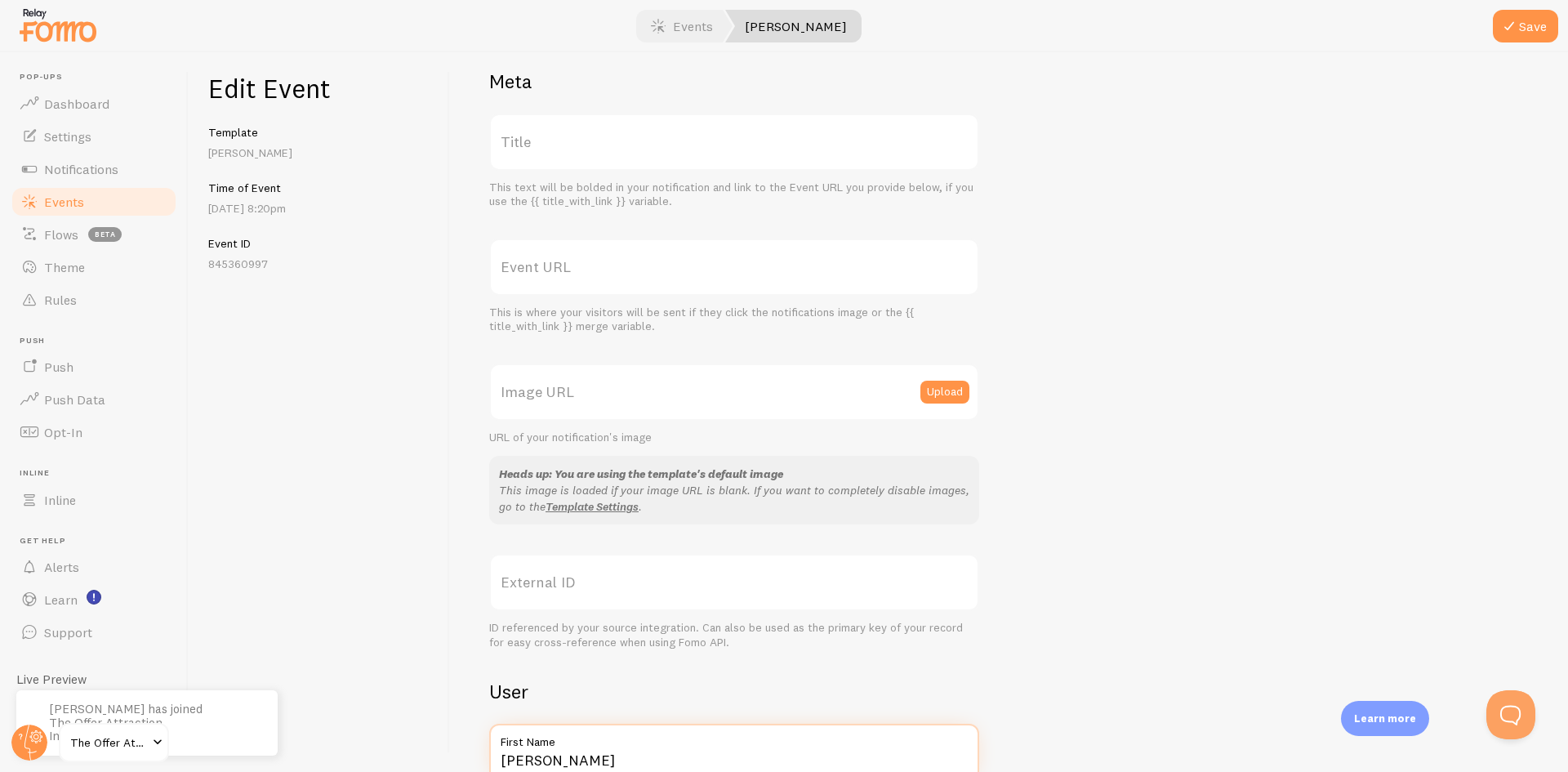
scroll to position [0, 0]
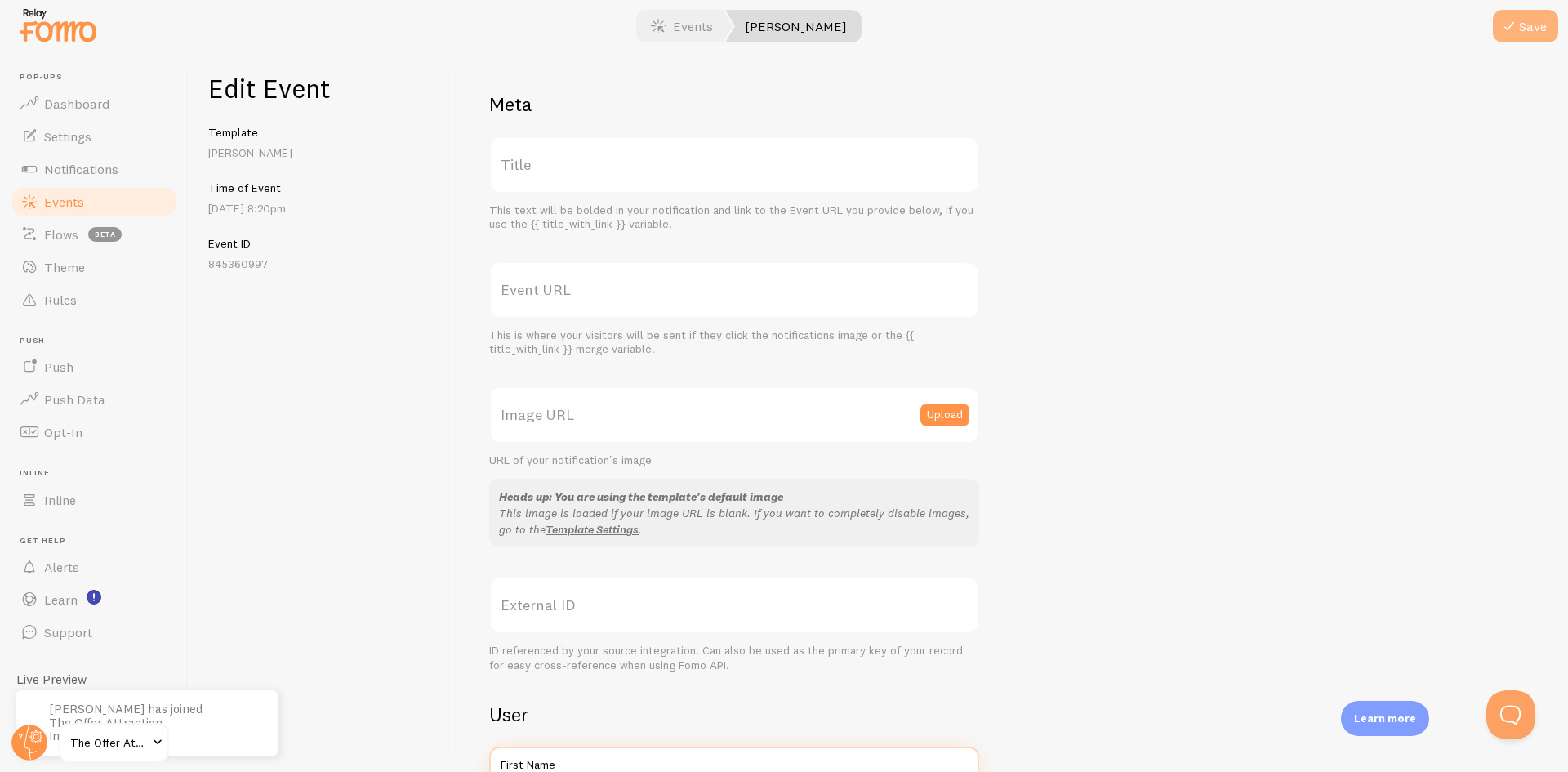
type input "Brooke"
click at [1527, 30] on button "Save" at bounding box center [1526, 26] width 65 height 33
click at [39, 194] on link "Events" at bounding box center [93, 202] width 168 height 33
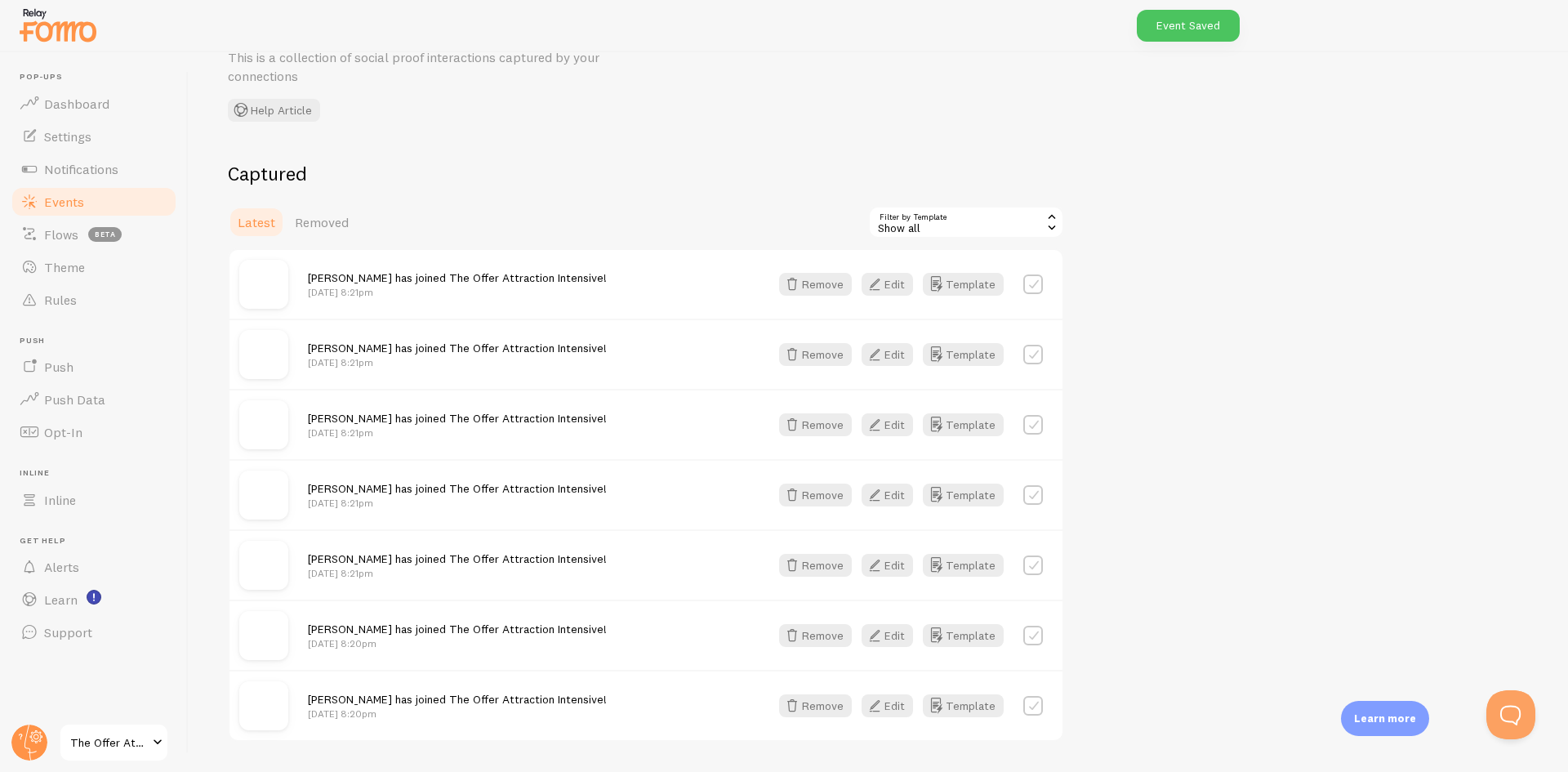
scroll to position [130, 0]
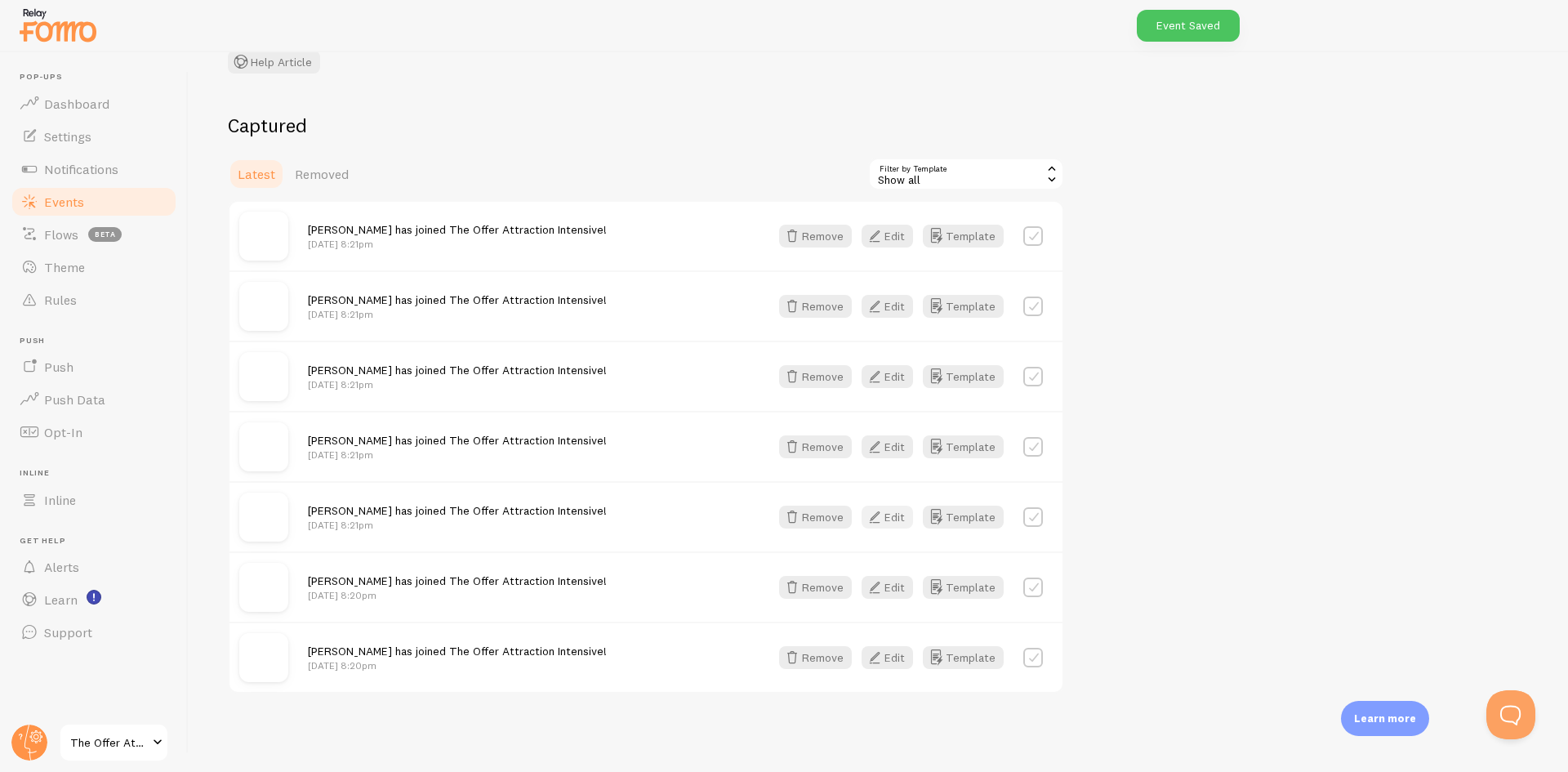
click at [908, 517] on button "Edit" at bounding box center [888, 517] width 52 height 23
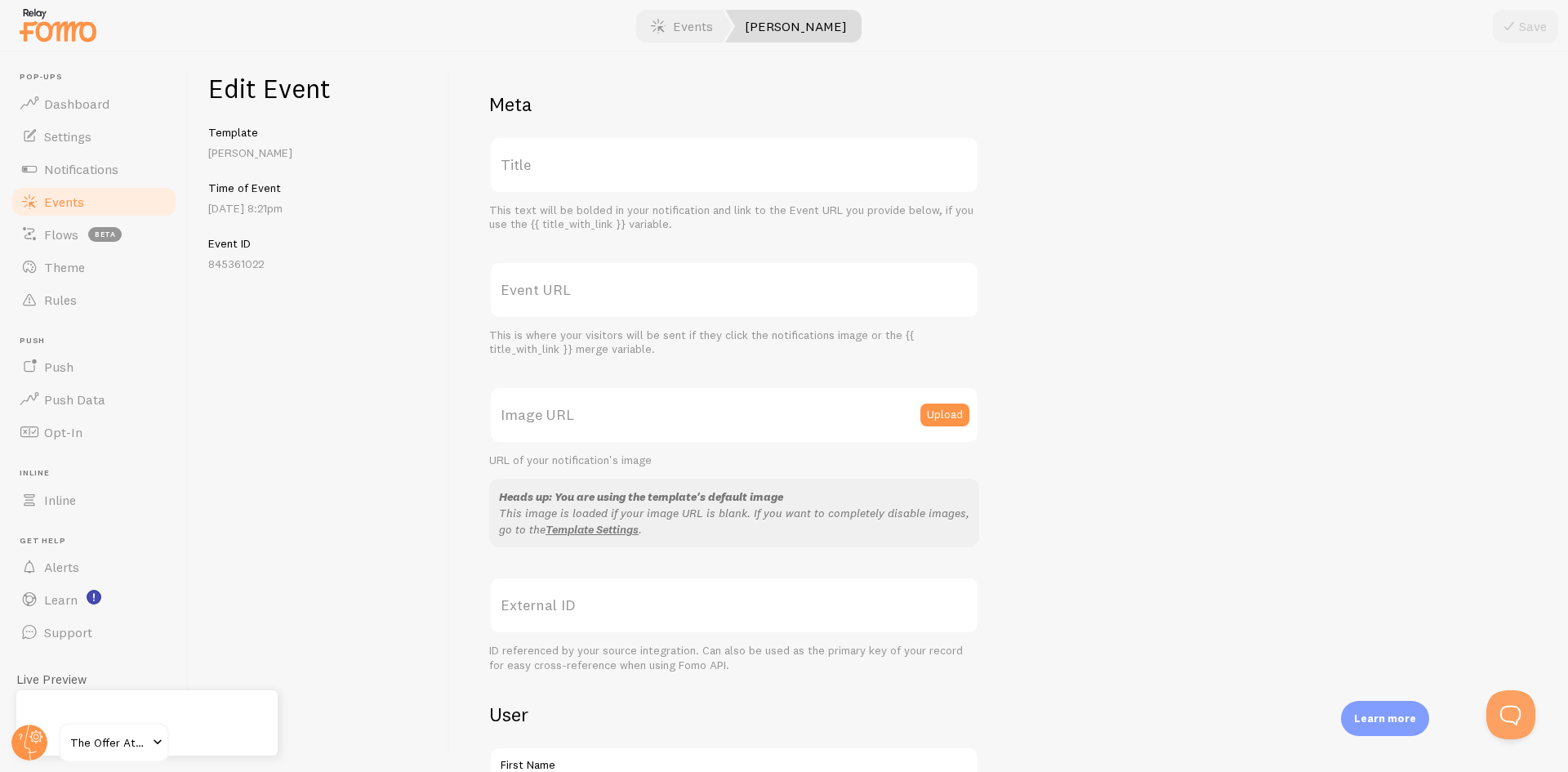
scroll to position [245, 0]
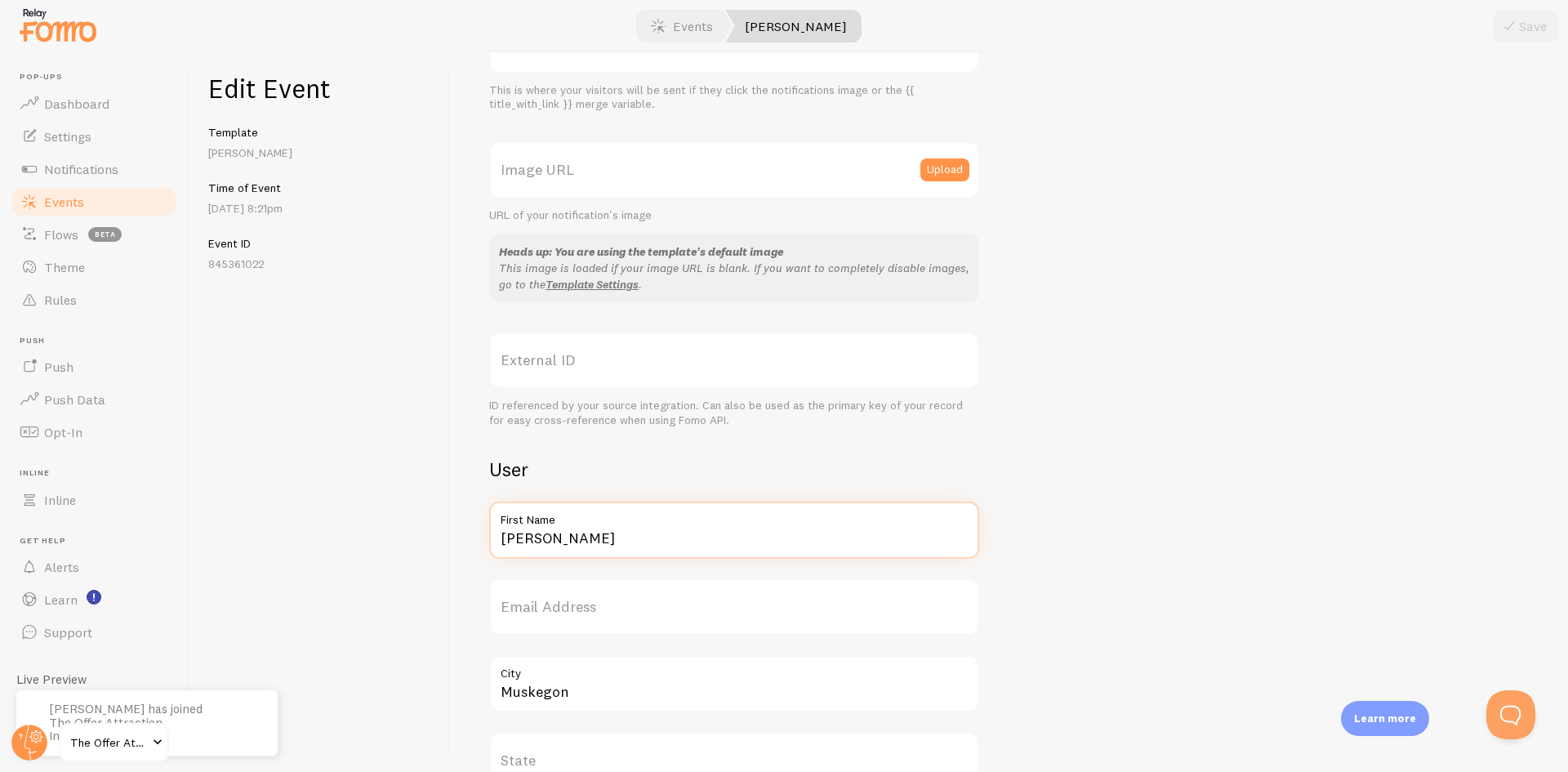
click at [569, 539] on input "Leandra" at bounding box center [734, 531] width 490 height 58
paste input "Molly"
type input "Molly"
click at [1526, 19] on button "Save" at bounding box center [1526, 26] width 65 height 33
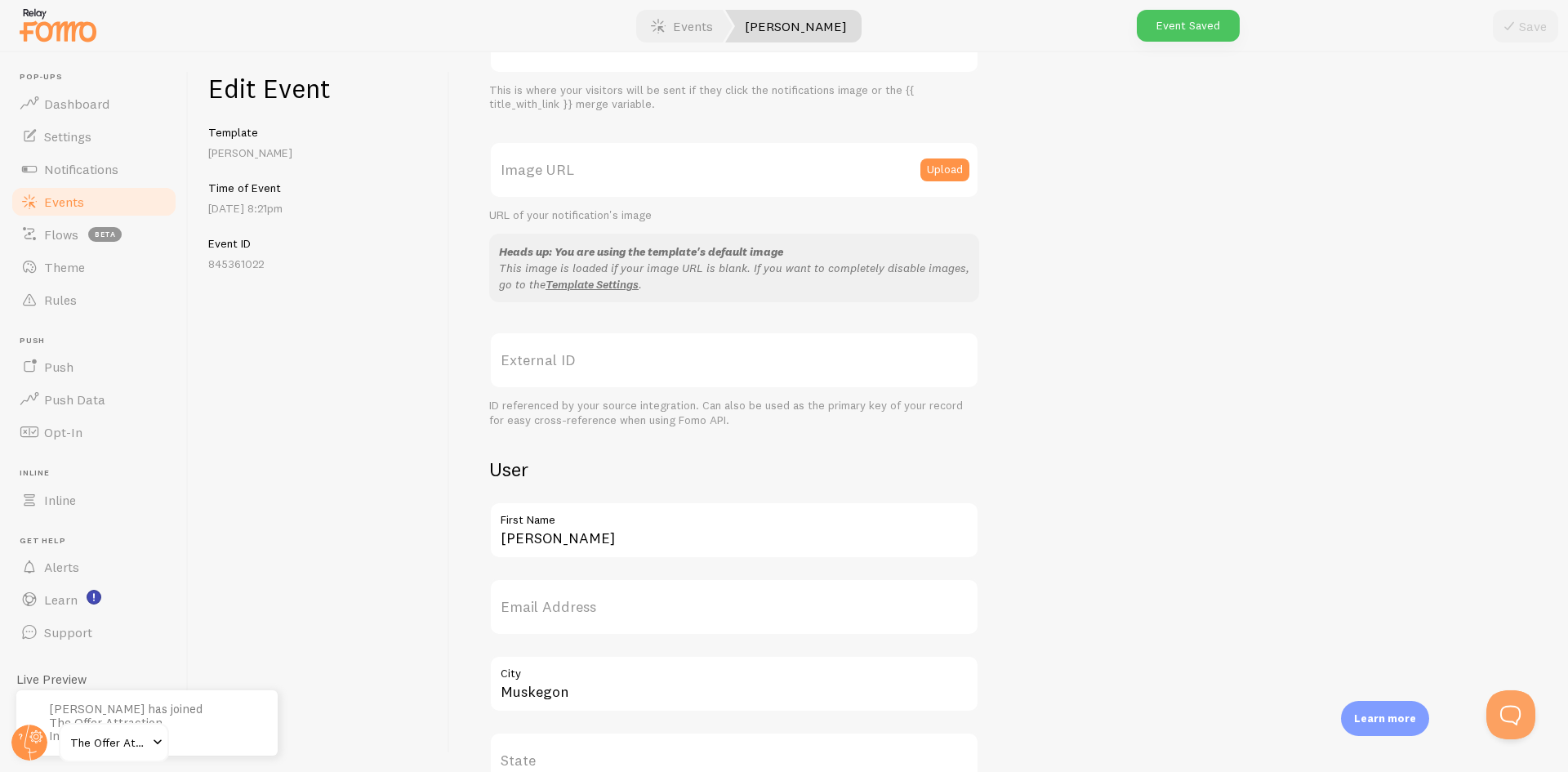
click at [56, 199] on span "Events" at bounding box center [64, 201] width 40 height 16
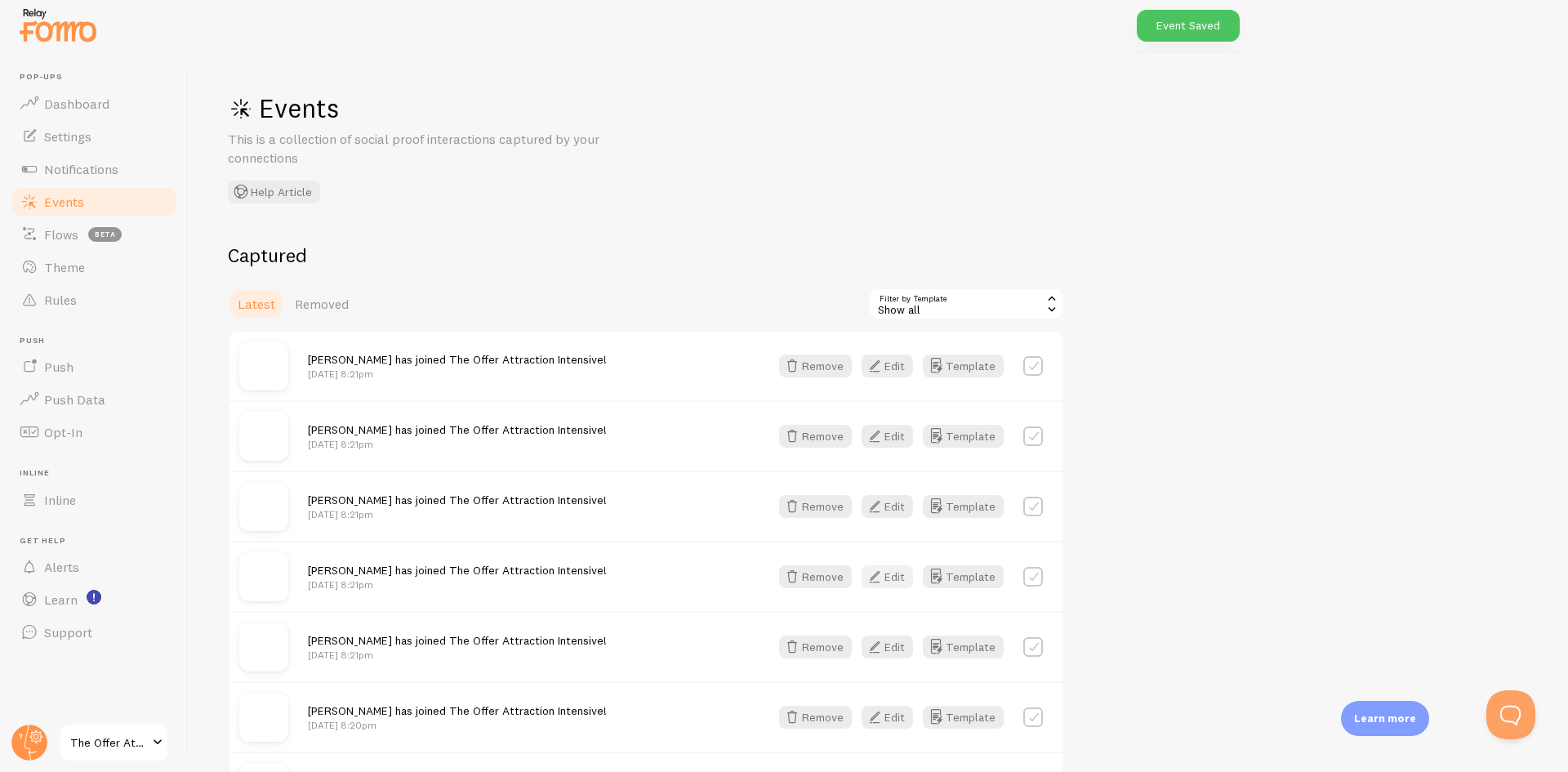
click at [902, 581] on button "Edit" at bounding box center [888, 577] width 52 height 23
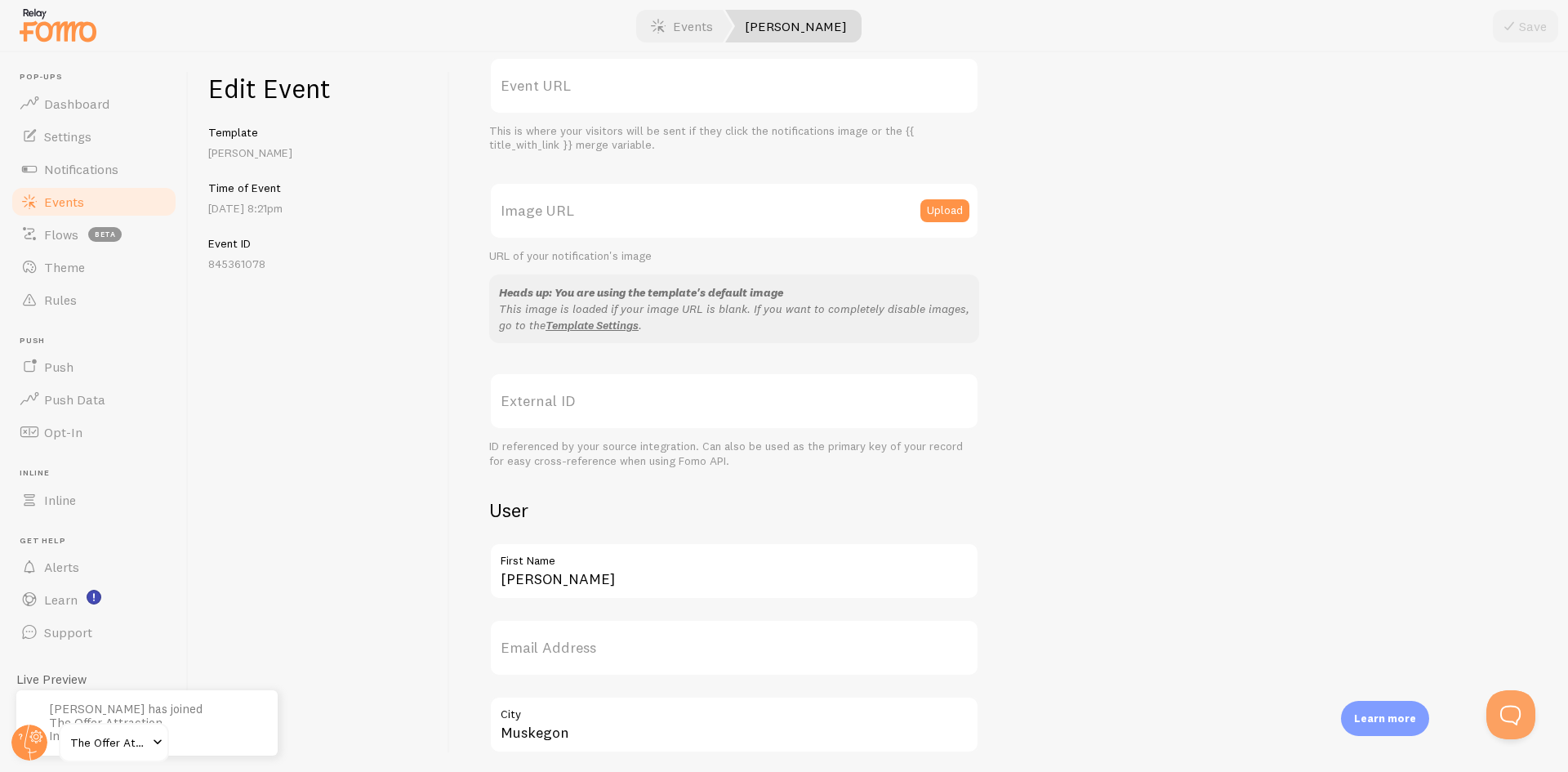
scroll to position [327, 0]
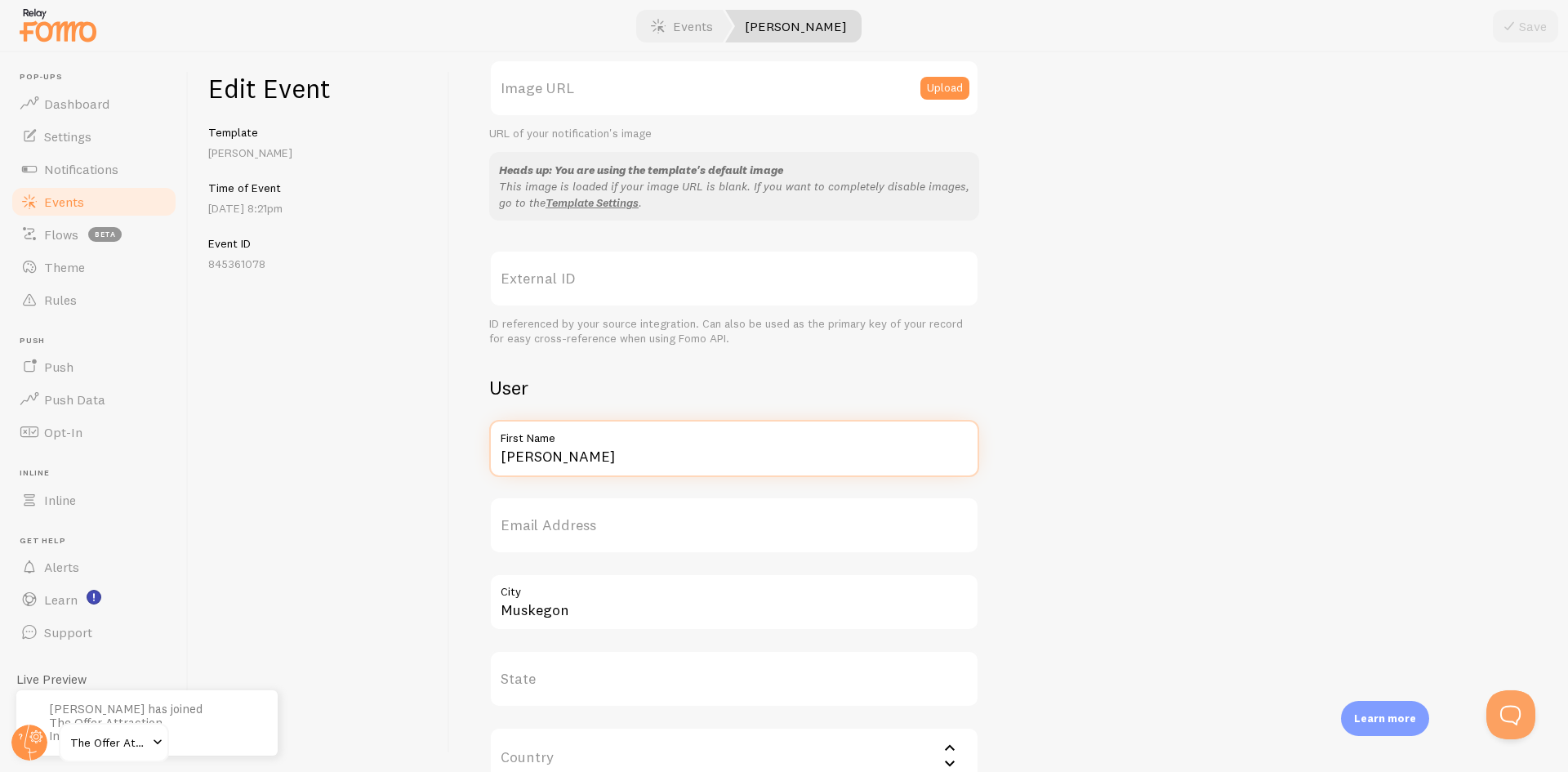
click at [542, 459] on input "Leandra" at bounding box center [734, 449] width 490 height 58
paste input "Amyr"
type input "Amyr"
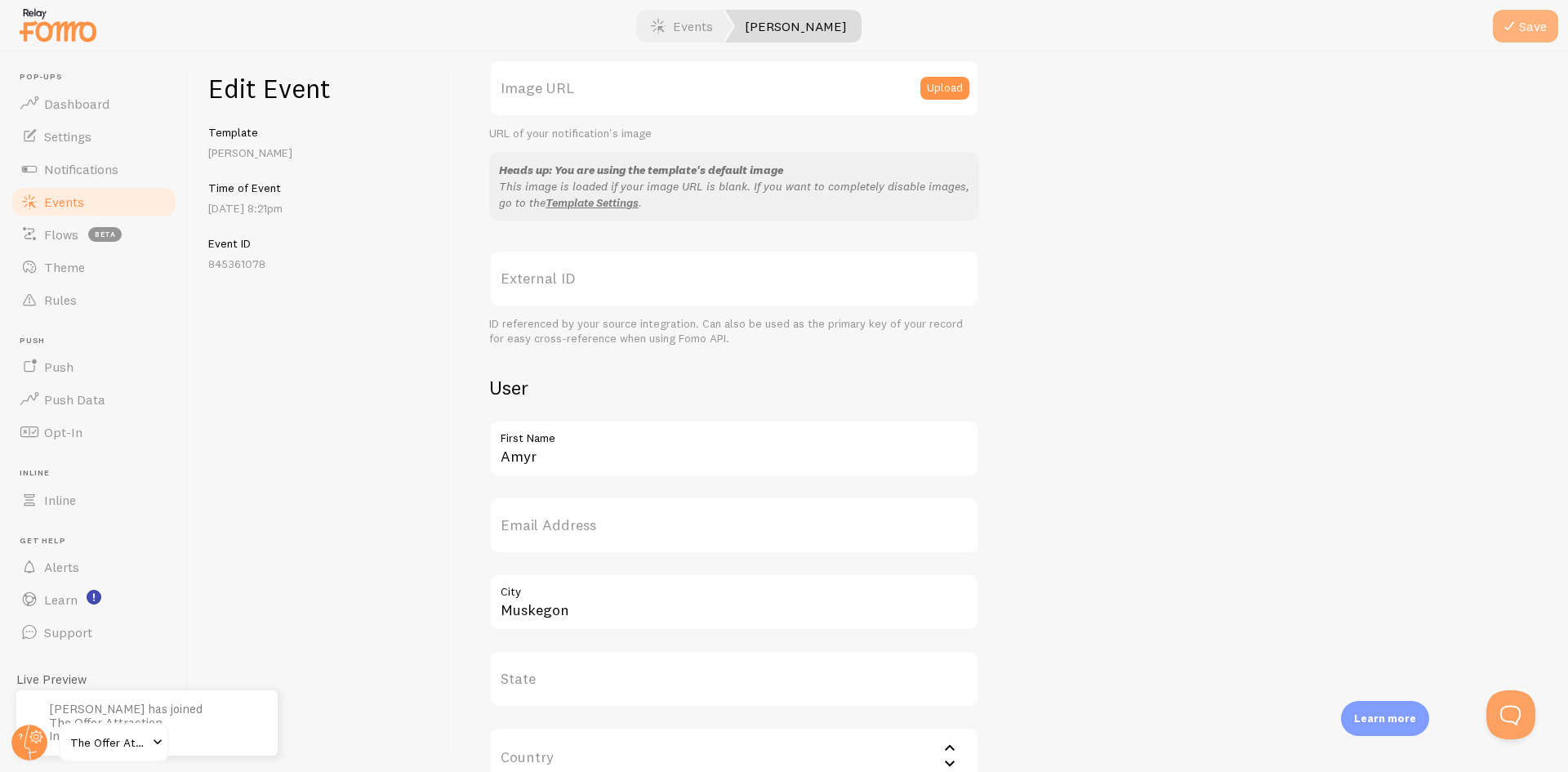
click at [1510, 27] on icon "submit" at bounding box center [1509, 26] width 19 height 19
click at [97, 201] on link "Events" at bounding box center [93, 202] width 168 height 33
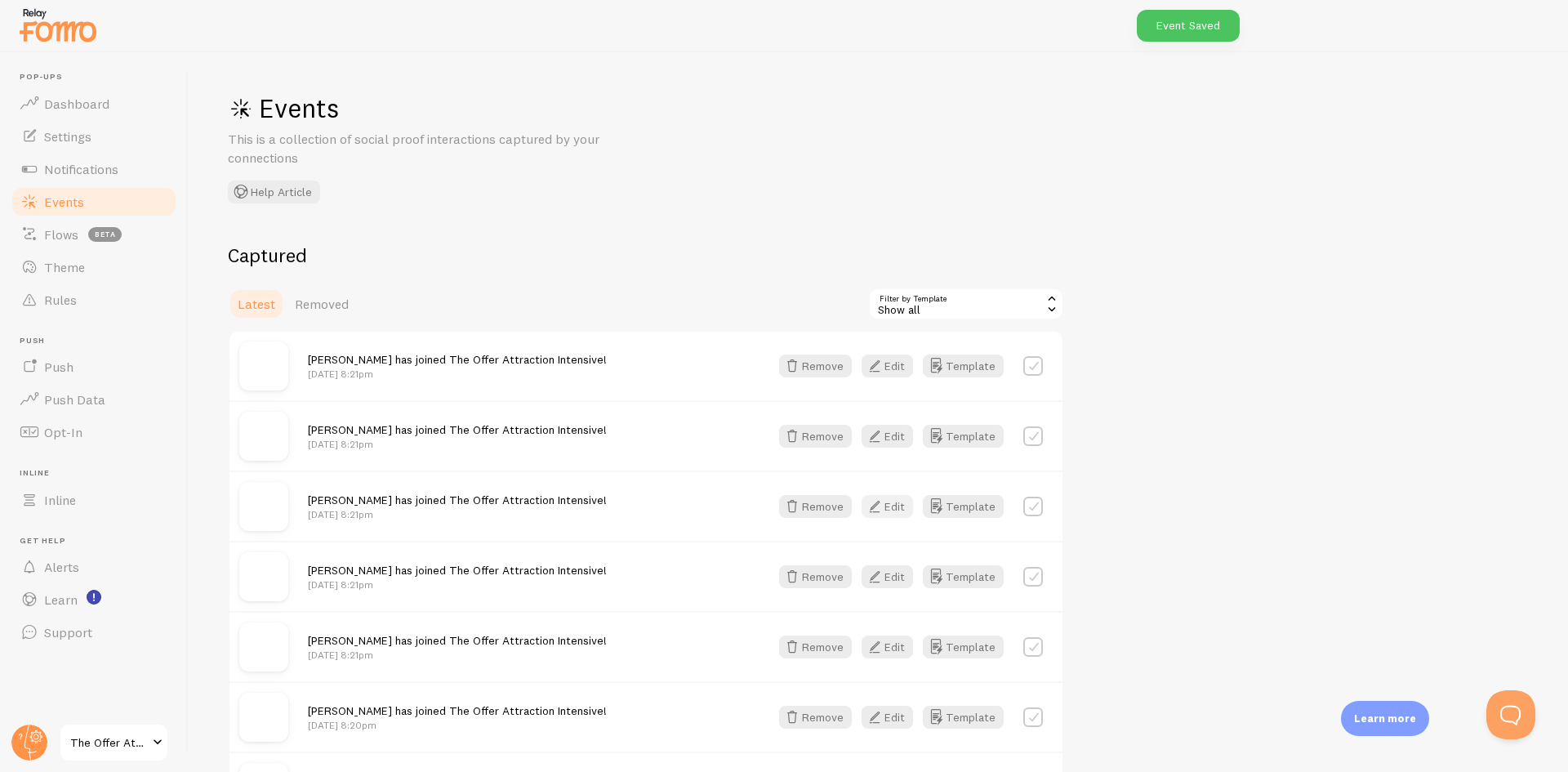
click at [907, 509] on button "Edit" at bounding box center [888, 507] width 52 height 23
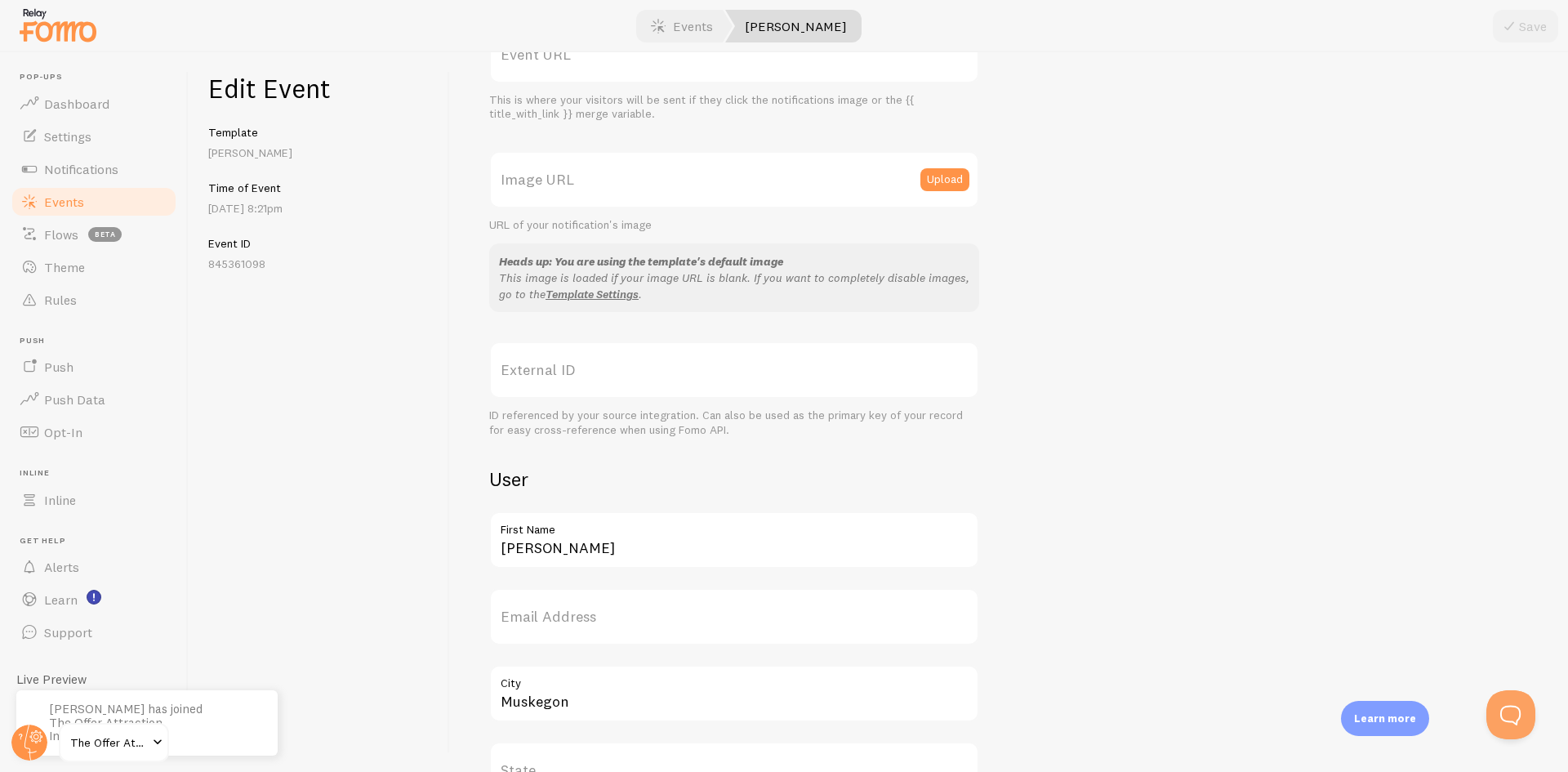
scroll to position [245, 0]
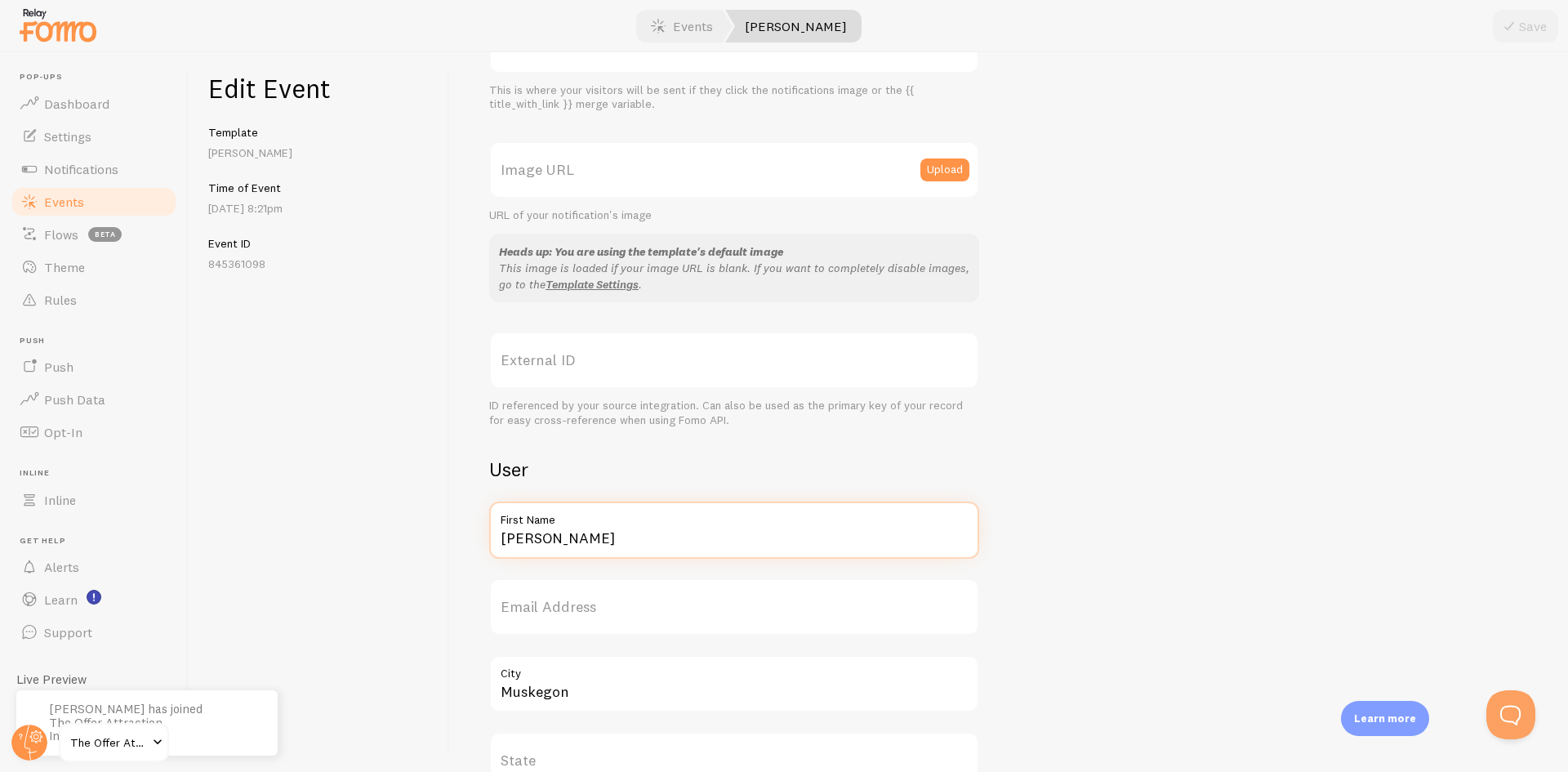
drag, startPoint x: 517, startPoint y: 539, endPoint x: 401, endPoint y: 532, distance: 116.2
click at [401, 532] on div "Edit Event Template TOAI Time of Event Sep 22nd @ 8:21pm Event ID 845361098 Met…" at bounding box center [878, 411] width 1380 height 720
paste input "Soni"
type input "Sonia"
click at [1527, 36] on button "Save" at bounding box center [1526, 26] width 65 height 33
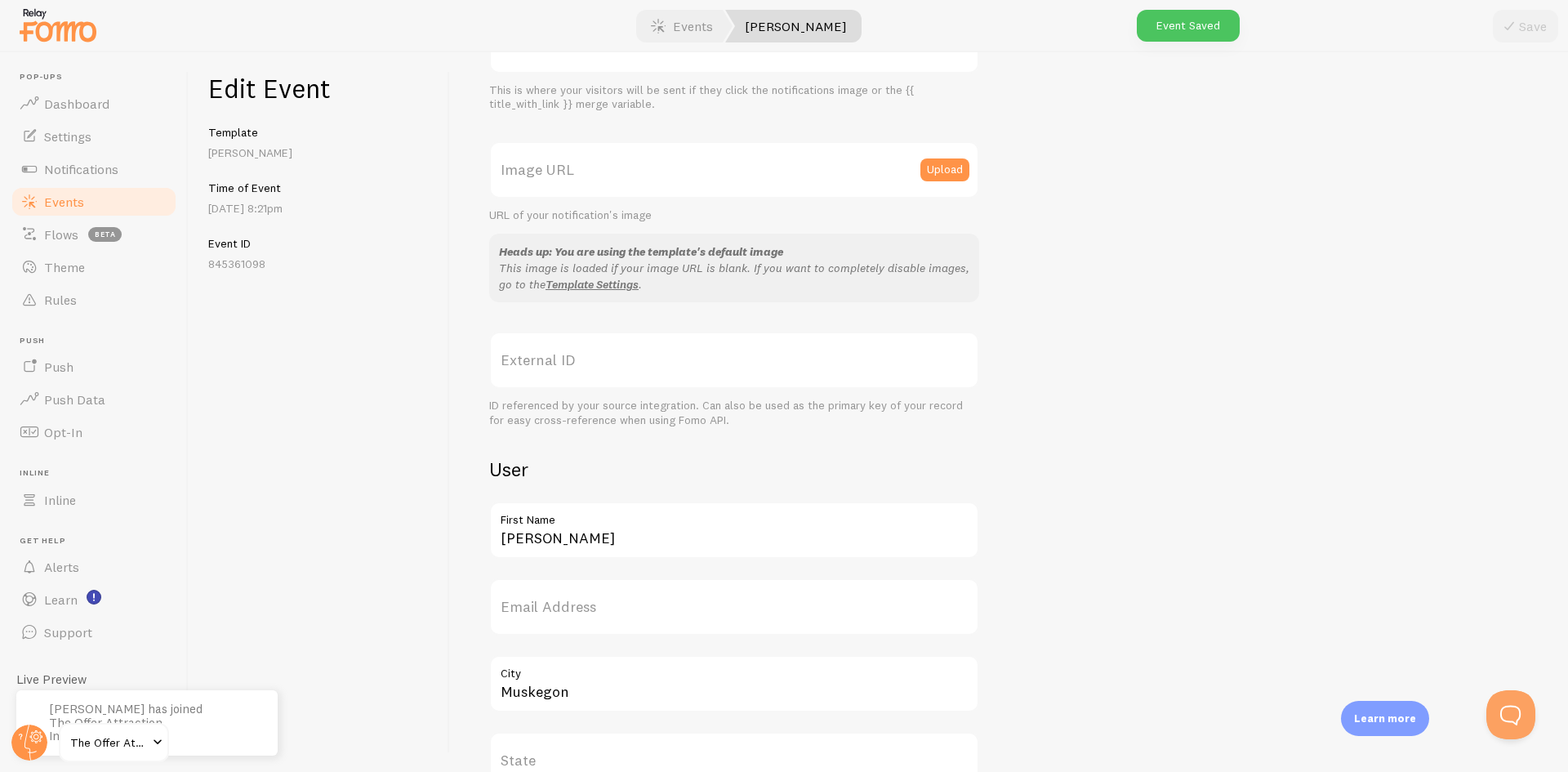
click at [117, 212] on link "Events" at bounding box center [93, 202] width 168 height 33
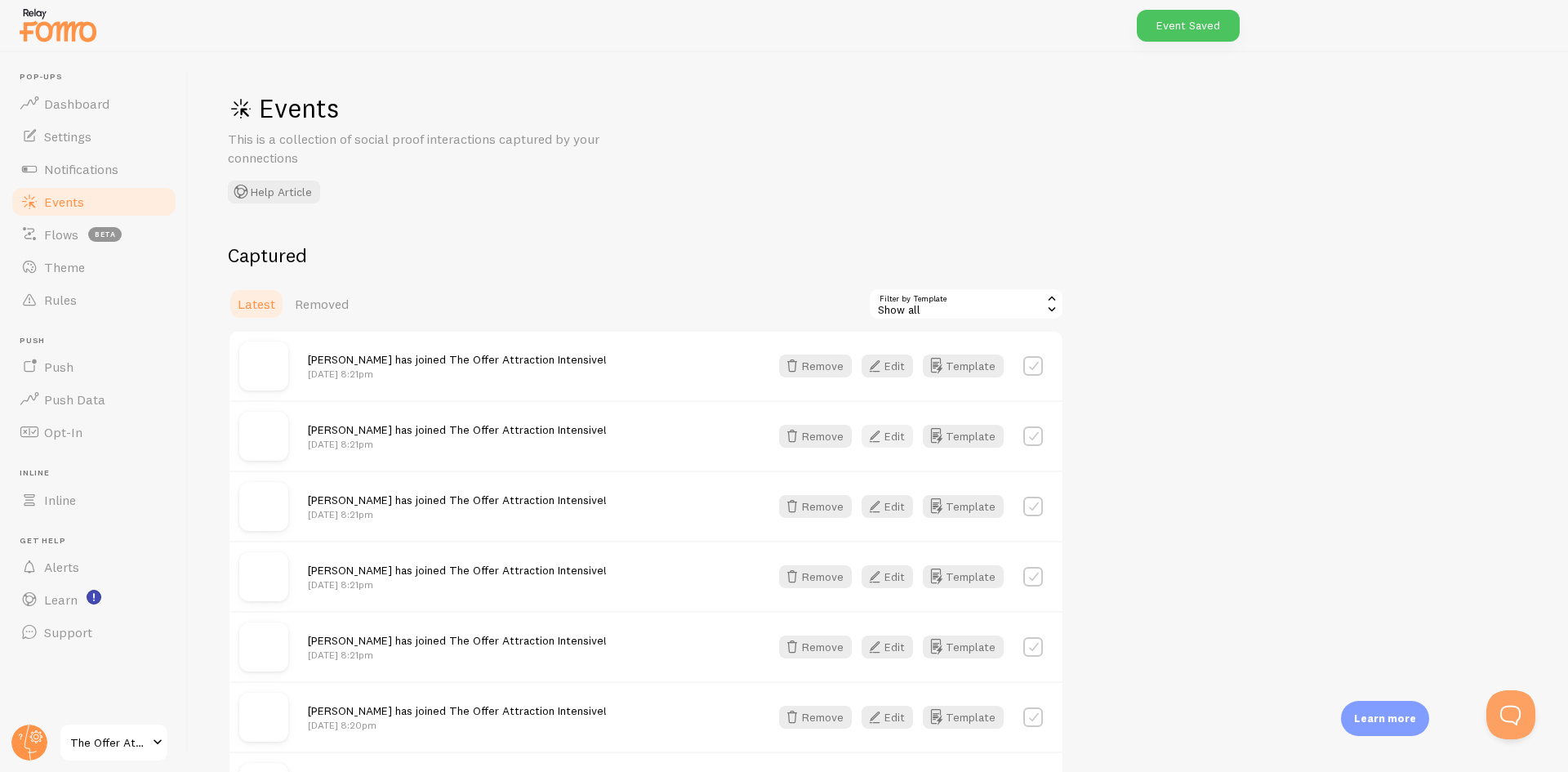
click at [902, 432] on button "Edit" at bounding box center [888, 436] width 52 height 23
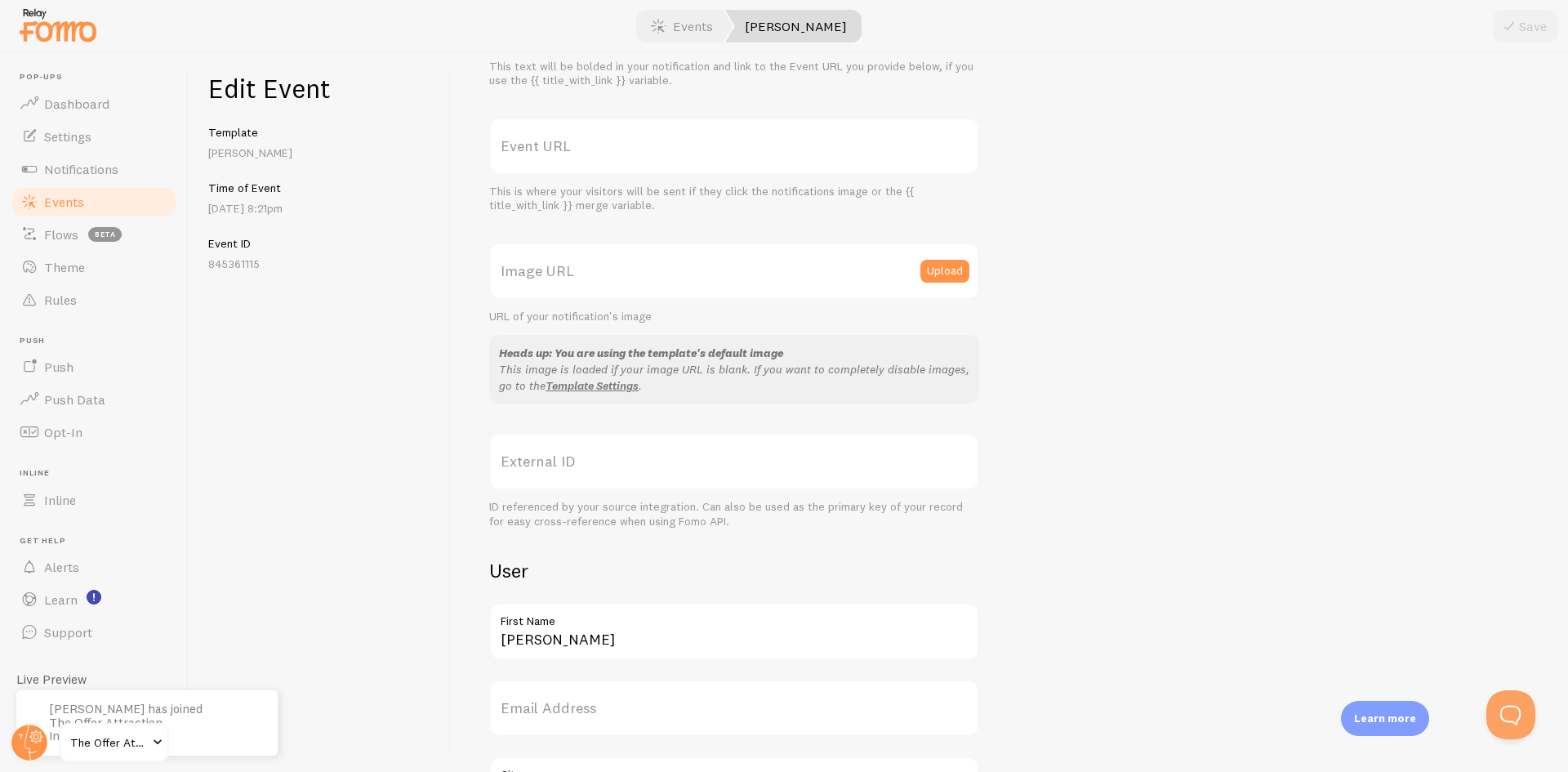
scroll to position [327, 0]
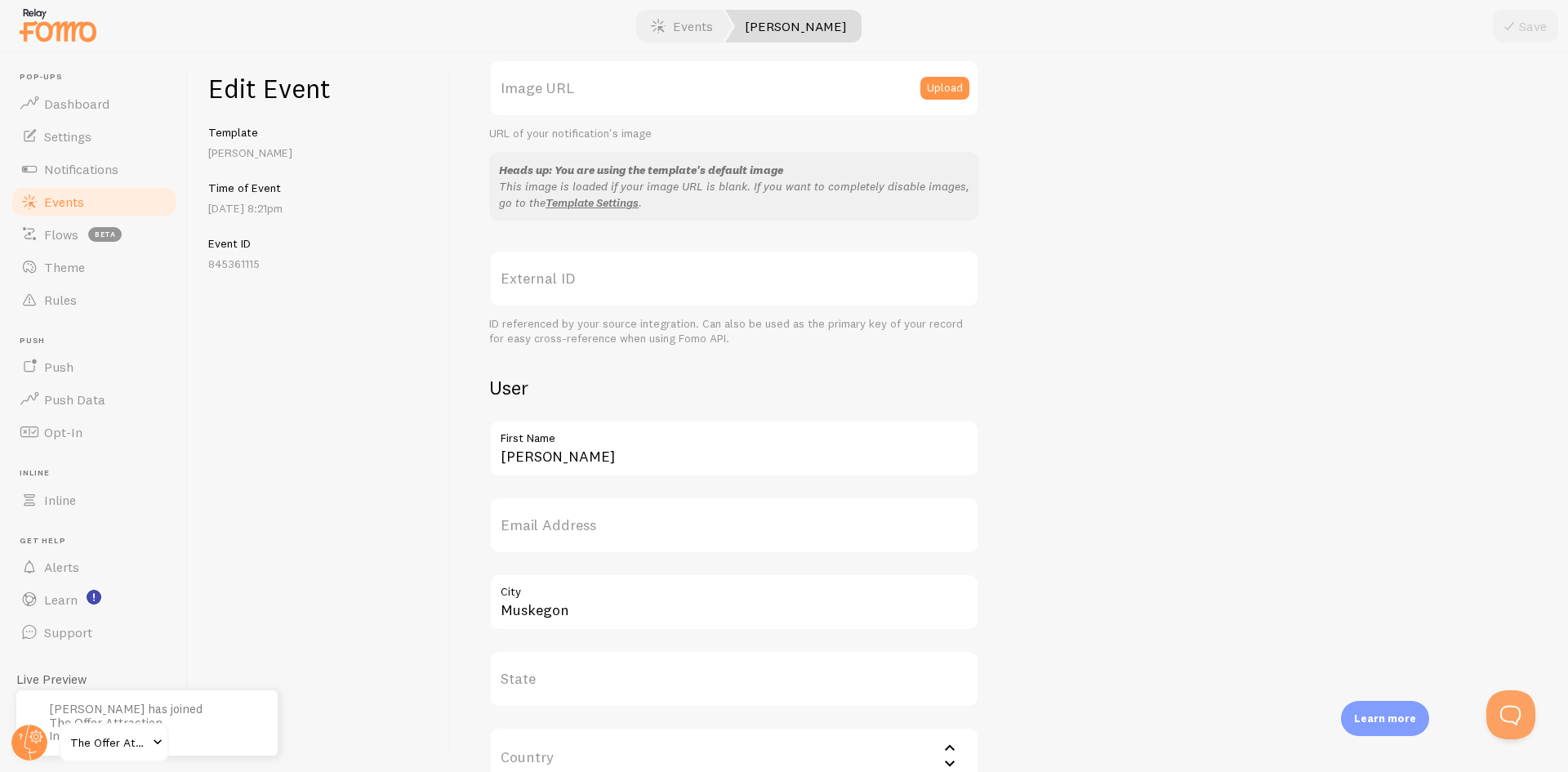
click at [558, 444] on label "First Name" at bounding box center [734, 434] width 490 height 28
click at [558, 444] on input "Leandra" at bounding box center [734, 449] width 490 height 58
click at [558, 444] on label "First Name" at bounding box center [734, 434] width 490 height 28
click at [558, 444] on input "Leandra" at bounding box center [734, 449] width 490 height 58
click at [557, 444] on label "First Name" at bounding box center [734, 434] width 490 height 28
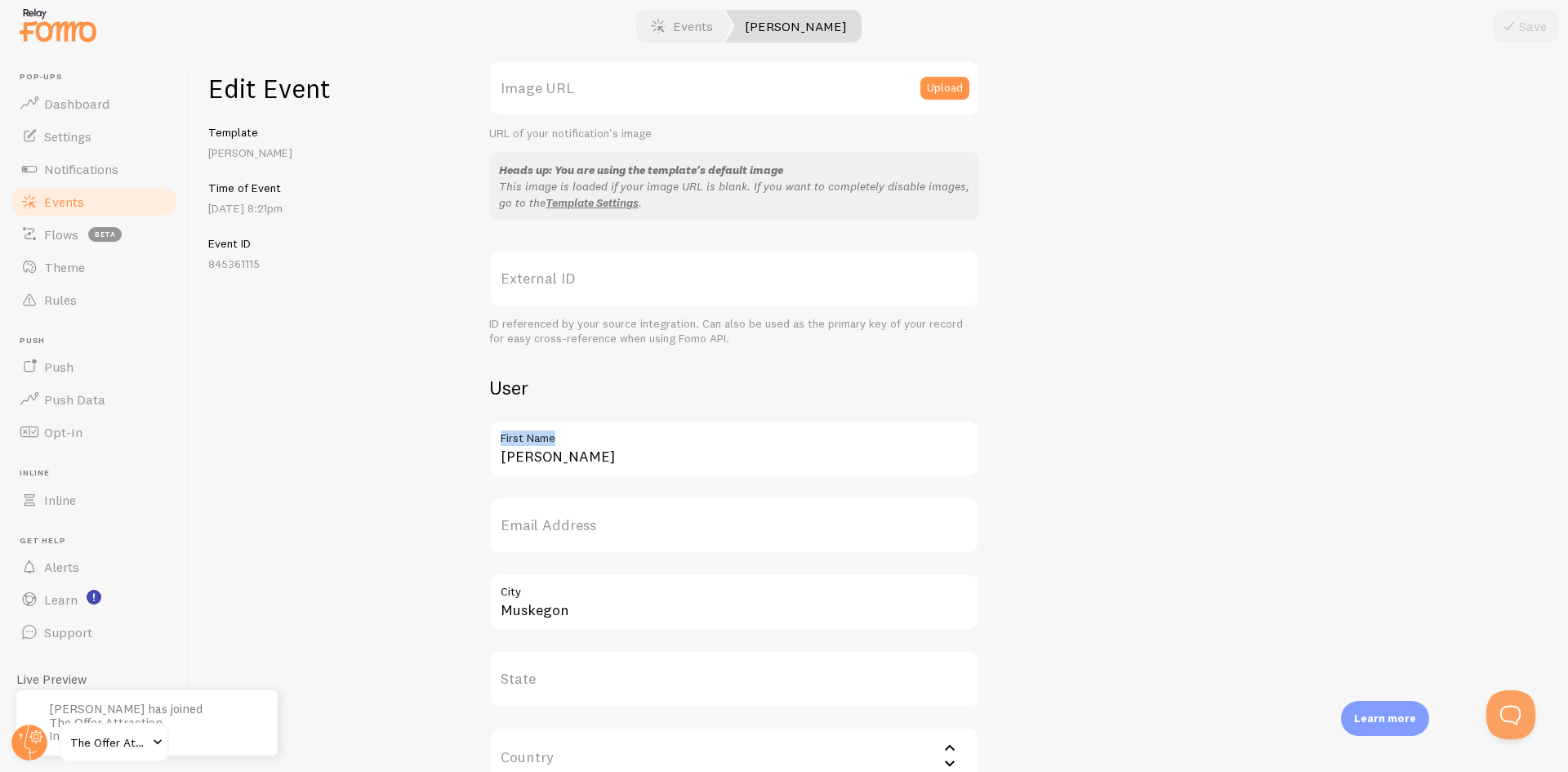
click at [557, 444] on input "Leandra" at bounding box center [734, 449] width 490 height 58
click at [518, 466] on input "Leandra" at bounding box center [734, 449] width 490 height 58
click at [520, 465] on input "Leandra" at bounding box center [734, 449] width 490 height 58
paste input "Ellen"
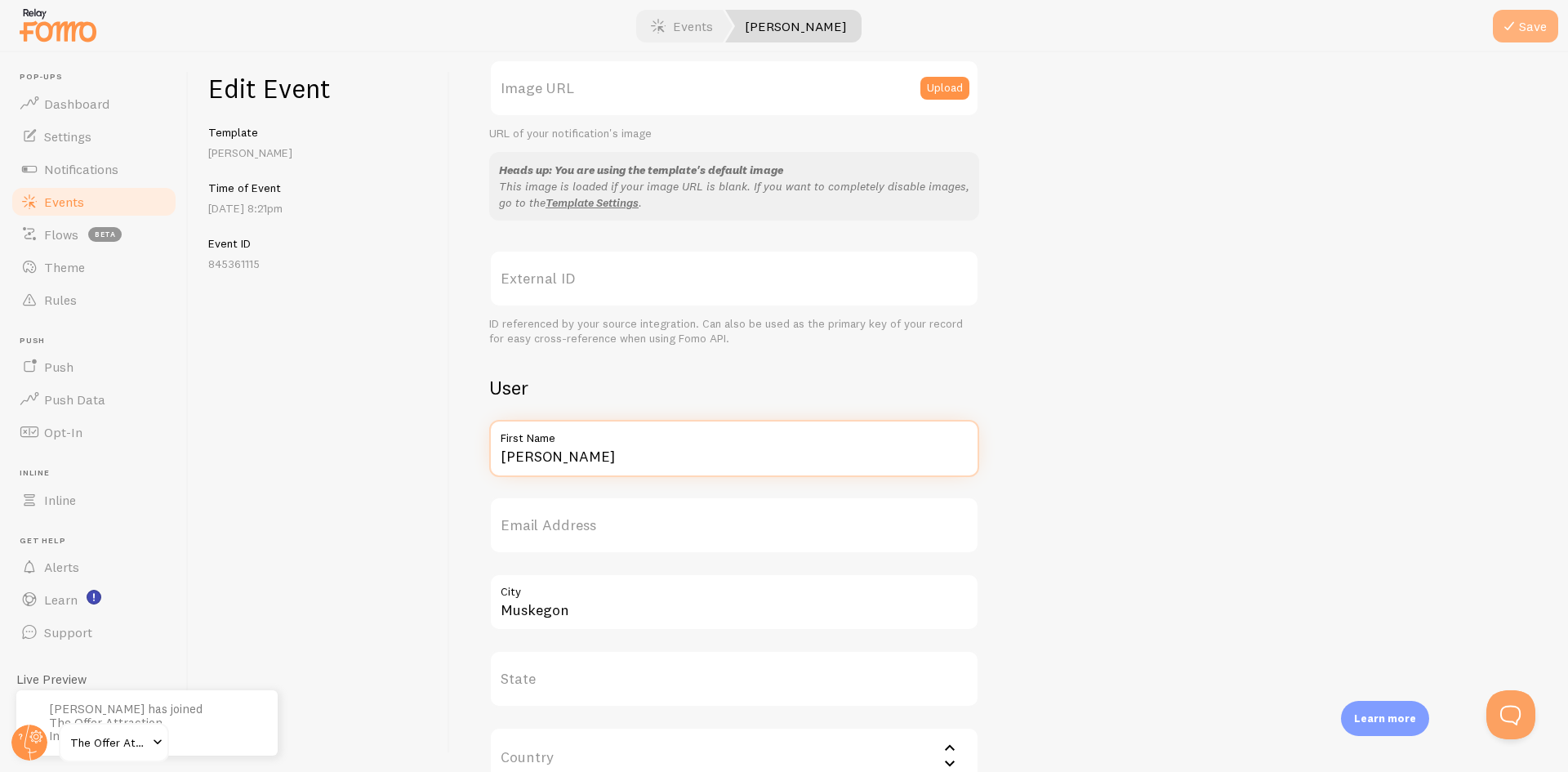
type input "Ellen"
click at [1546, 13] on button "Save" at bounding box center [1526, 26] width 65 height 33
click at [101, 207] on link "Events" at bounding box center [93, 202] width 168 height 33
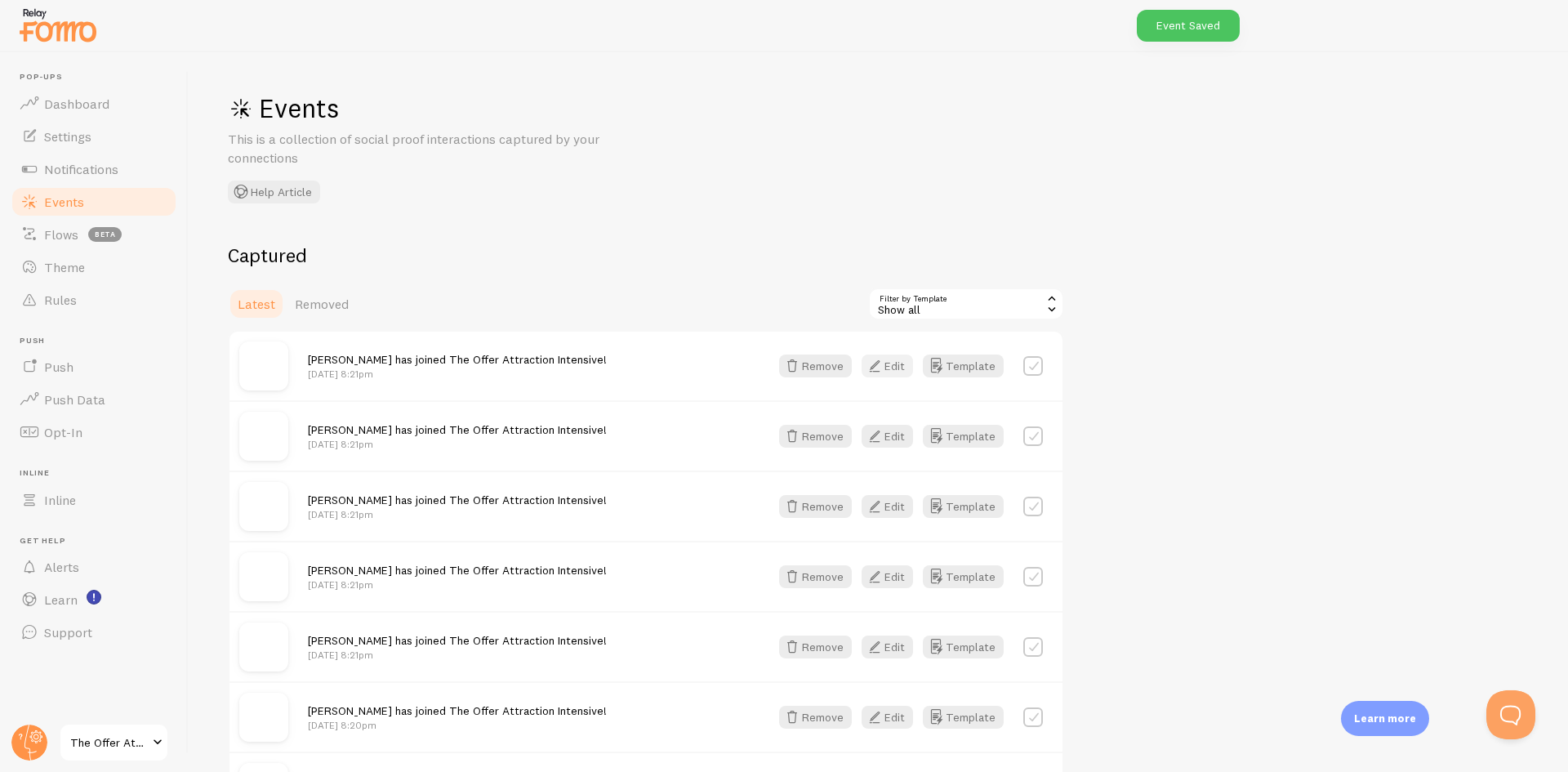
click at [882, 362] on icon "button" at bounding box center [874, 366] width 19 height 19
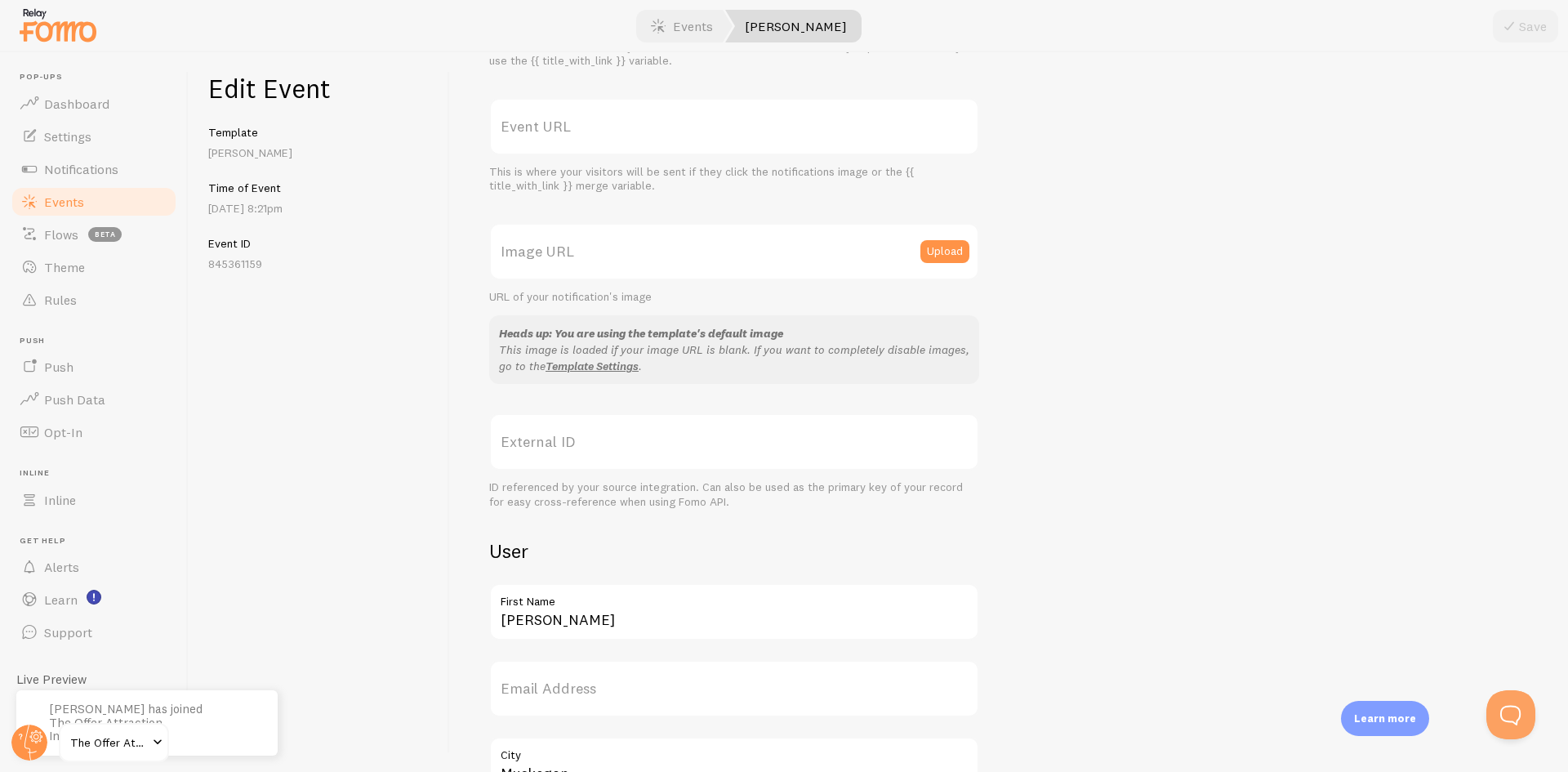
scroll to position [327, 0]
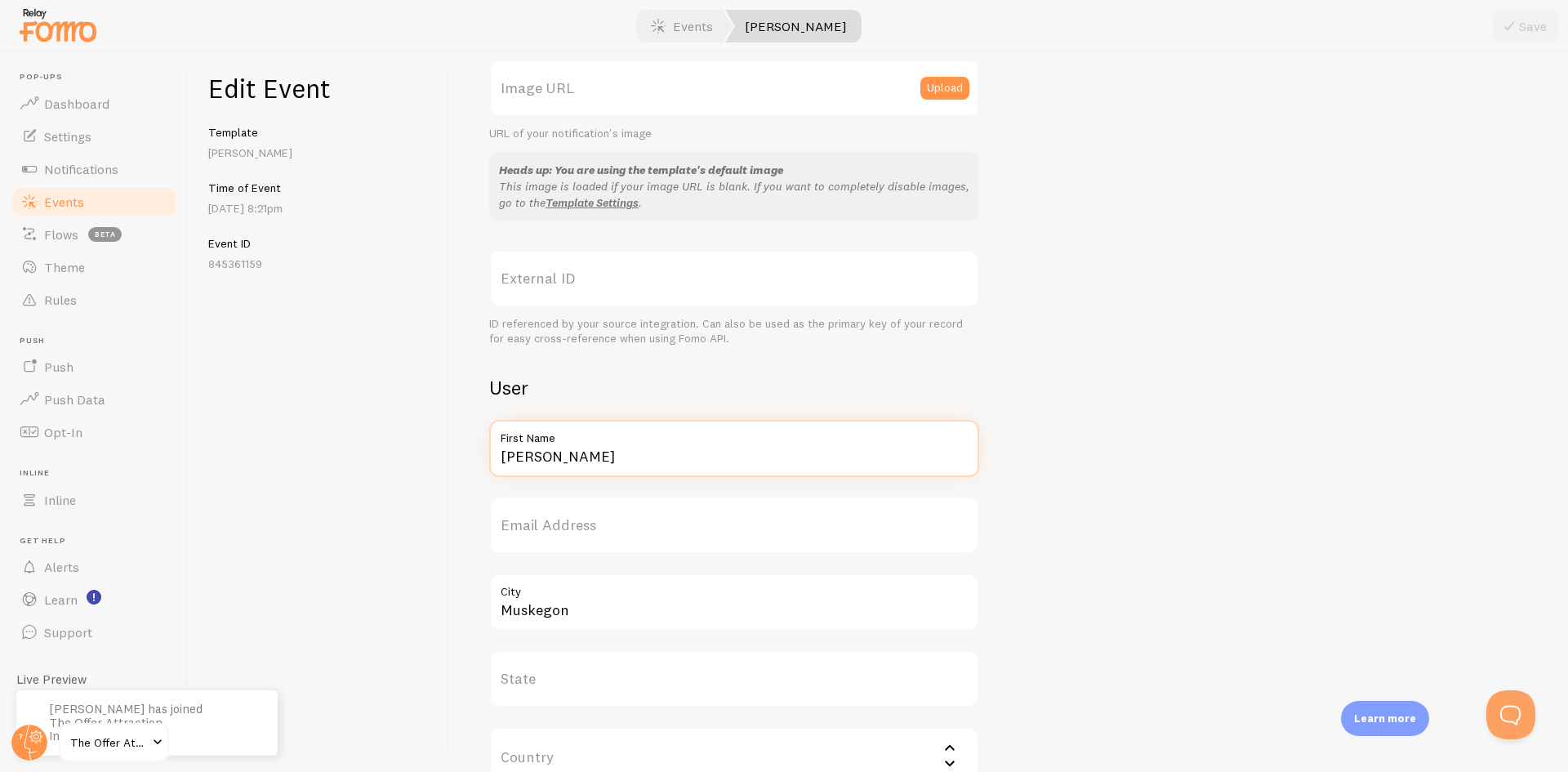
click at [531, 465] on input "Leandra" at bounding box center [734, 449] width 490 height 58
click at [531, 464] on input "Leandra" at bounding box center [734, 449] width 490 height 58
paste input "Catherine"
type input "Catherine"
click at [1532, 28] on button "Save" at bounding box center [1526, 26] width 65 height 33
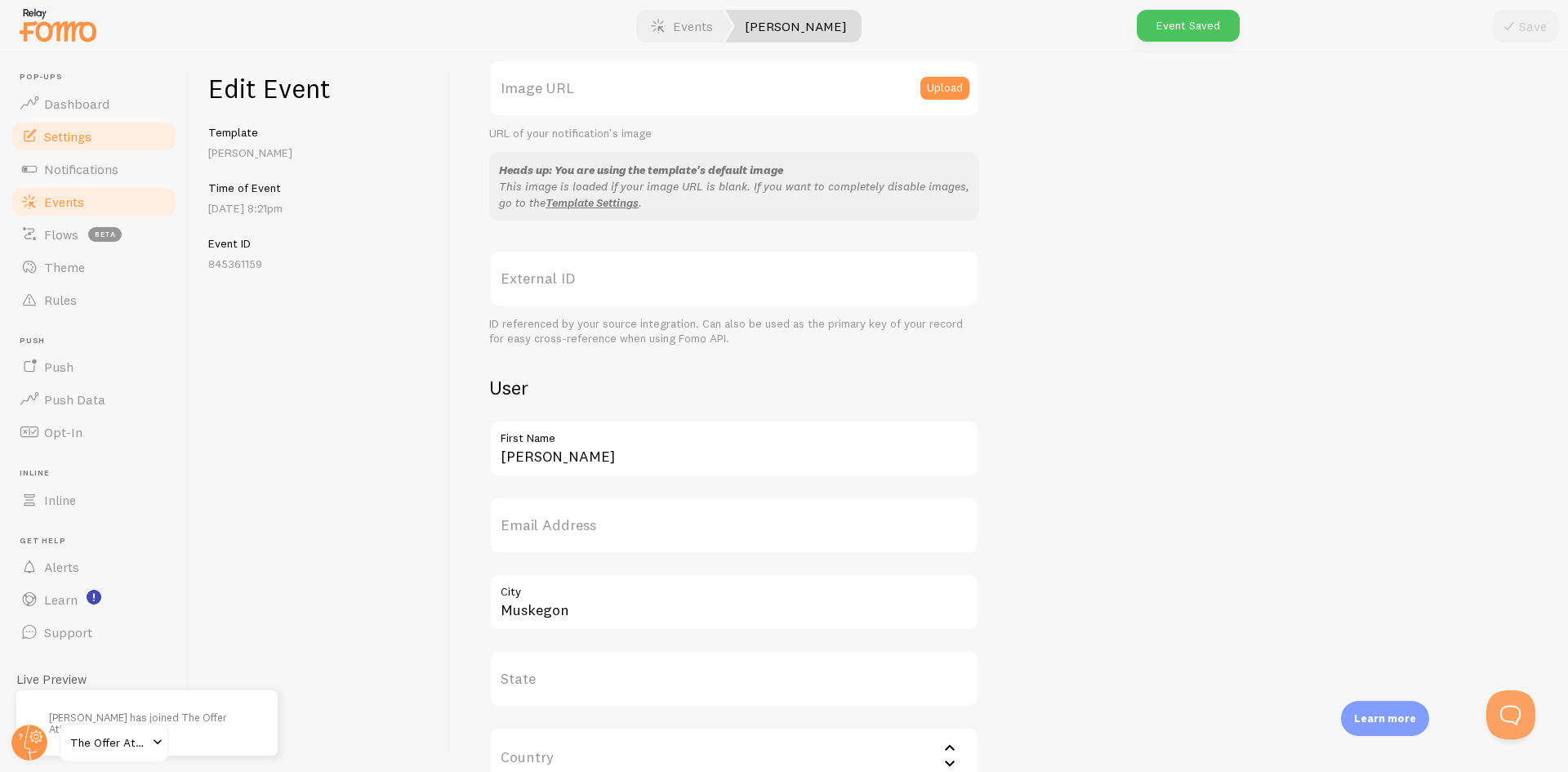
click at [92, 133] on link "Settings" at bounding box center [93, 137] width 168 height 33
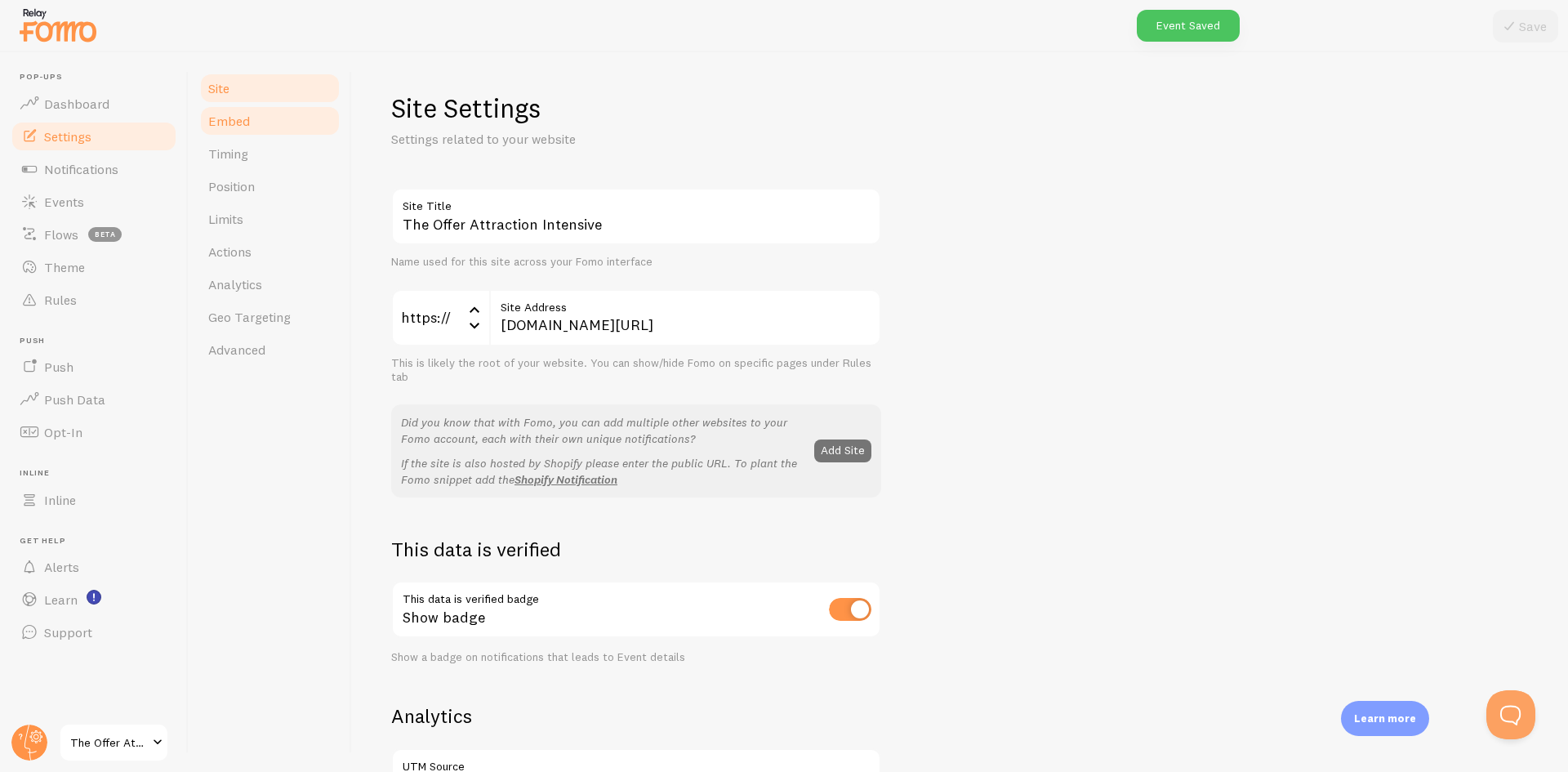
click at [257, 117] on link "Embed" at bounding box center [270, 121] width 143 height 33
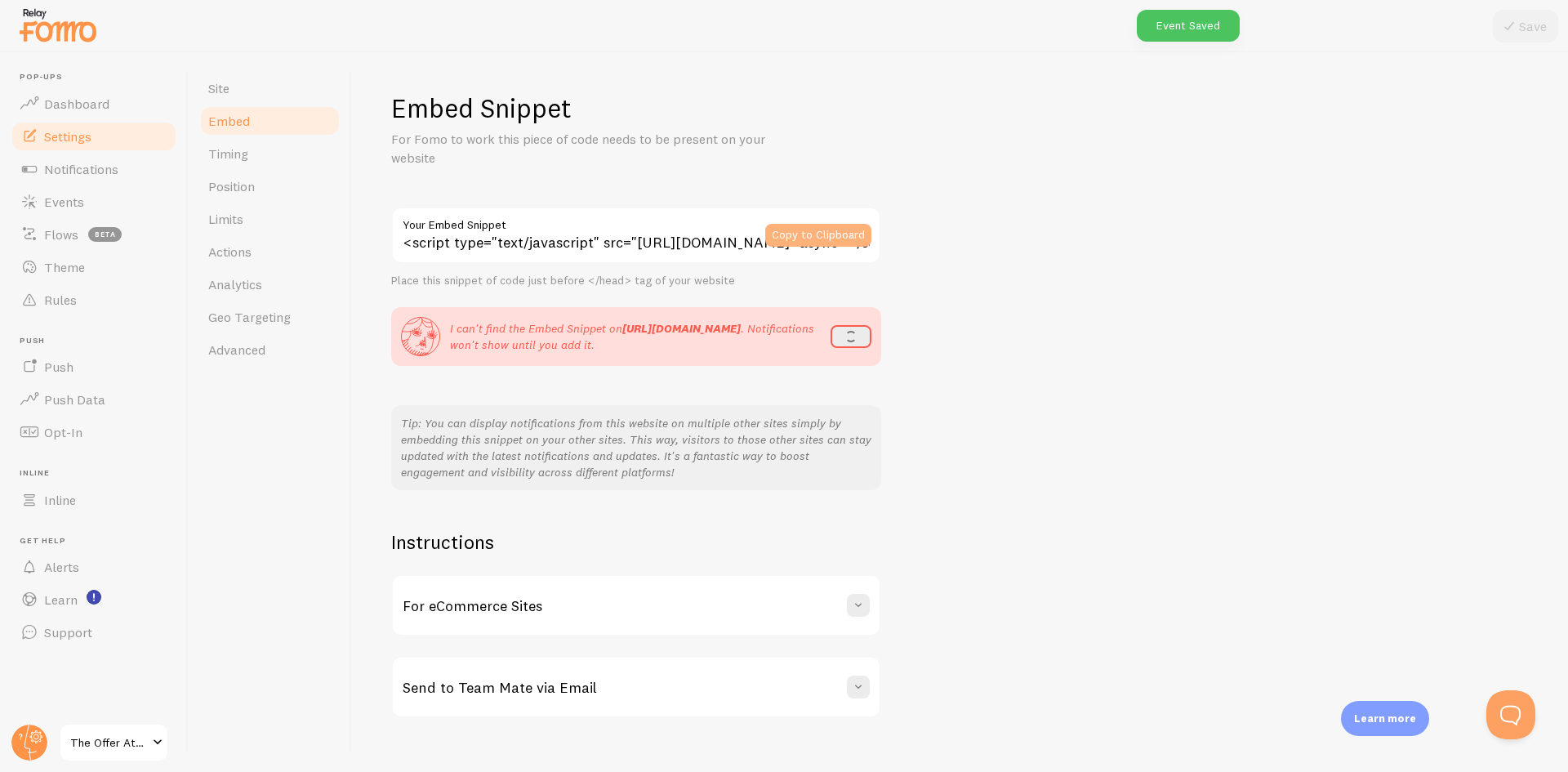
click at [832, 235] on button "Copy to Clipboard" at bounding box center [819, 236] width 107 height 23
click at [103, 177] on link "Notifications" at bounding box center [93, 169] width 168 height 33
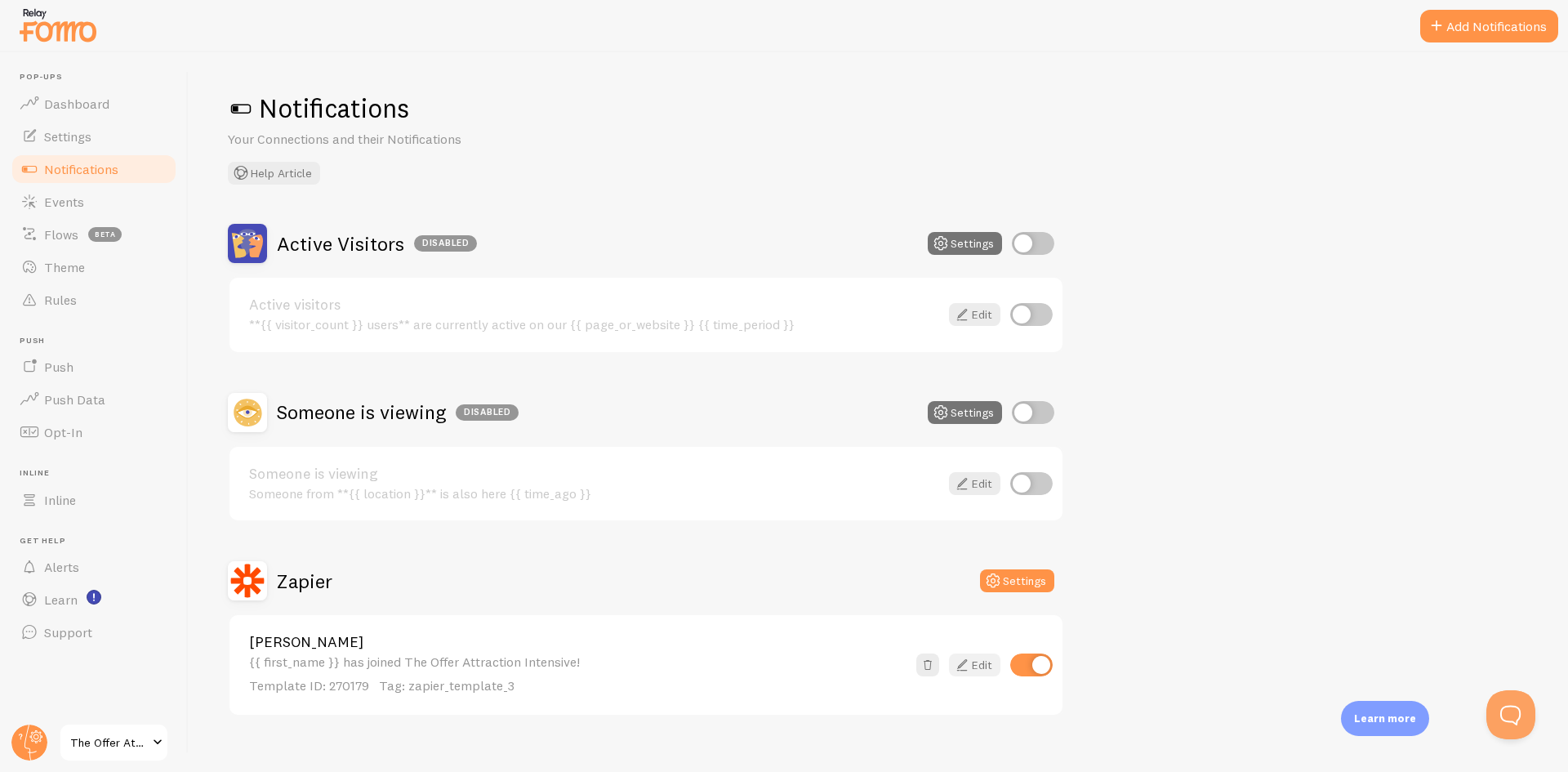
click at [974, 667] on link "Edit" at bounding box center [975, 665] width 52 height 23
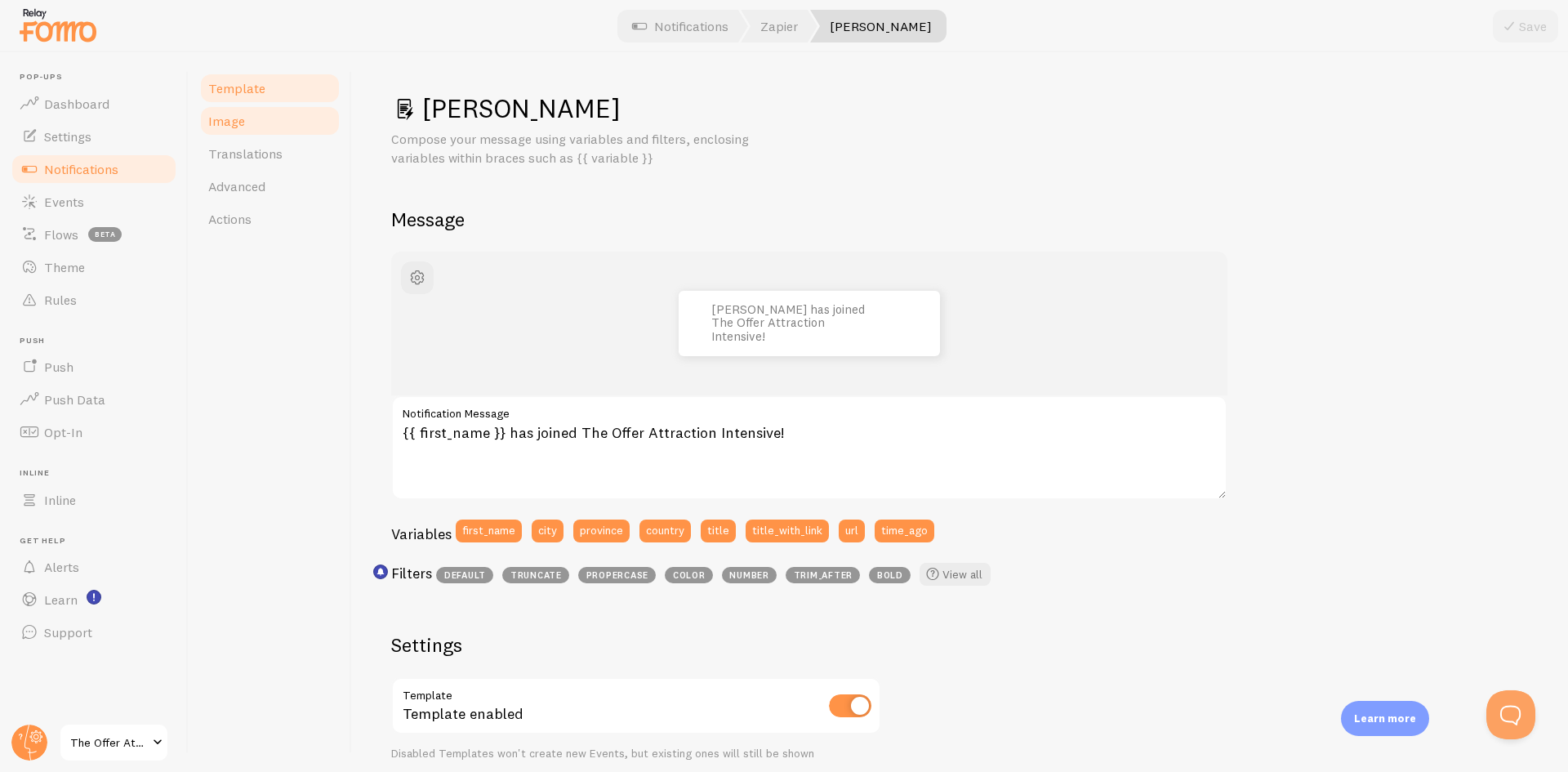
click at [258, 125] on link "Image" at bounding box center [270, 121] width 143 height 33
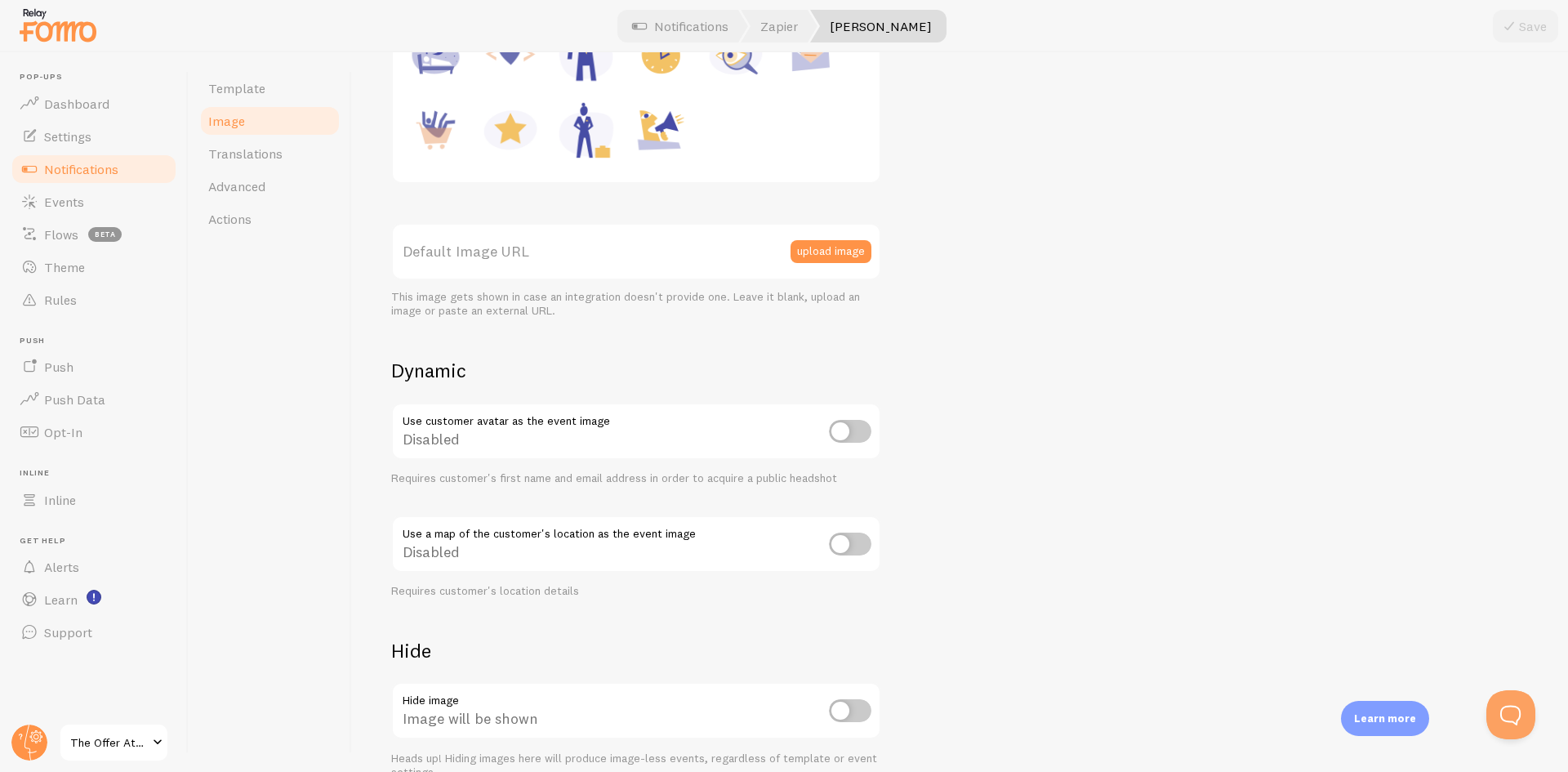
scroll to position [327, 0]
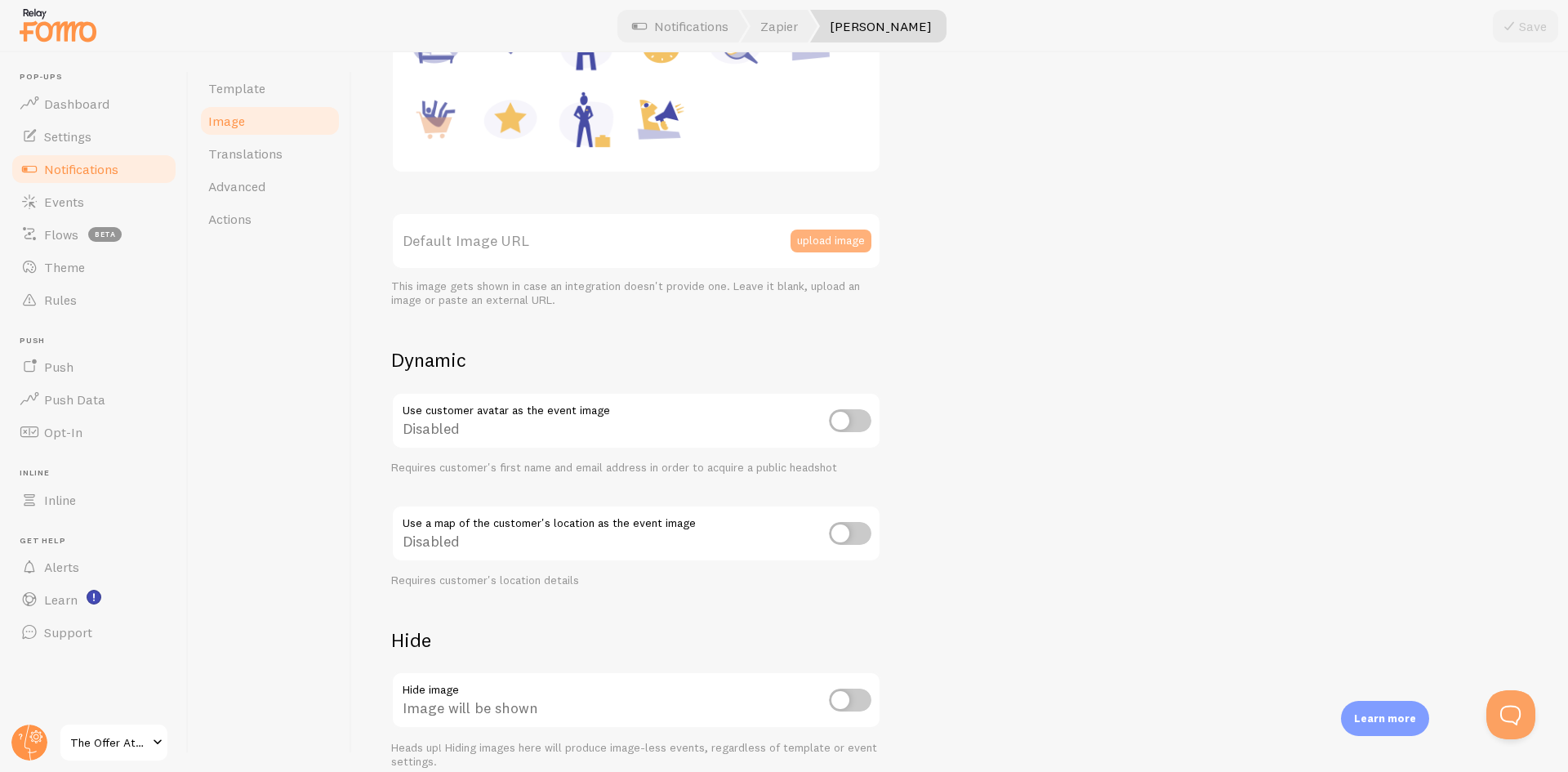
click at [818, 250] on button "upload image" at bounding box center [831, 241] width 81 height 23
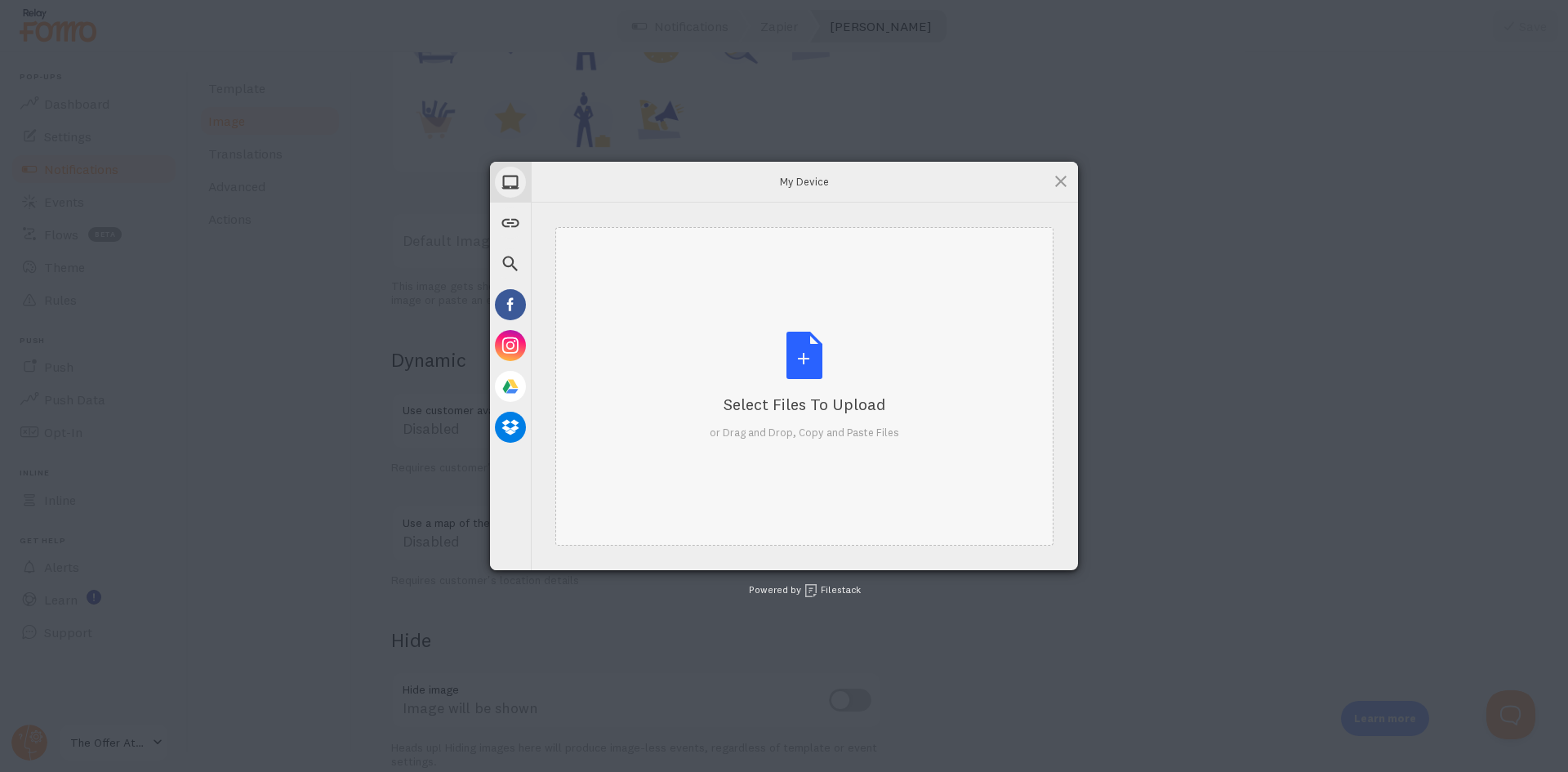
click at [821, 368] on div "Select Files to Upload or Drag and Drop, Copy and Paste Files" at bounding box center [804, 386] width 189 height 109
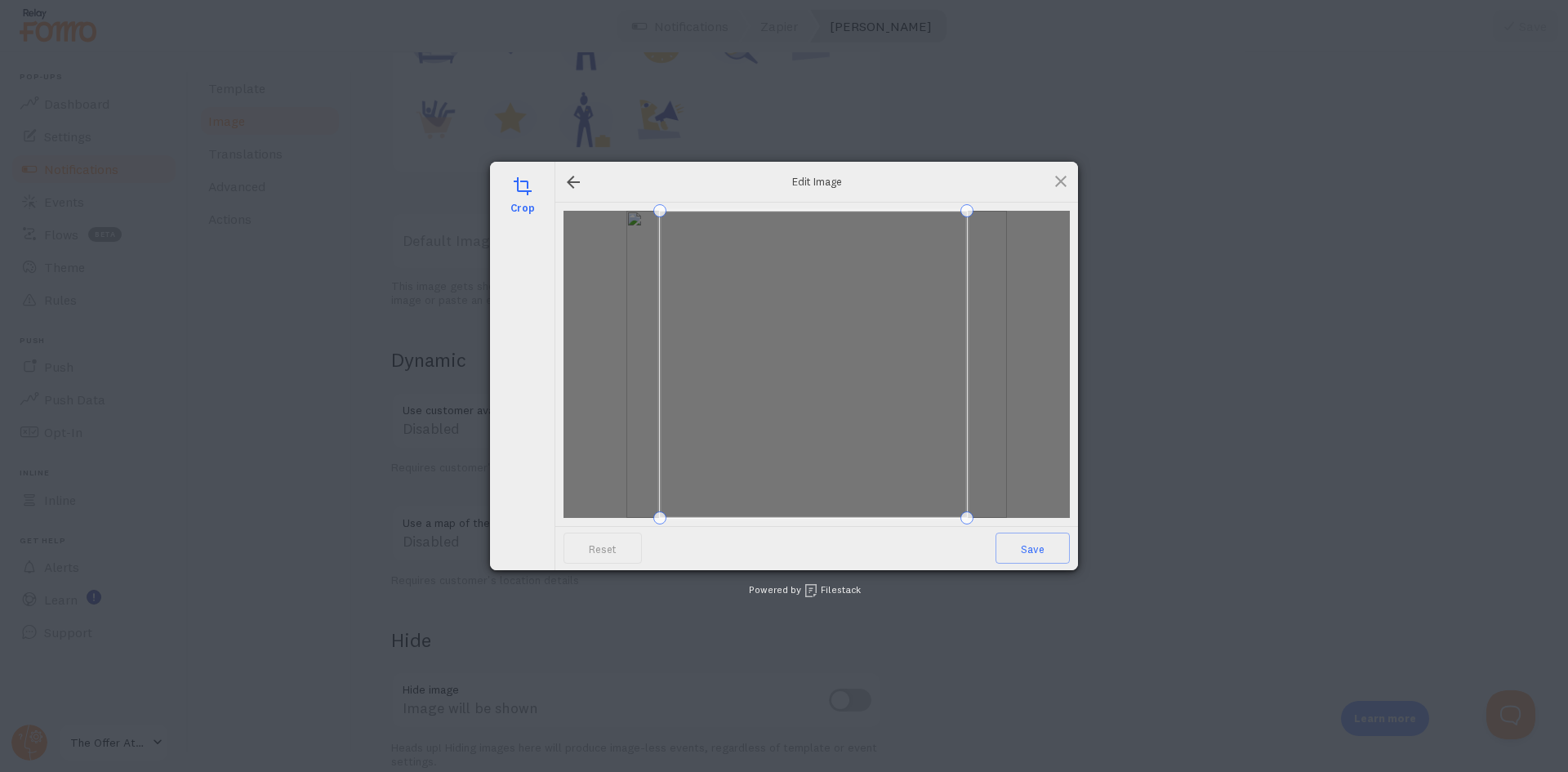
click at [799, 396] on span at bounding box center [814, 364] width 307 height 308
click at [1061, 179] on span at bounding box center [1061, 181] width 18 height 18
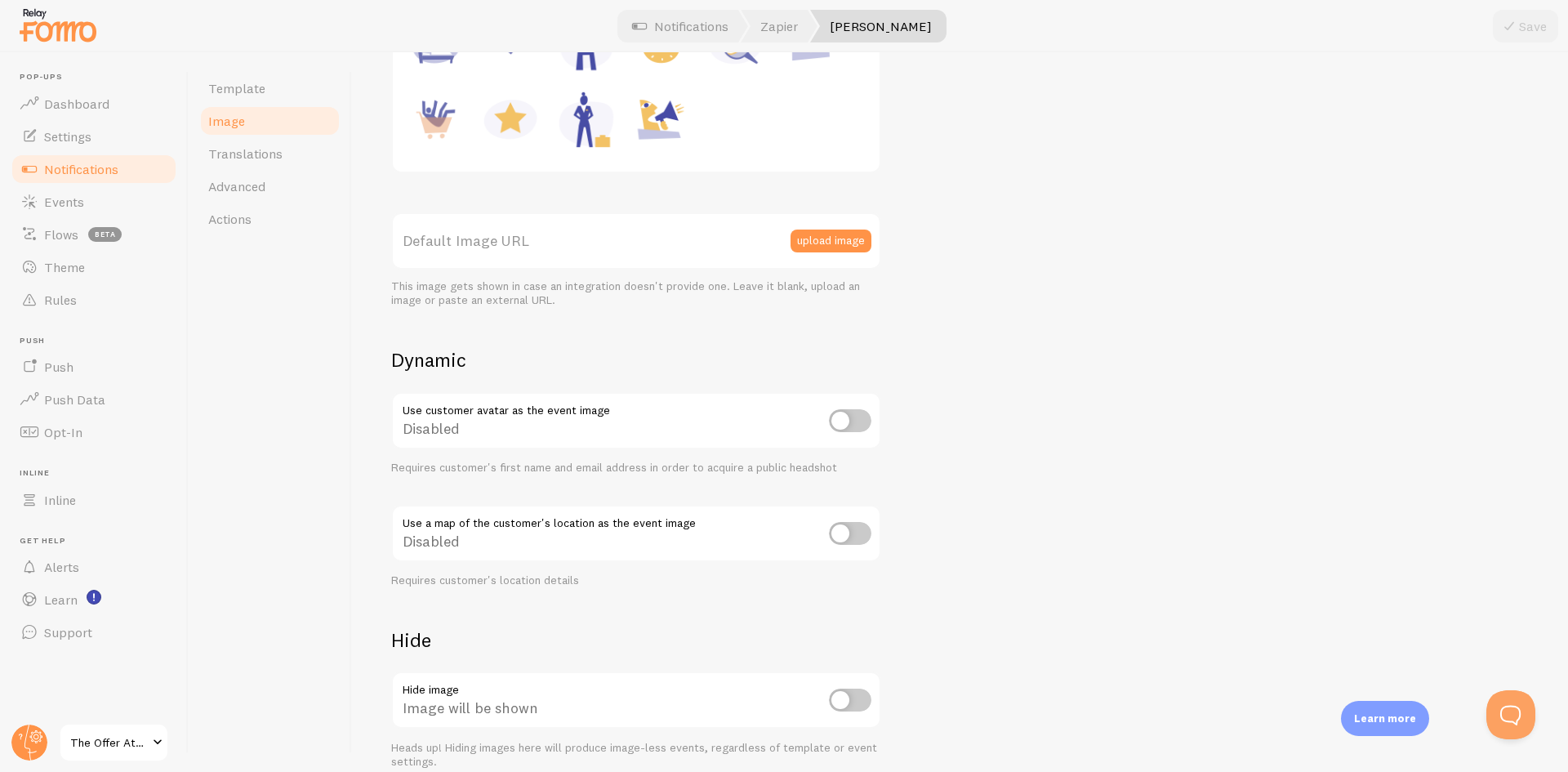
click at [830, 227] on div "upload image" at bounding box center [836, 241] width 90 height 58
click at [830, 238] on button "upload image" at bounding box center [831, 241] width 81 height 23
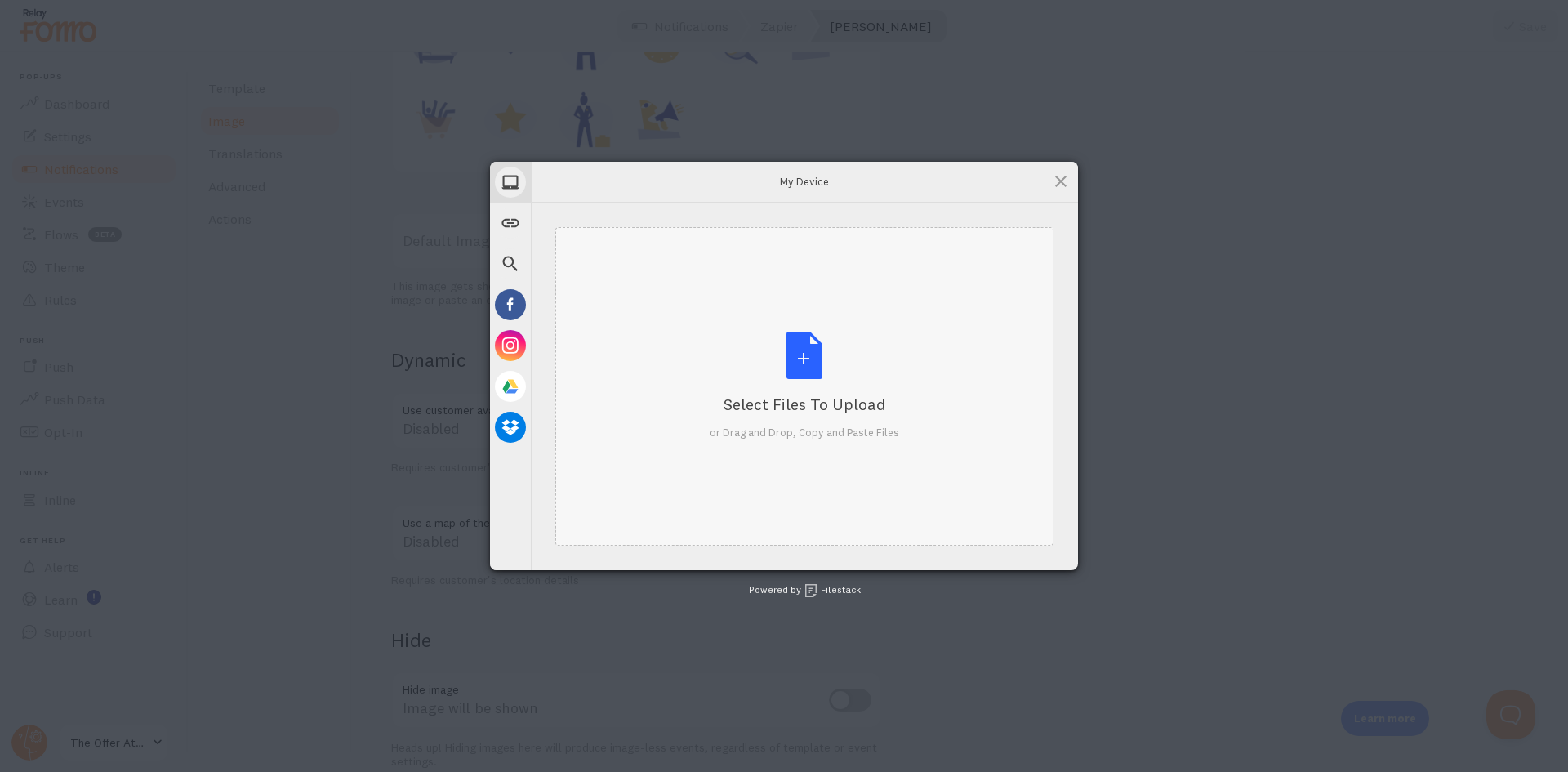
click at [780, 395] on div "Select Files to Upload" at bounding box center [804, 405] width 189 height 23
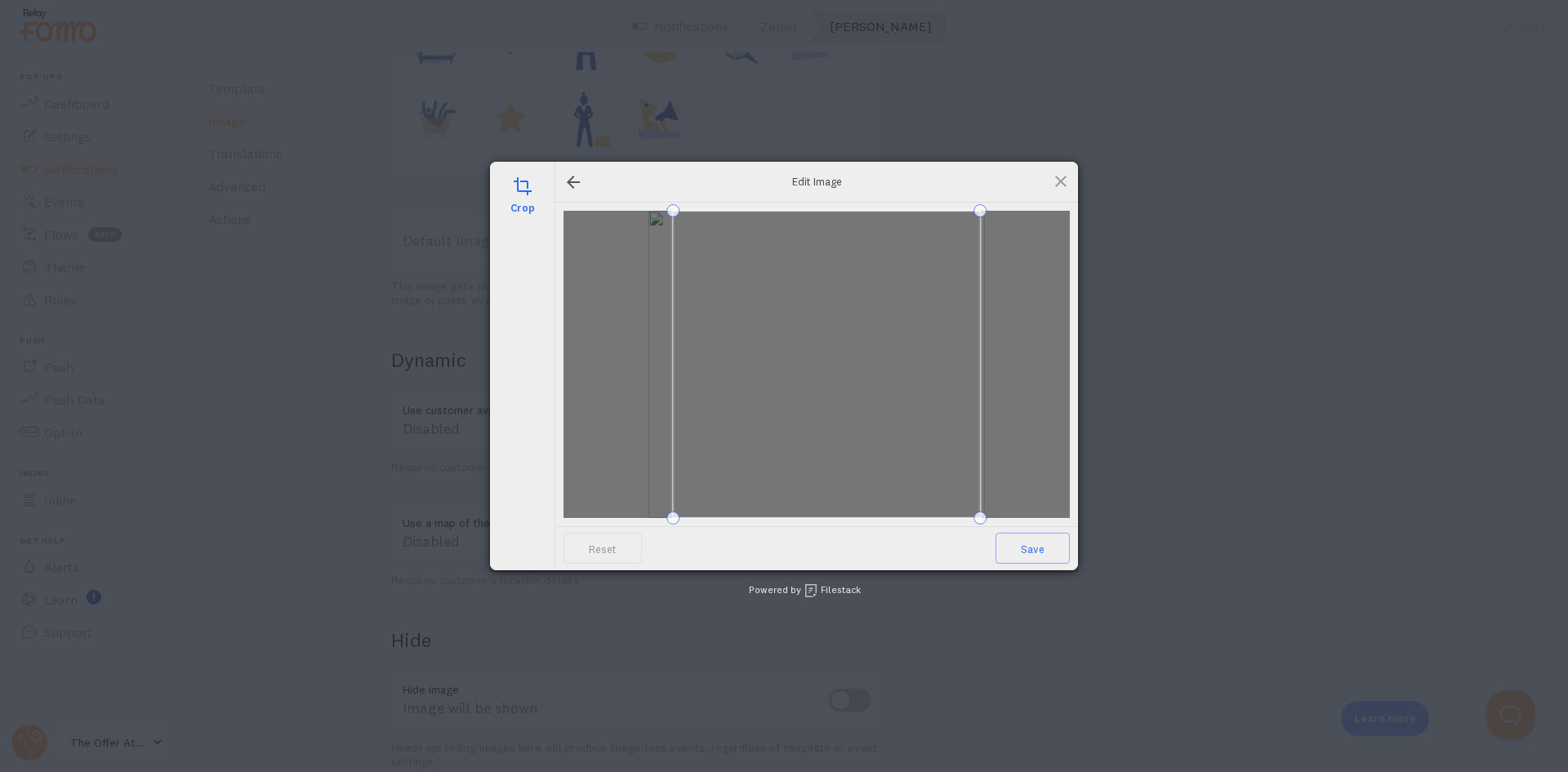
click at [897, 483] on span at bounding box center [827, 364] width 307 height 308
click at [843, 459] on span at bounding box center [817, 364] width 307 height 308
click at [1037, 559] on span "Save" at bounding box center [1032, 548] width 74 height 31
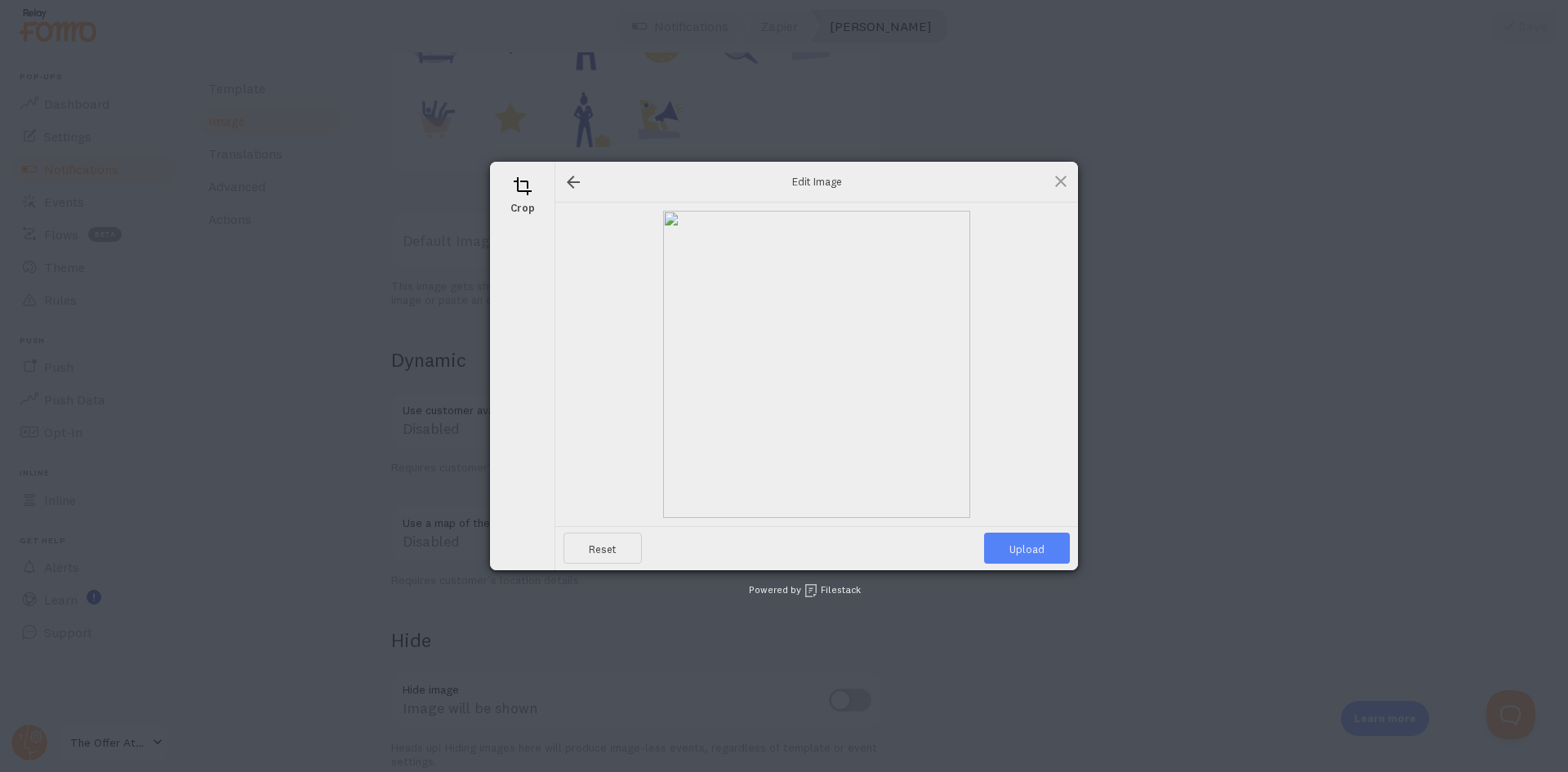
click at [1035, 553] on span "Upload" at bounding box center [1026, 548] width 86 height 31
type input "https://process.filestackapi.com/ApqhzE1ldTzuKSj33adqez/resize=width:170,height…"
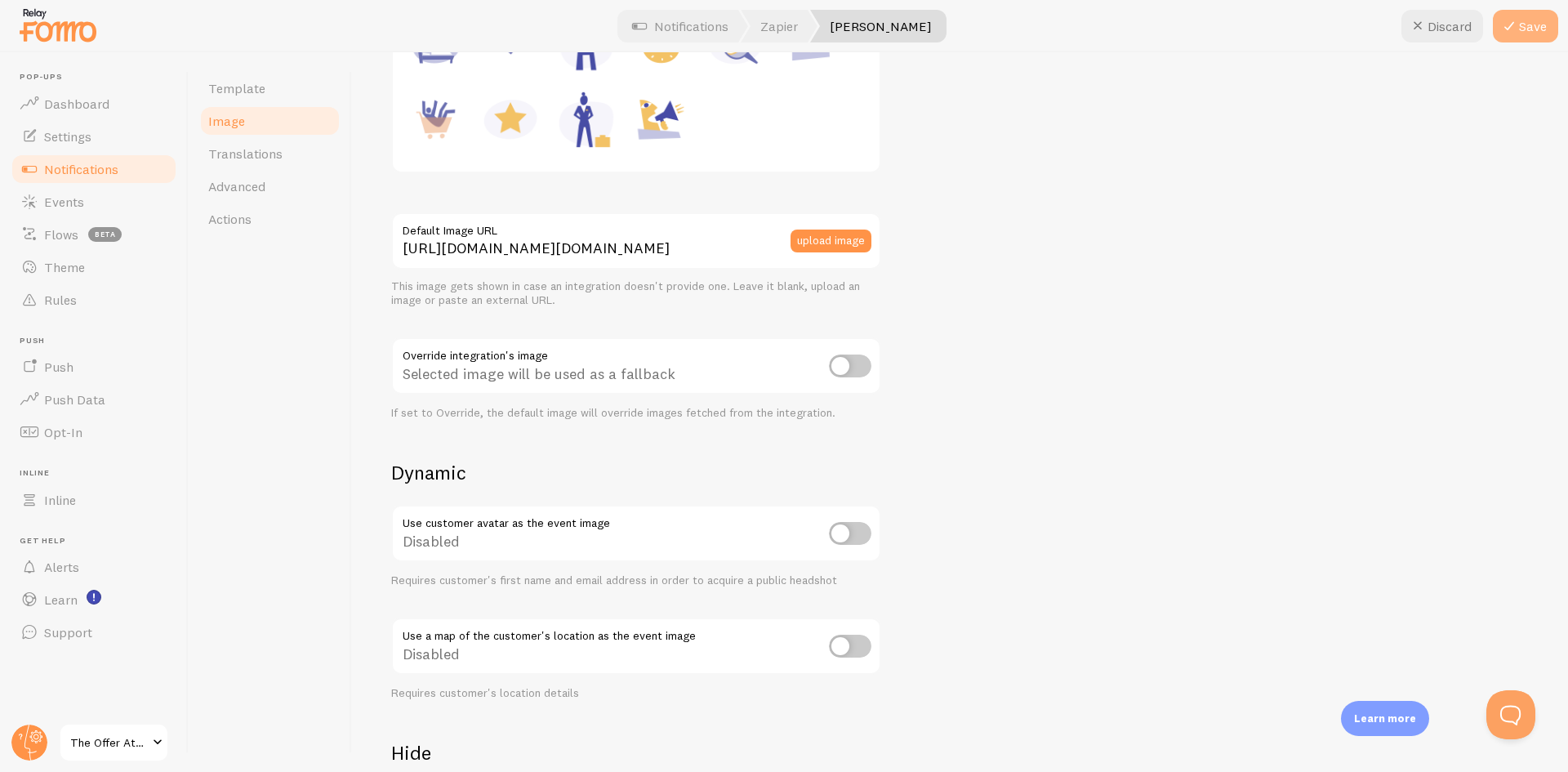
click at [1529, 34] on button "Save" at bounding box center [1526, 26] width 65 height 33
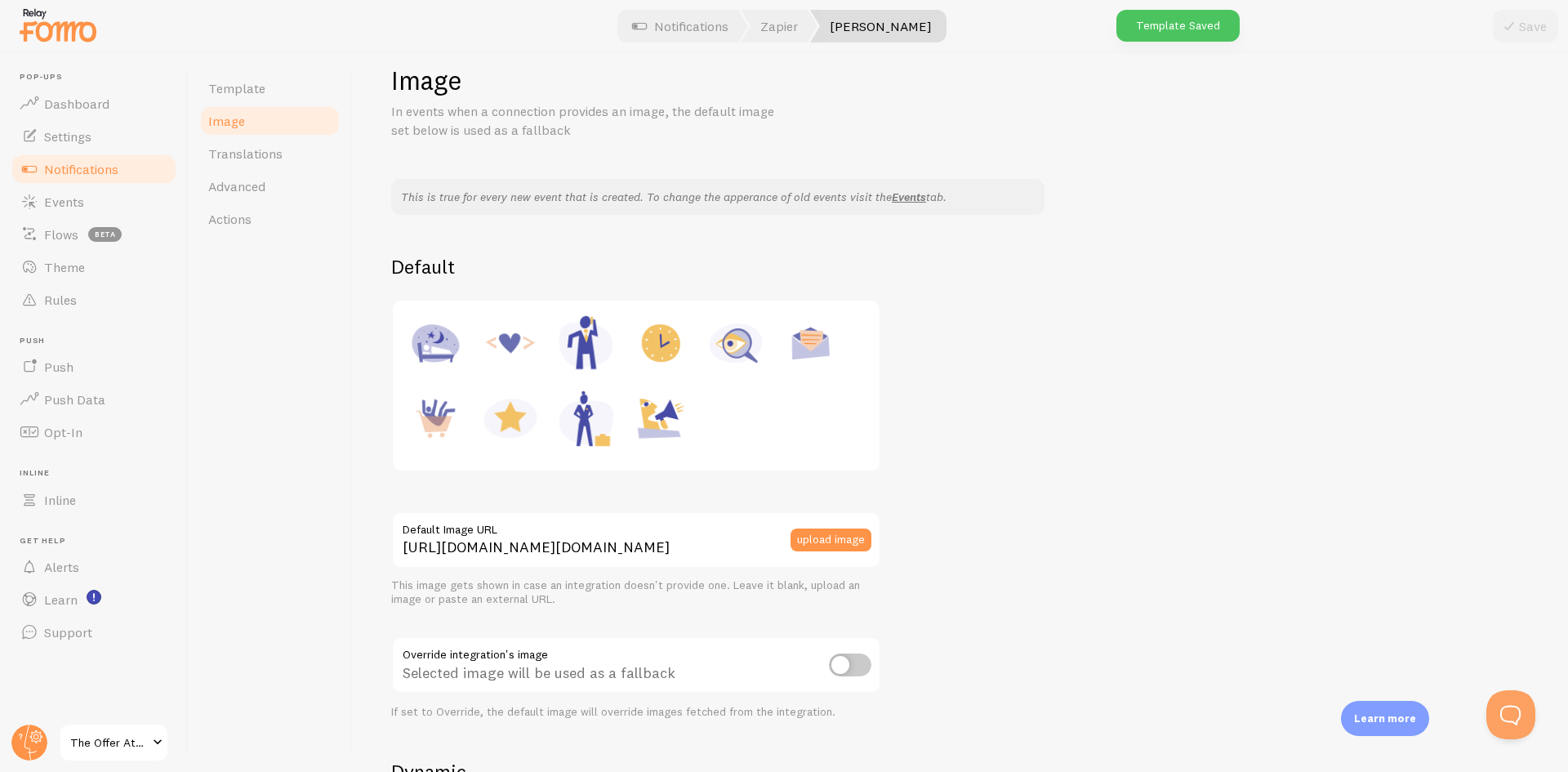
scroll to position [0, 0]
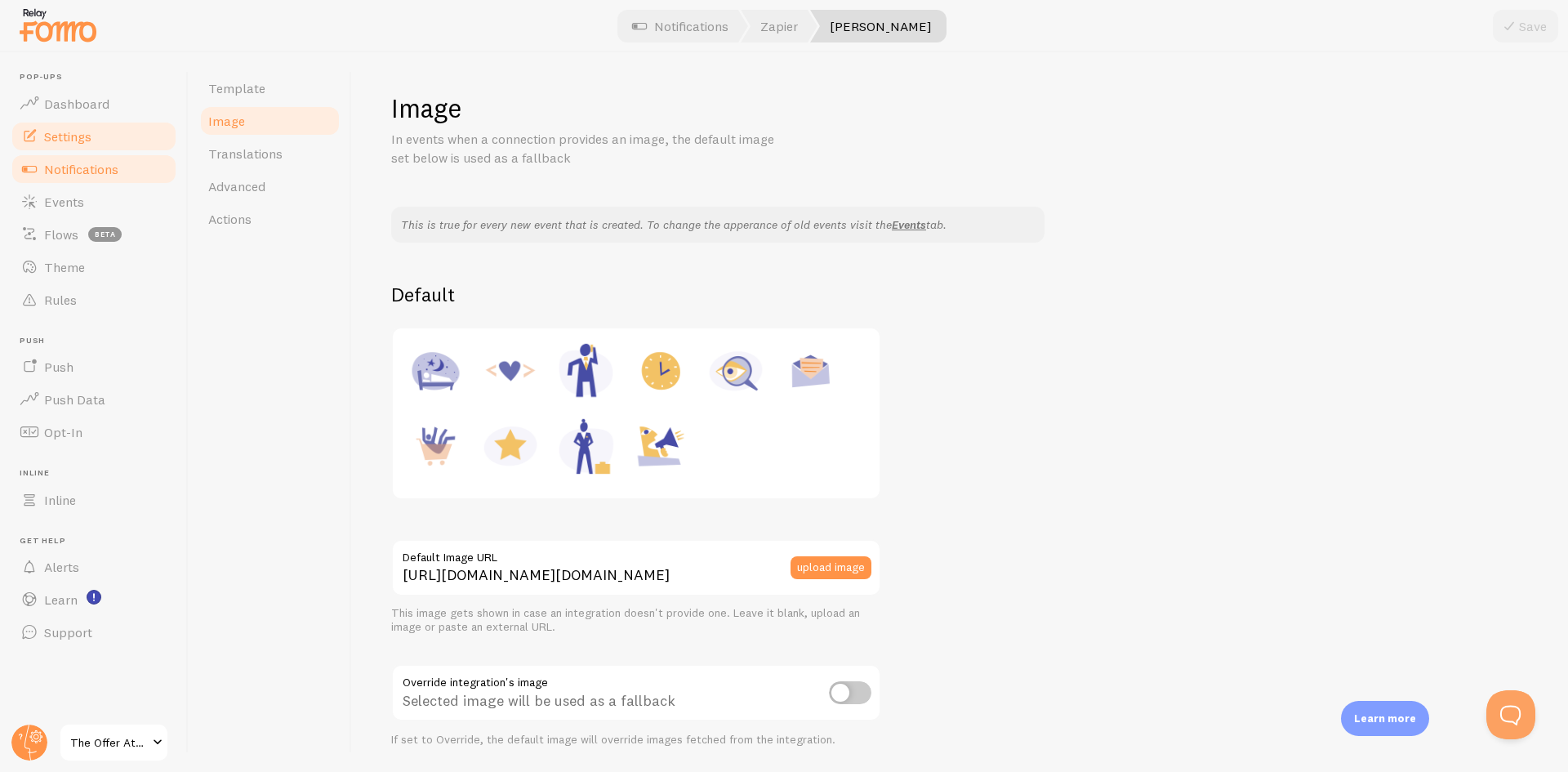
click at [103, 144] on link "Settings" at bounding box center [93, 137] width 168 height 33
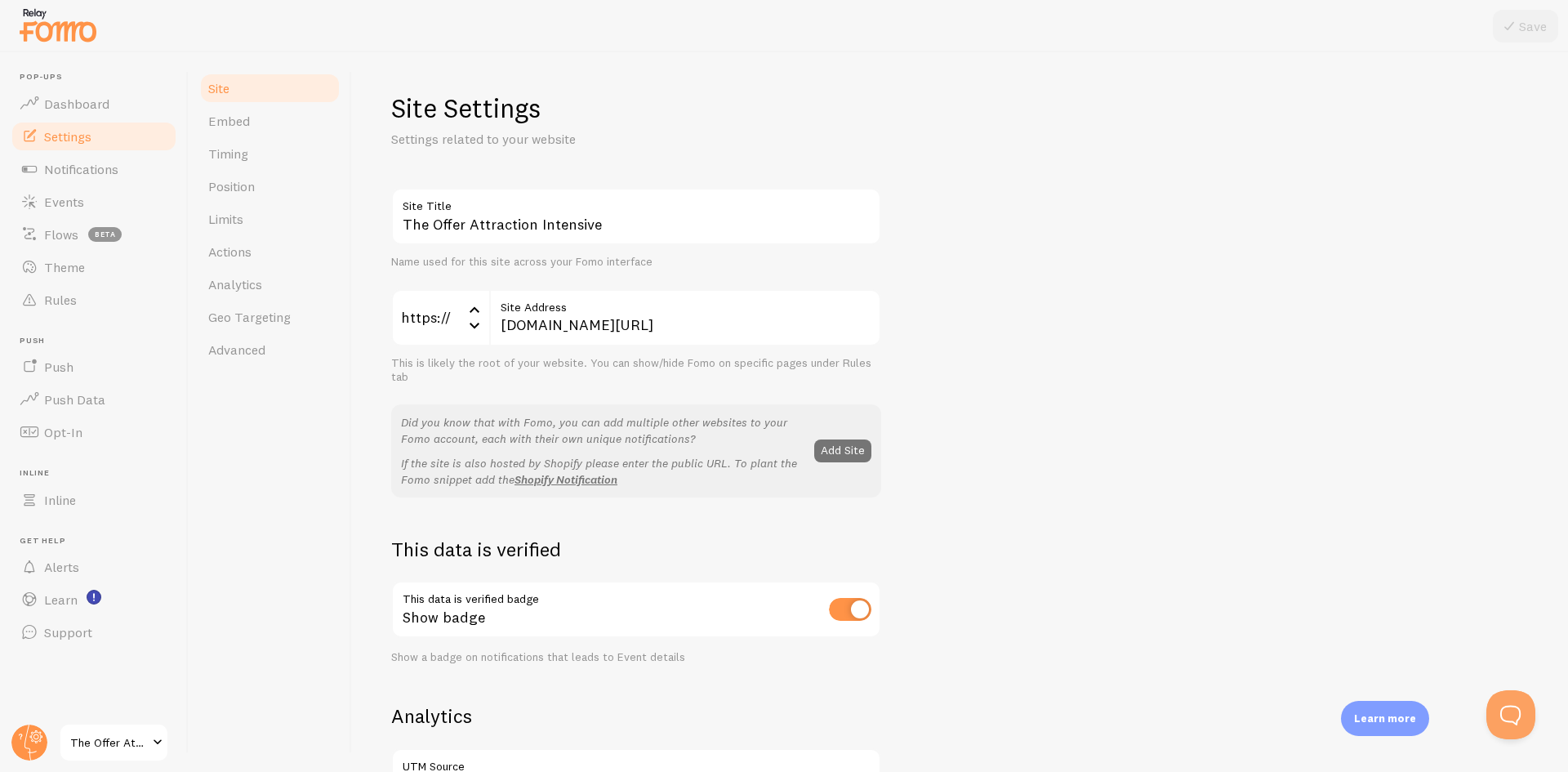
click at [855, 608] on input "checkbox" at bounding box center [850, 610] width 42 height 23
checkbox input "false"
click at [1524, 30] on button "Save" at bounding box center [1526, 26] width 65 height 33
